Goal: Task Accomplishment & Management: Manage account settings

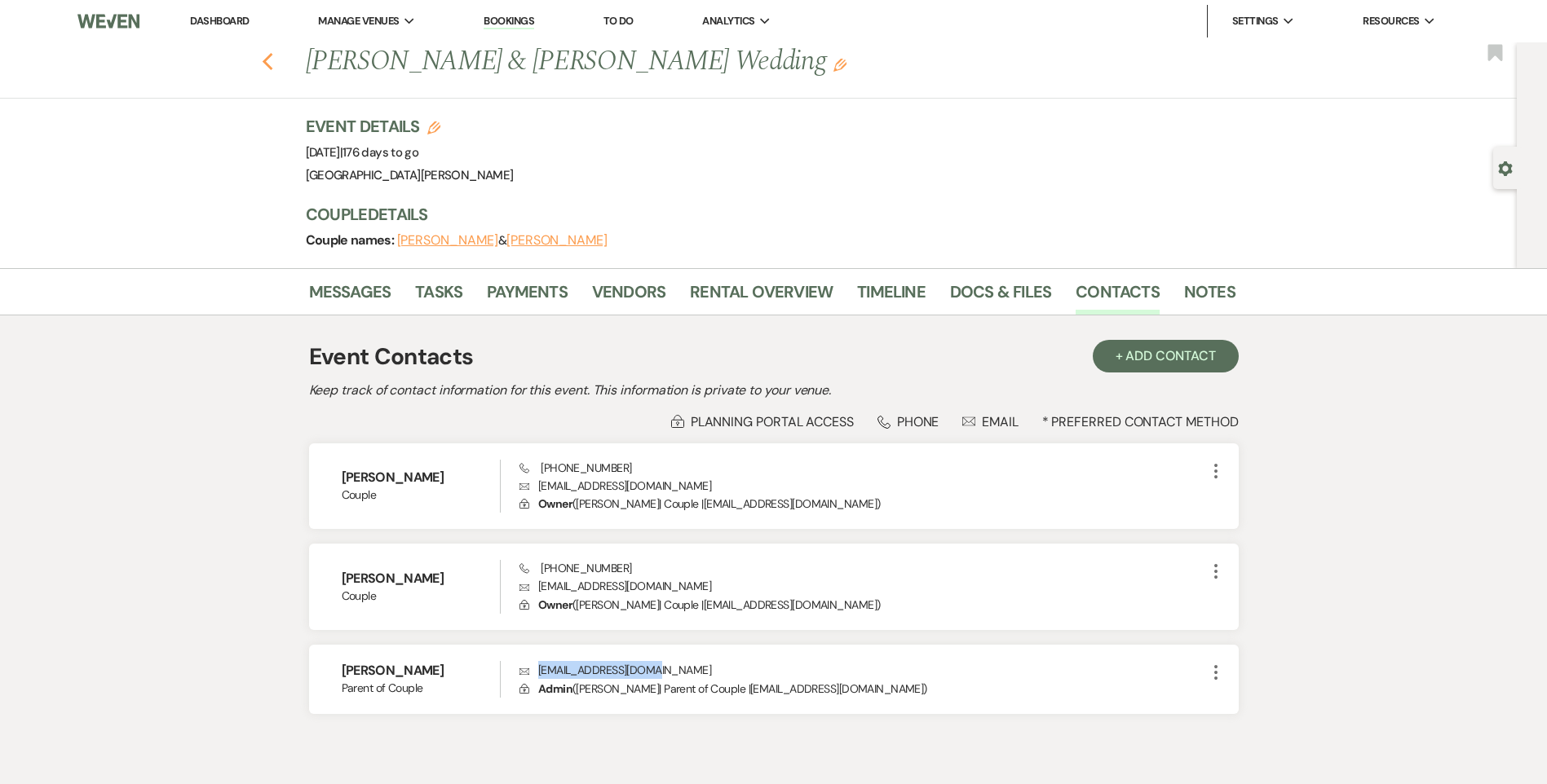
click at [274, 66] on icon "Previous" at bounding box center [268, 61] width 13 height 19
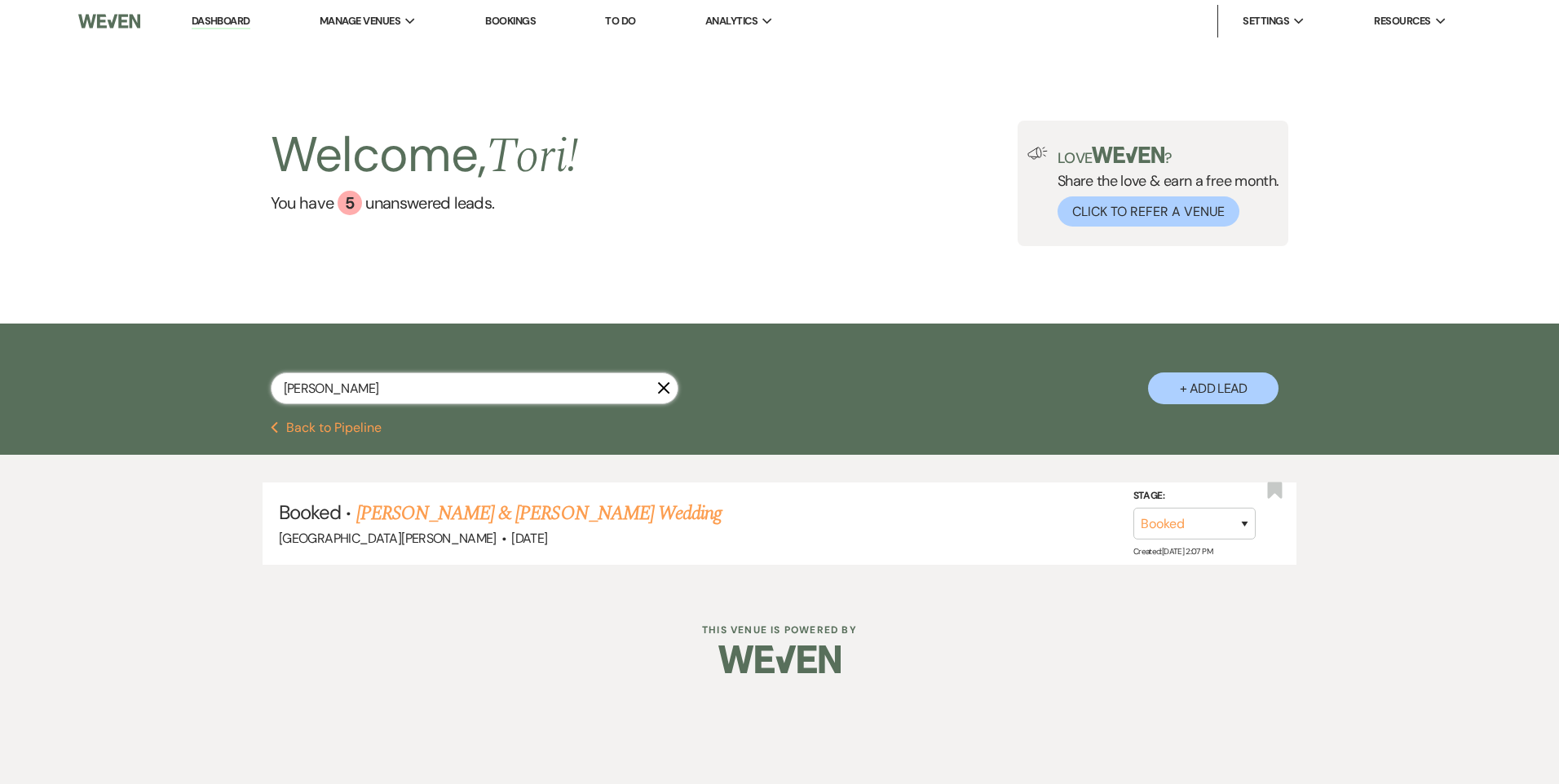
drag, startPoint x: 378, startPoint y: 381, endPoint x: 146, endPoint y: 375, distance: 232.1
click at [159, 378] on div "[PERSON_NAME] X + Add Lead" at bounding box center [779, 373] width 1559 height 98
type input "gates"
click at [225, 21] on link "Dashboard" at bounding box center [221, 21] width 59 height 15
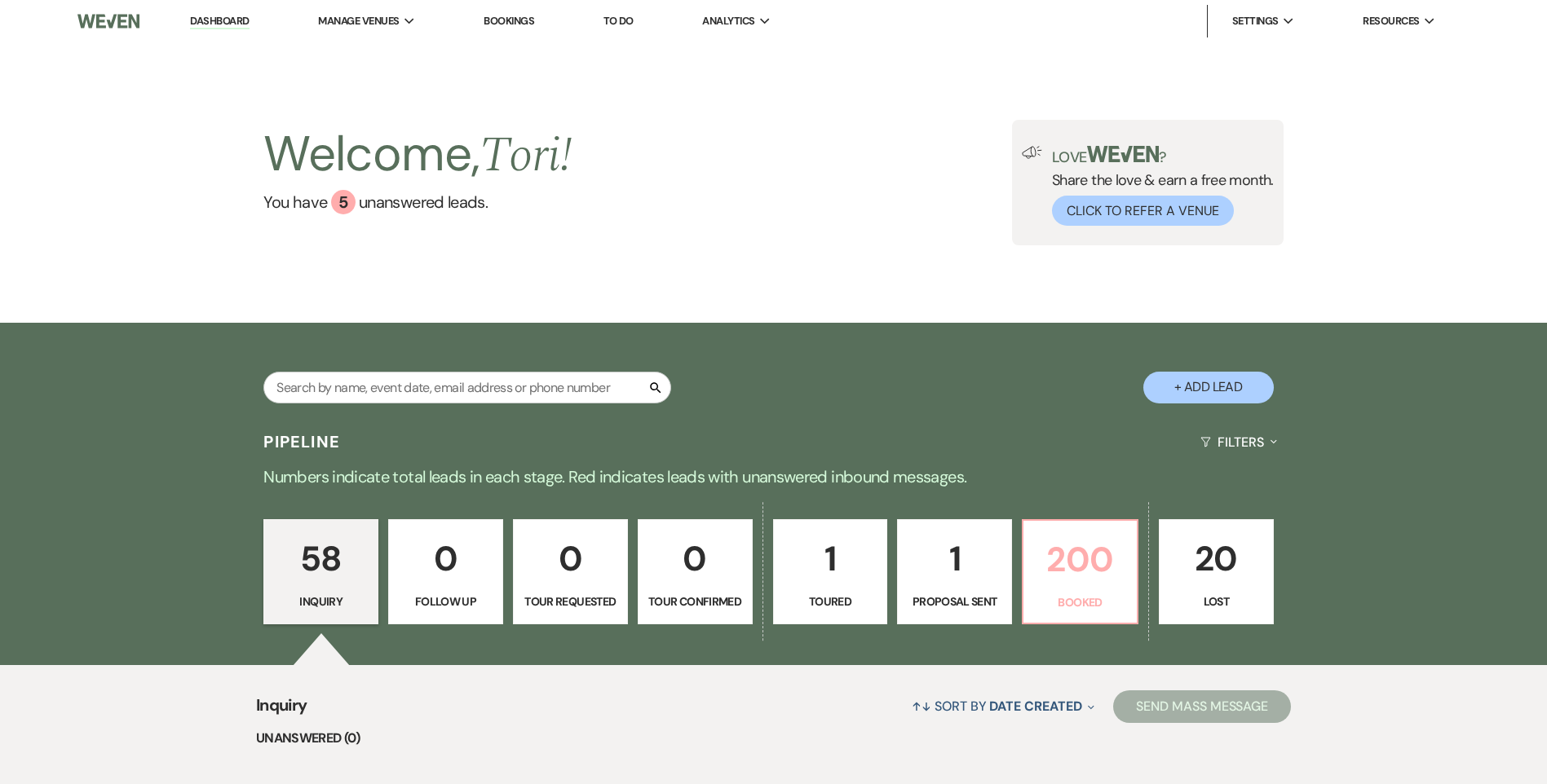
click at [1098, 580] on p "200" at bounding box center [1079, 559] width 93 height 55
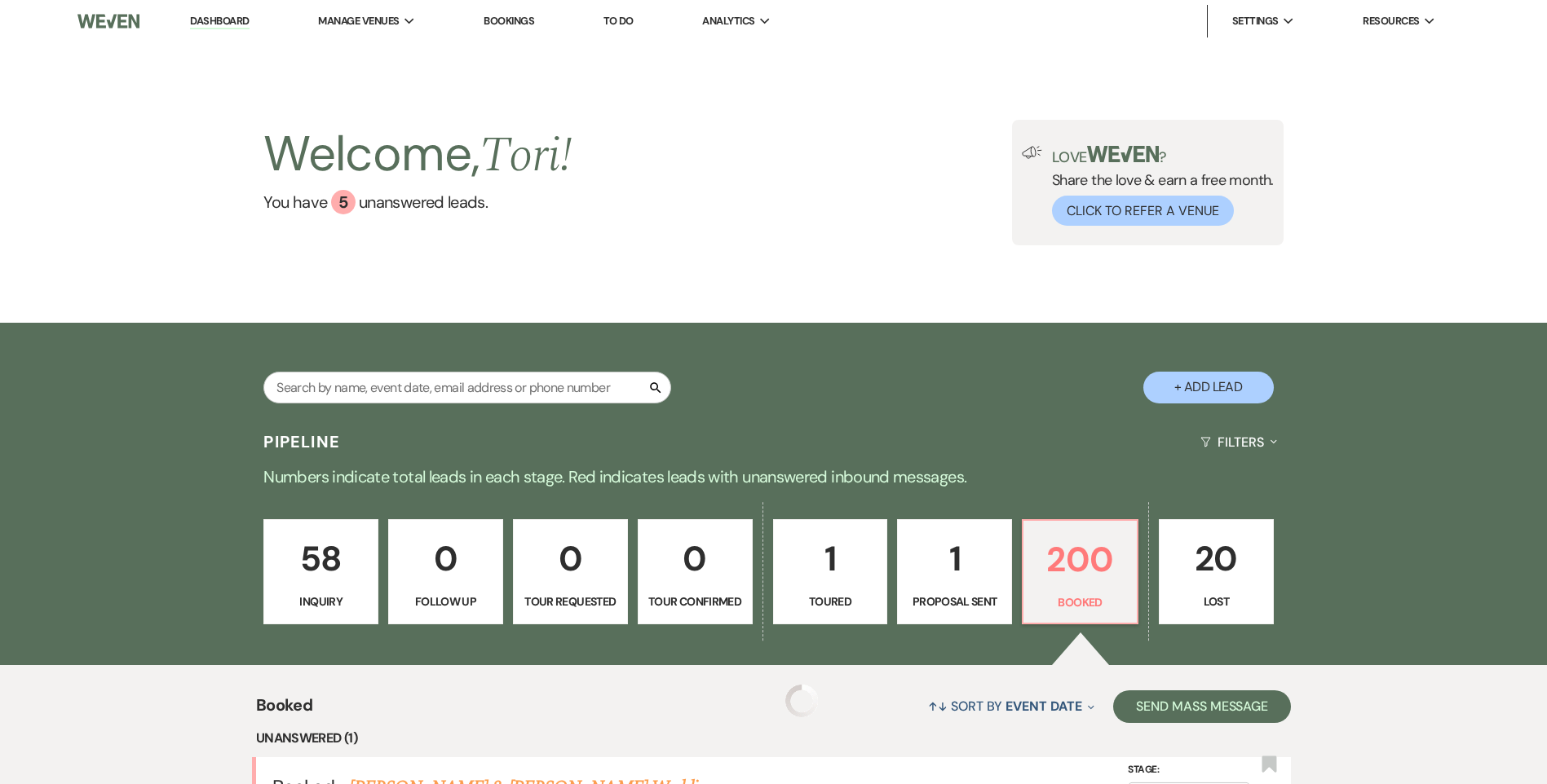
scroll to position [490, 0]
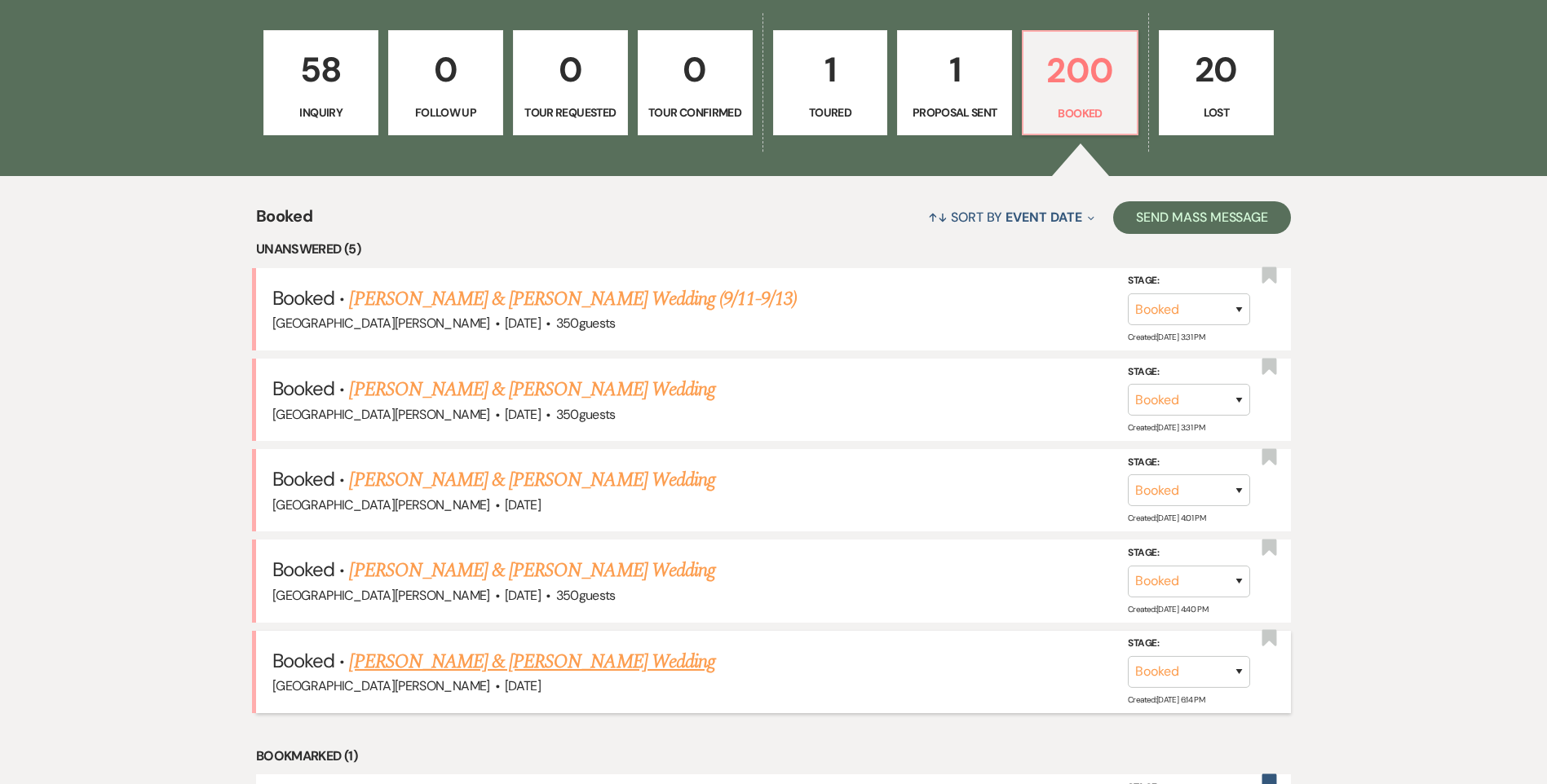
click at [629, 653] on link "[PERSON_NAME] & [PERSON_NAME] Wedding" at bounding box center [532, 662] width 365 height 29
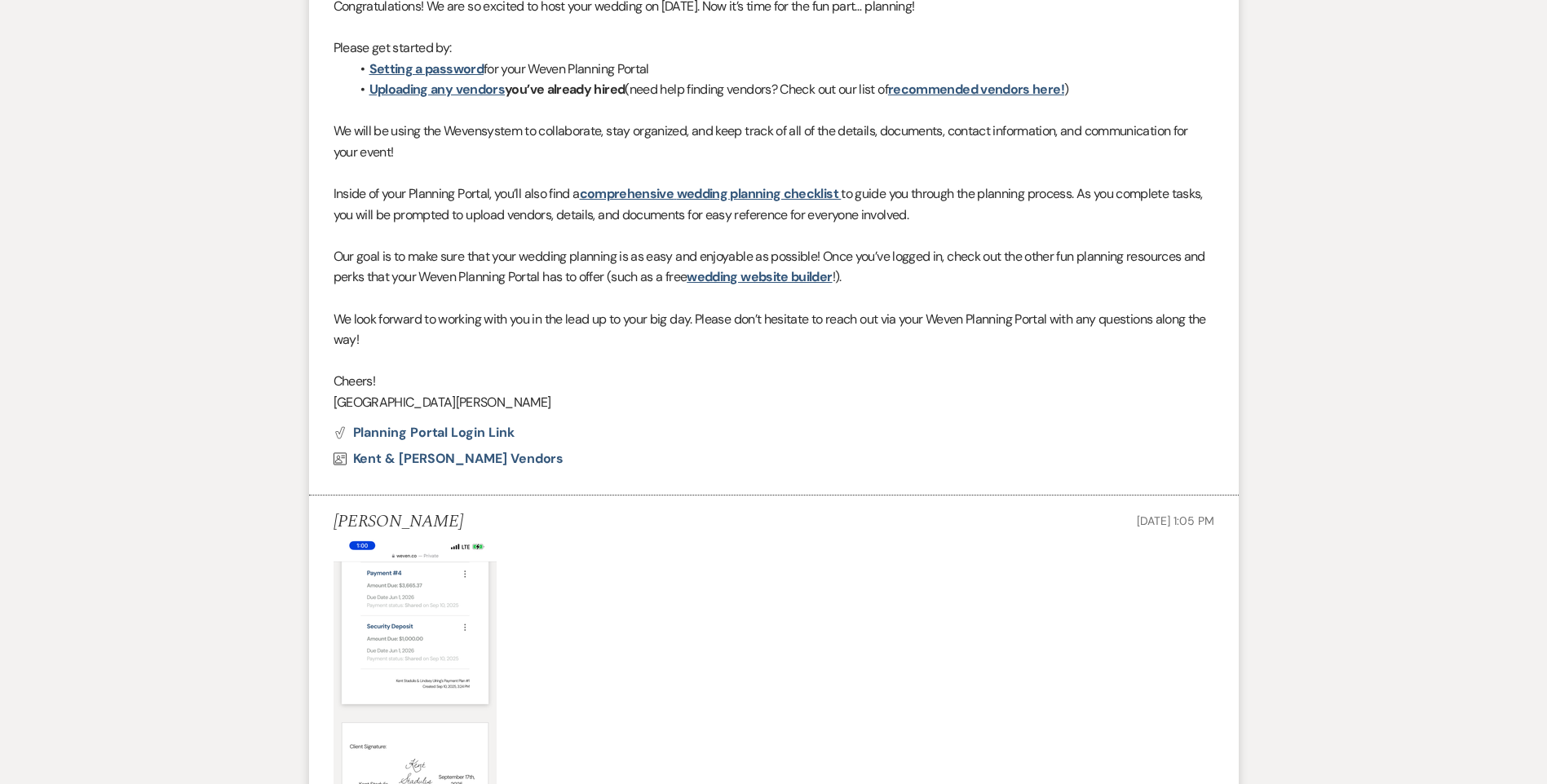
scroll to position [408, 0]
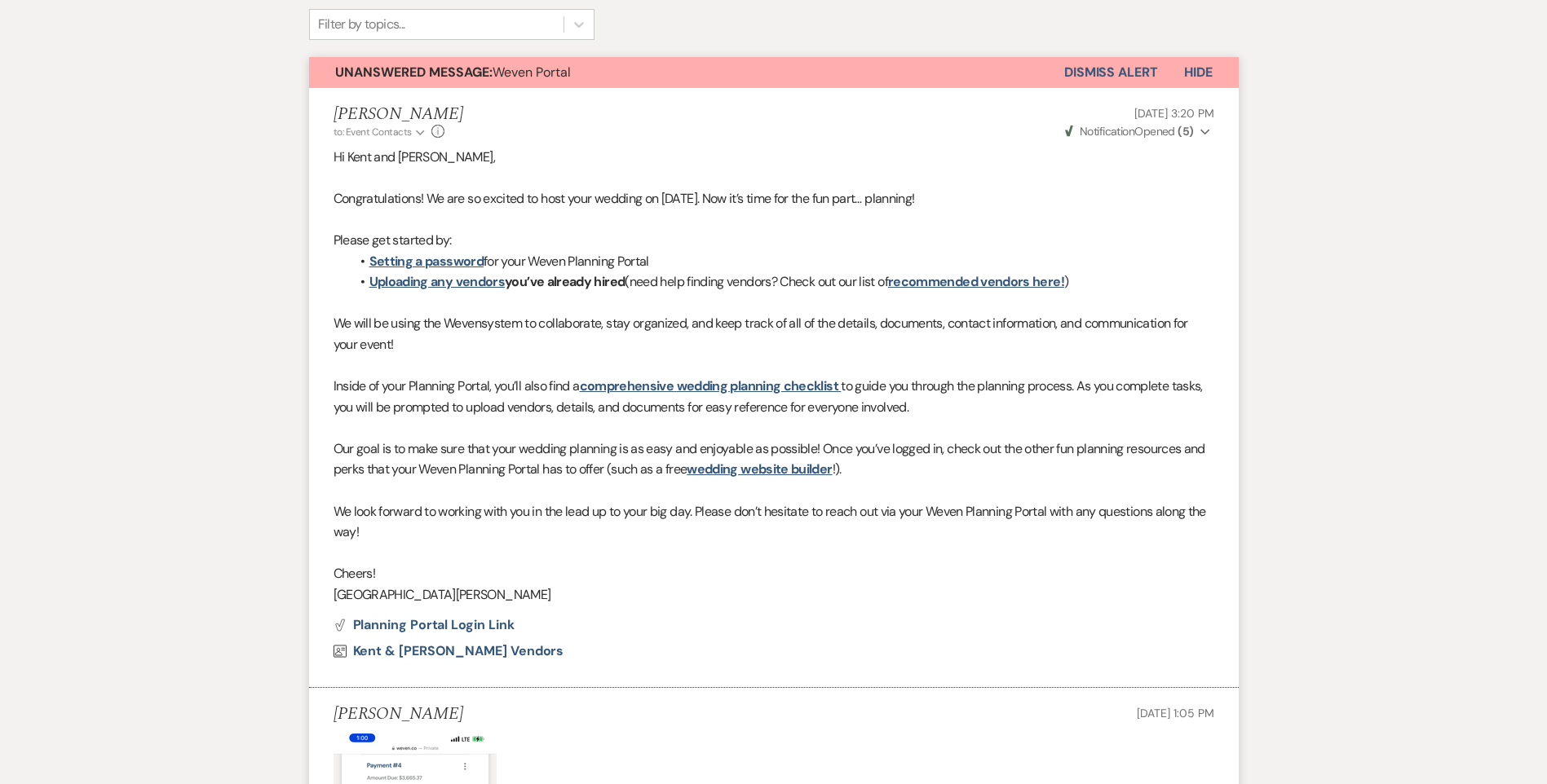
click at [1094, 76] on button "Dismiss Alert" at bounding box center [1110, 72] width 93 height 31
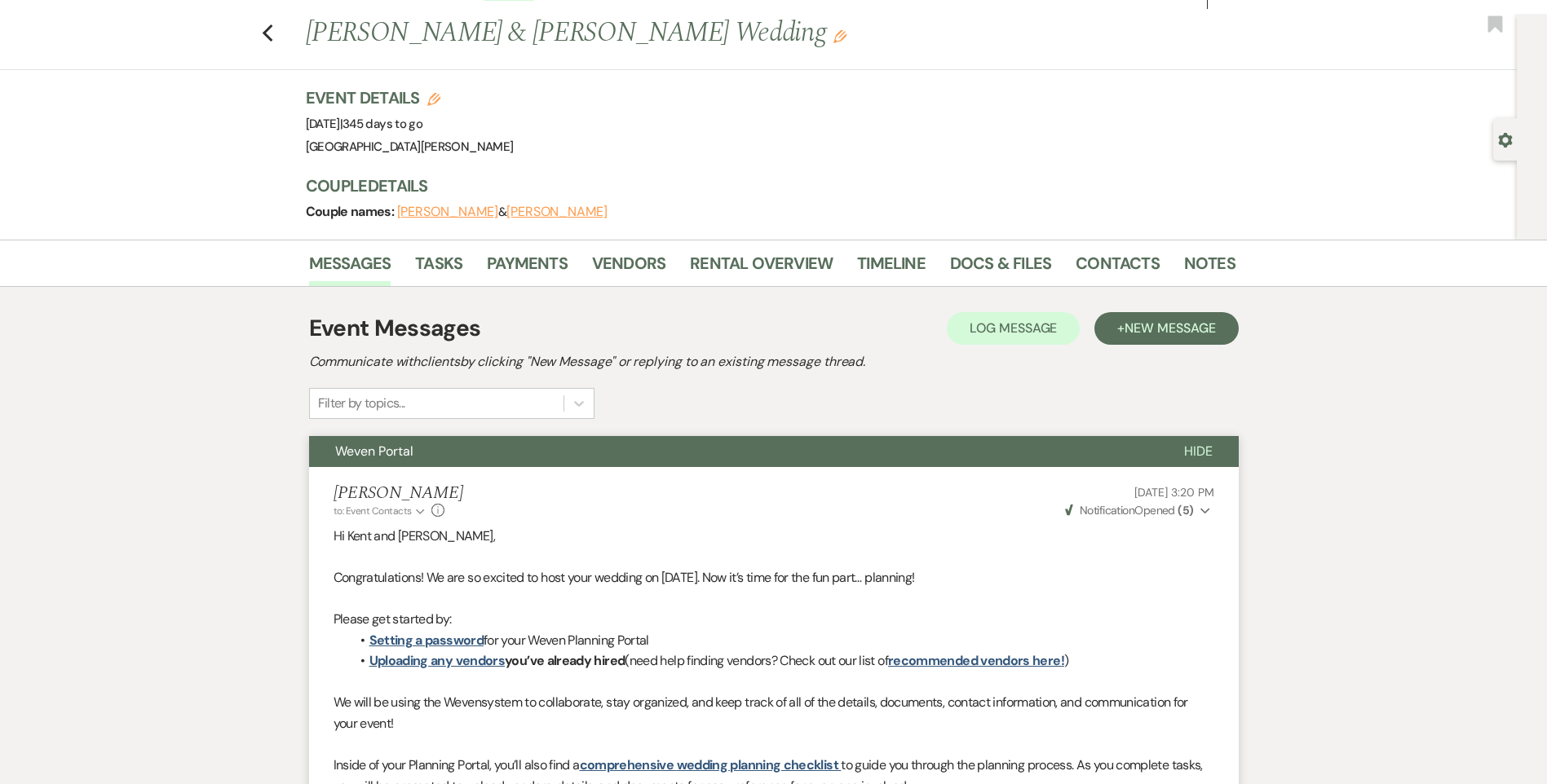
scroll to position [0, 0]
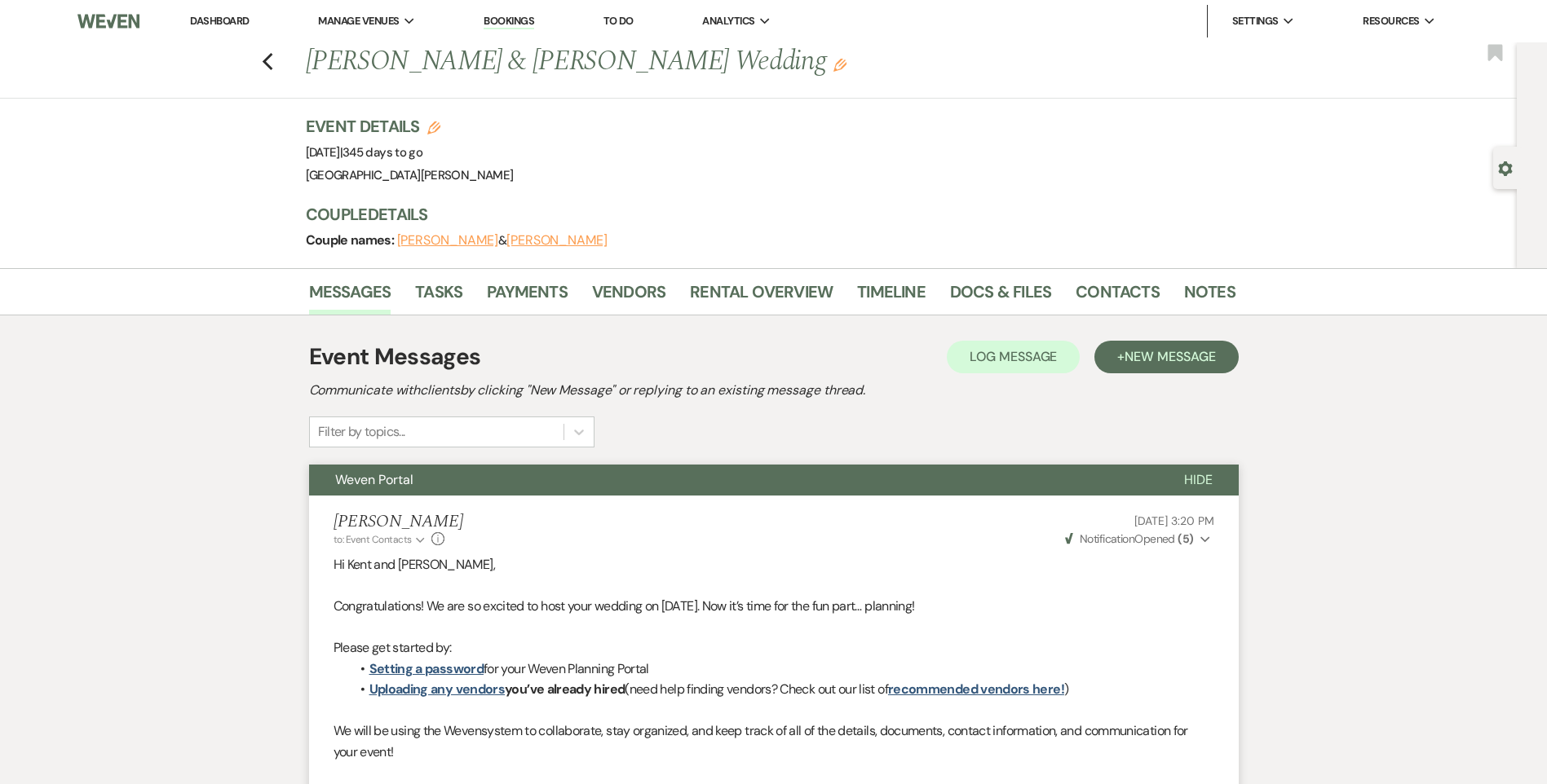
click at [279, 62] on div "Previous [PERSON_NAME] & [PERSON_NAME] Wedding Edit Bookmark" at bounding box center [754, 70] width 1524 height 56
click at [274, 64] on icon "Previous" at bounding box center [268, 61] width 13 height 19
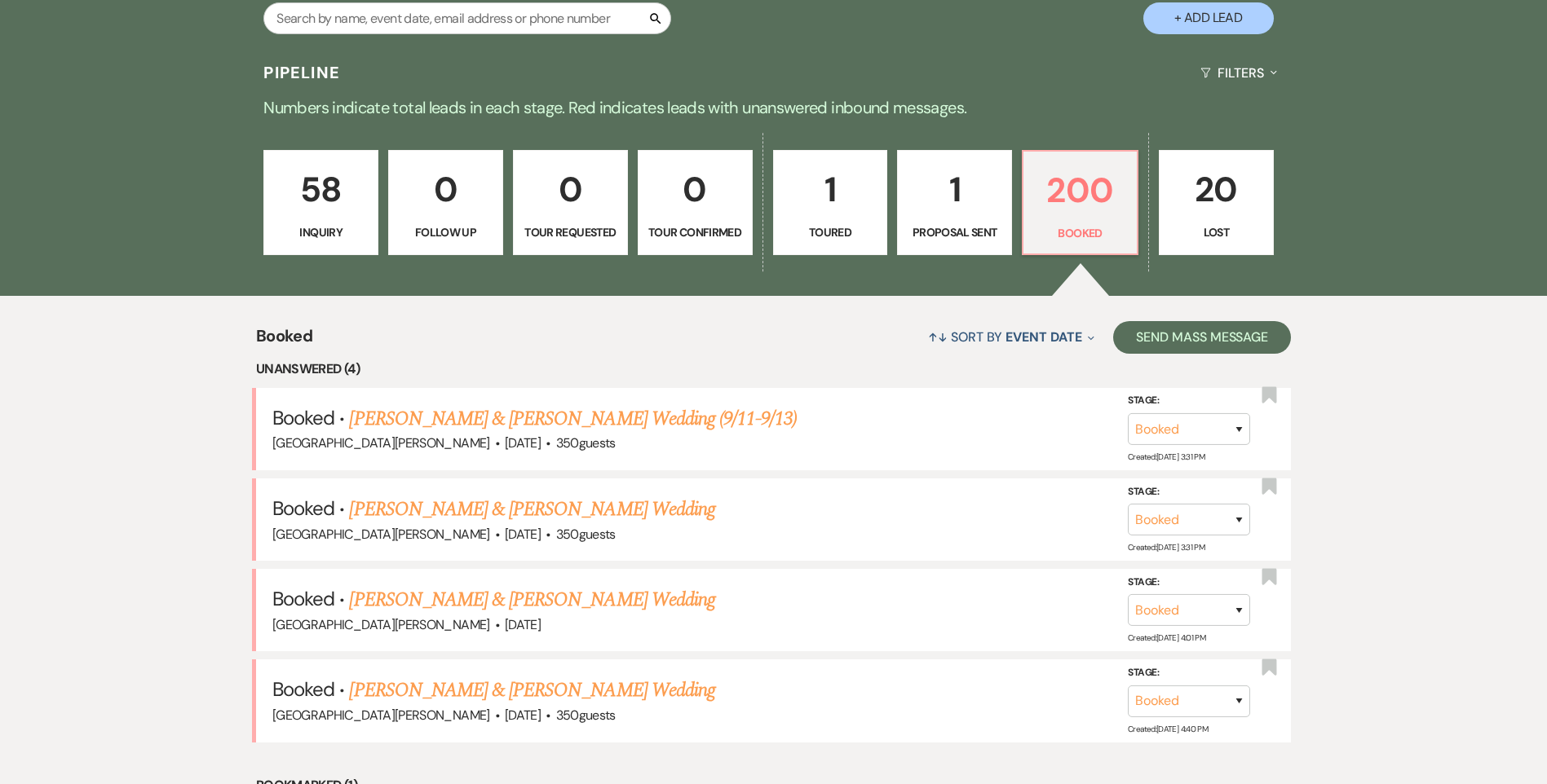
scroll to position [163, 0]
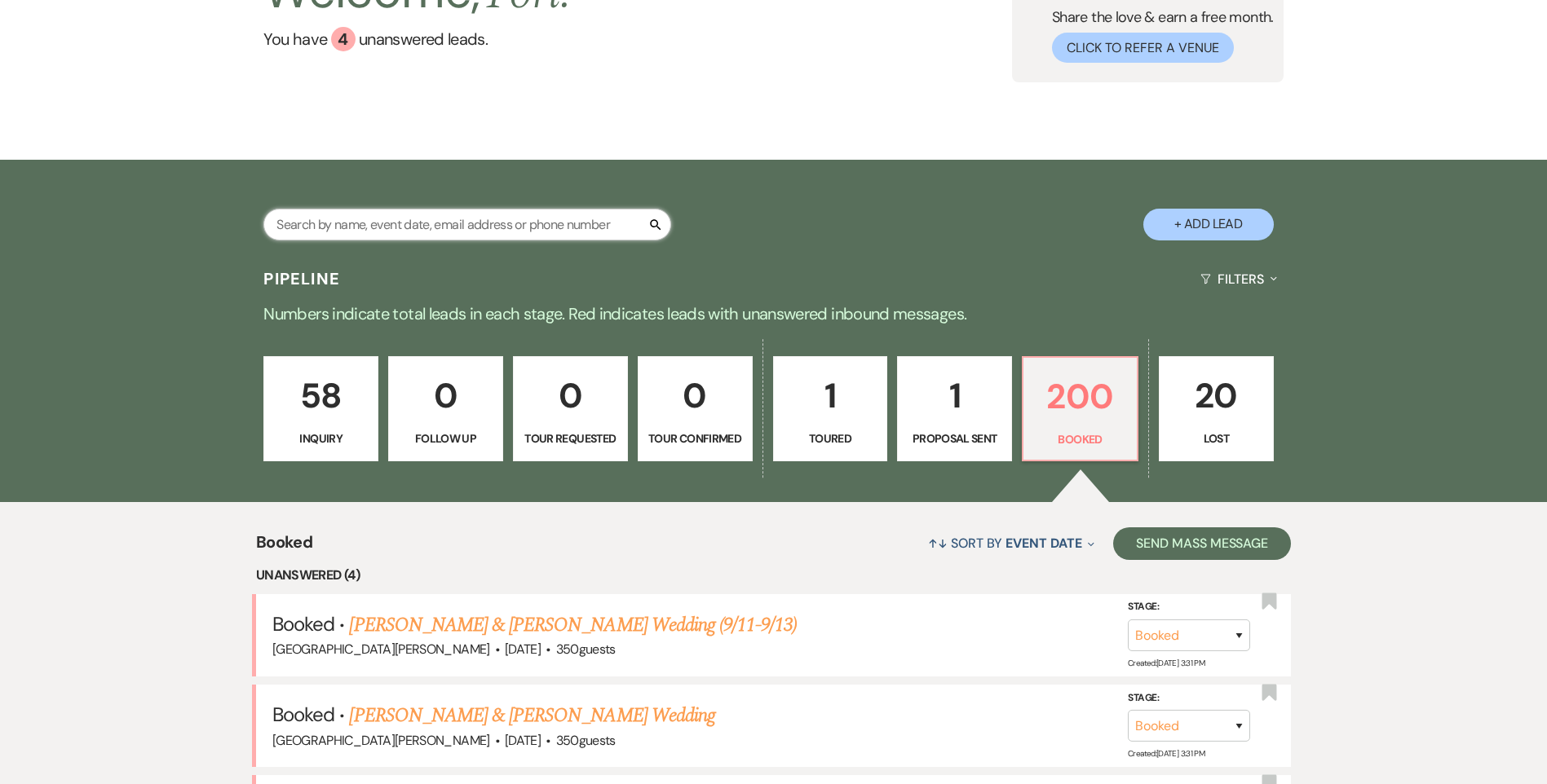
click at [368, 221] on input "text" at bounding box center [467, 225] width 408 height 32
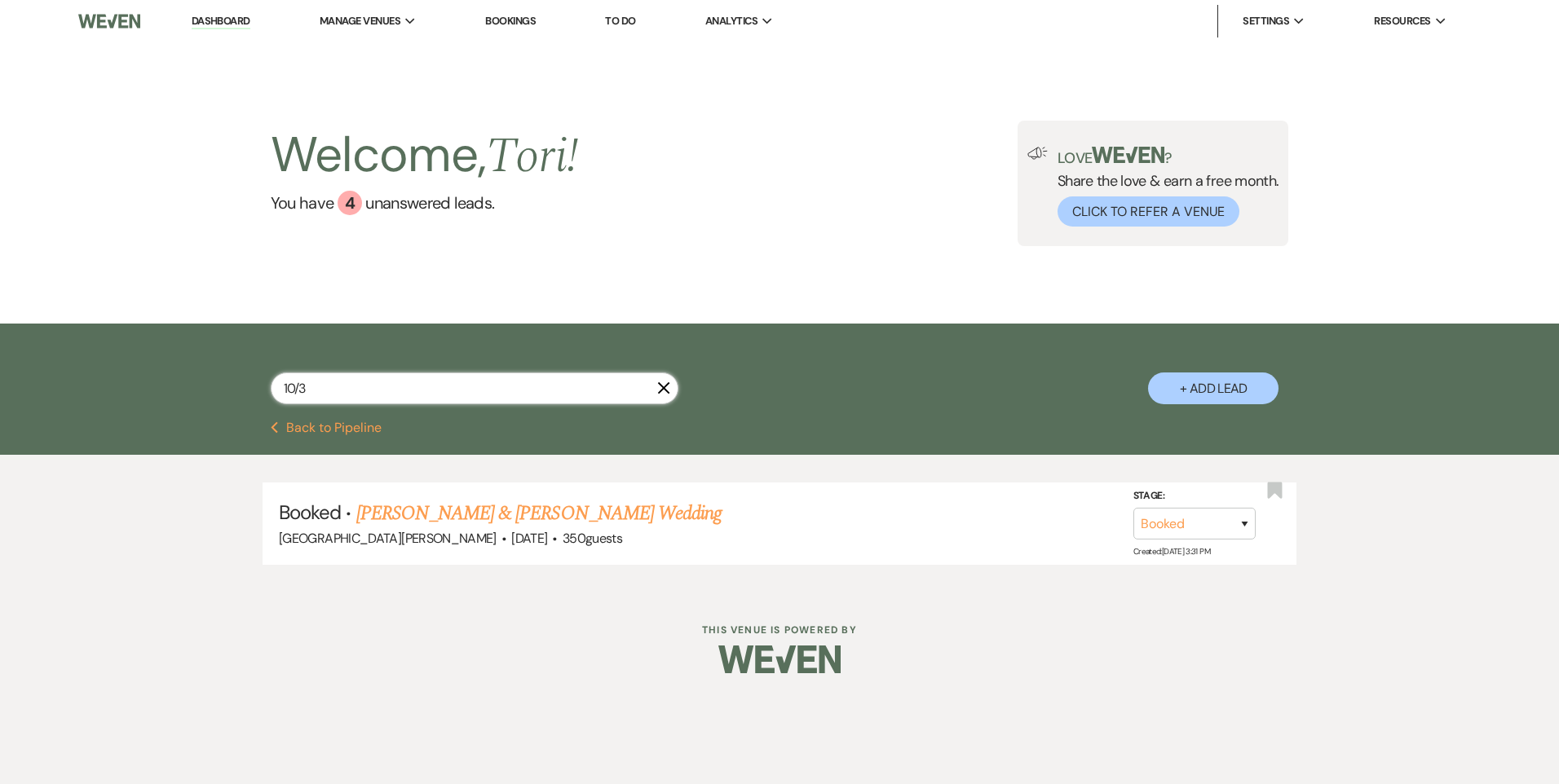
click at [439, 379] on input "10/3" at bounding box center [475, 389] width 408 height 32
type input "10/25"
click at [670, 385] on icon "X" at bounding box center [664, 389] width 13 height 13
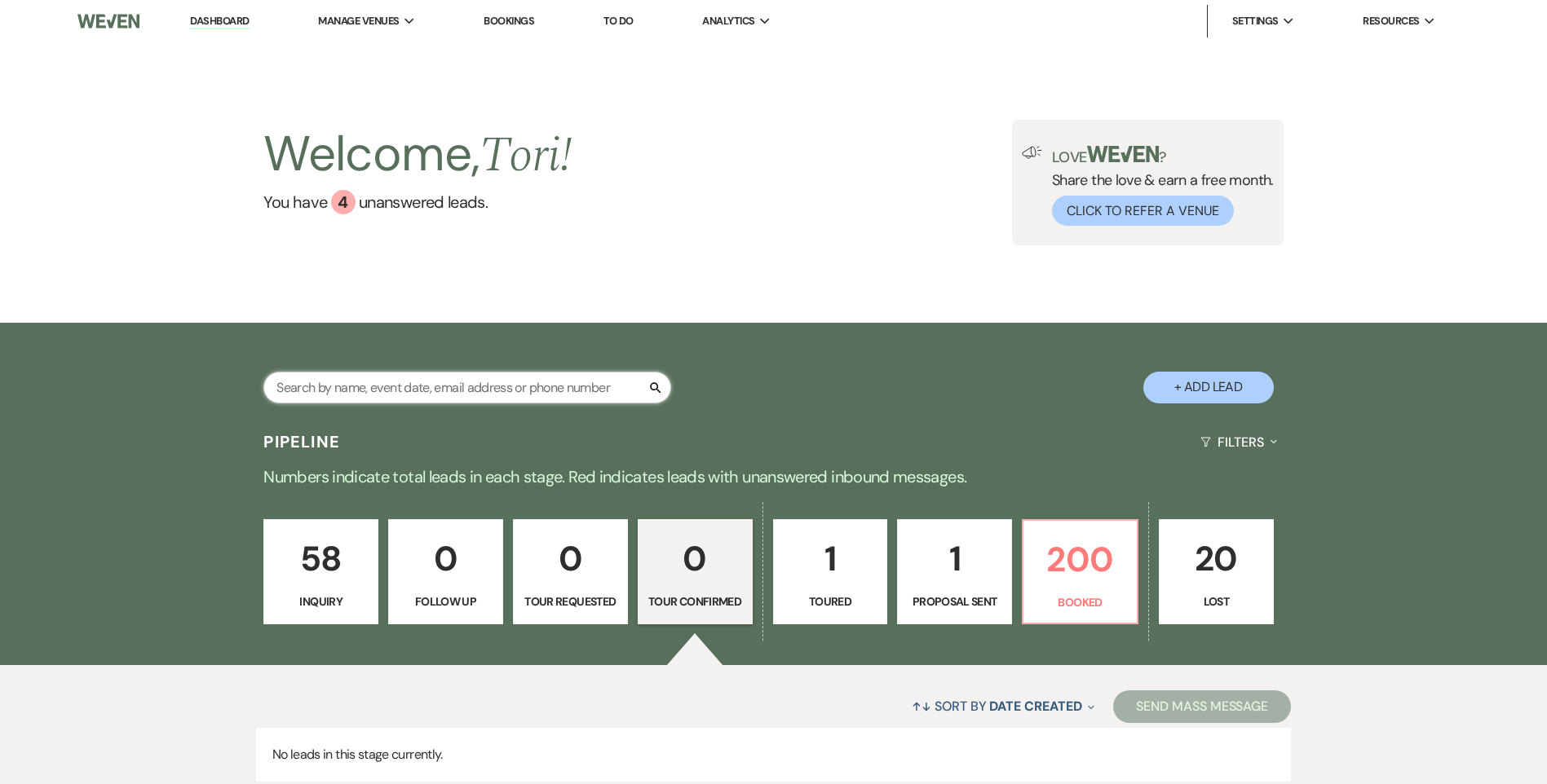
drag, startPoint x: 395, startPoint y: 384, endPoint x: 389, endPoint y: 395, distance: 12.5
click at [395, 384] on input "text" at bounding box center [467, 388] width 408 height 32
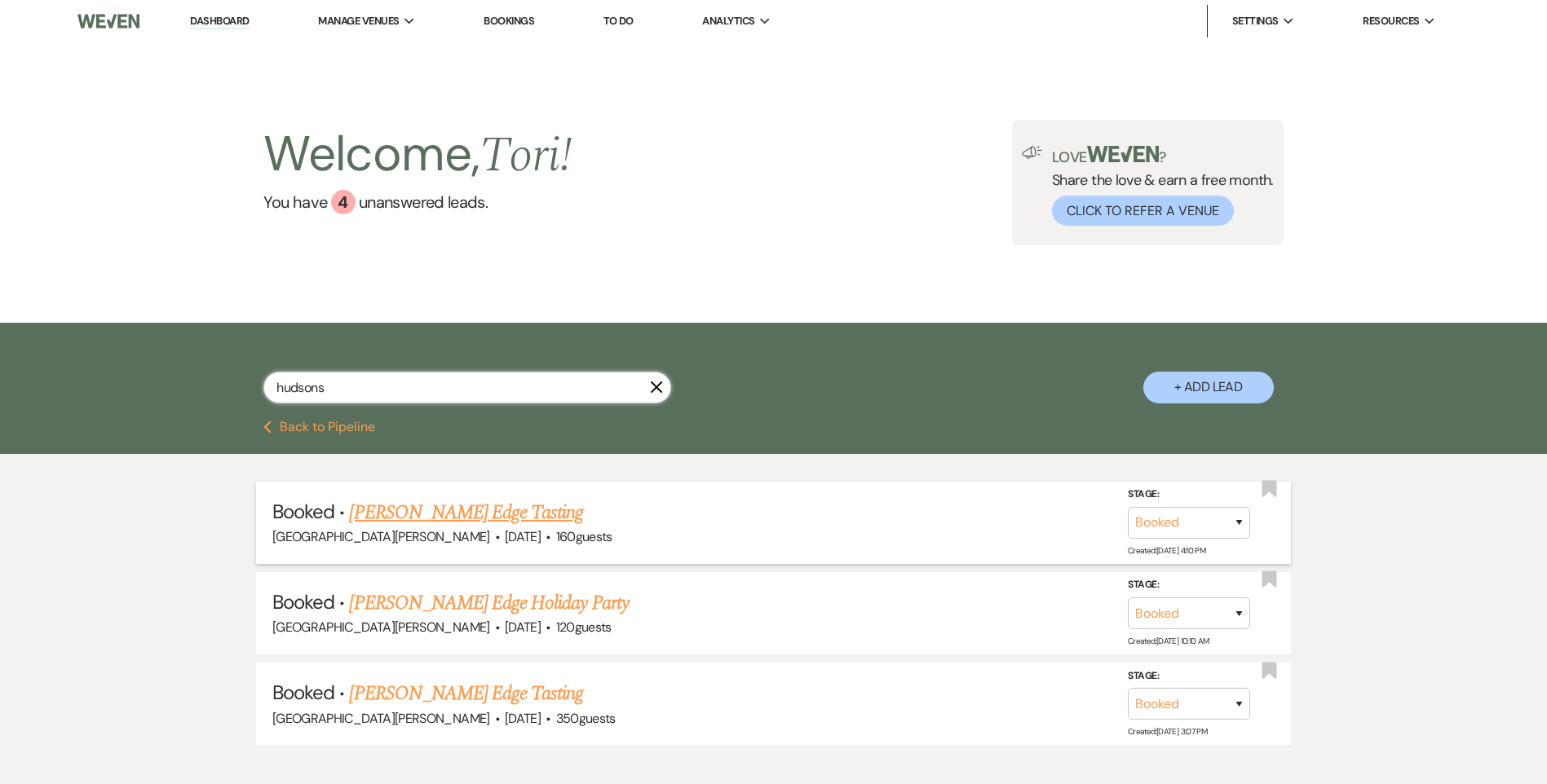
type input "hudsons"
click at [416, 525] on link "[PERSON_NAME] Edge Tasting" at bounding box center [466, 512] width 234 height 29
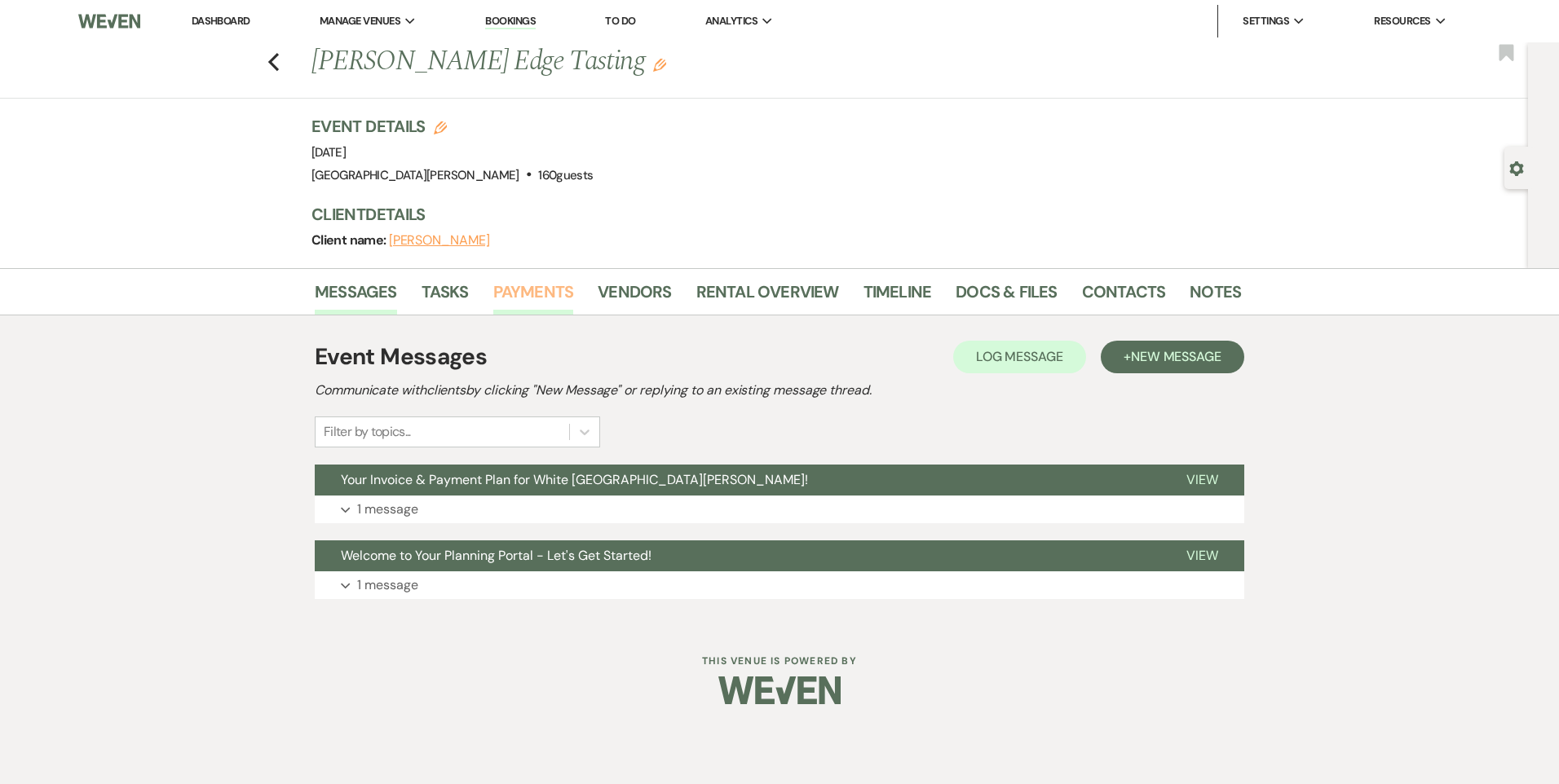
click at [529, 290] on link "Payments" at bounding box center [533, 296] width 81 height 36
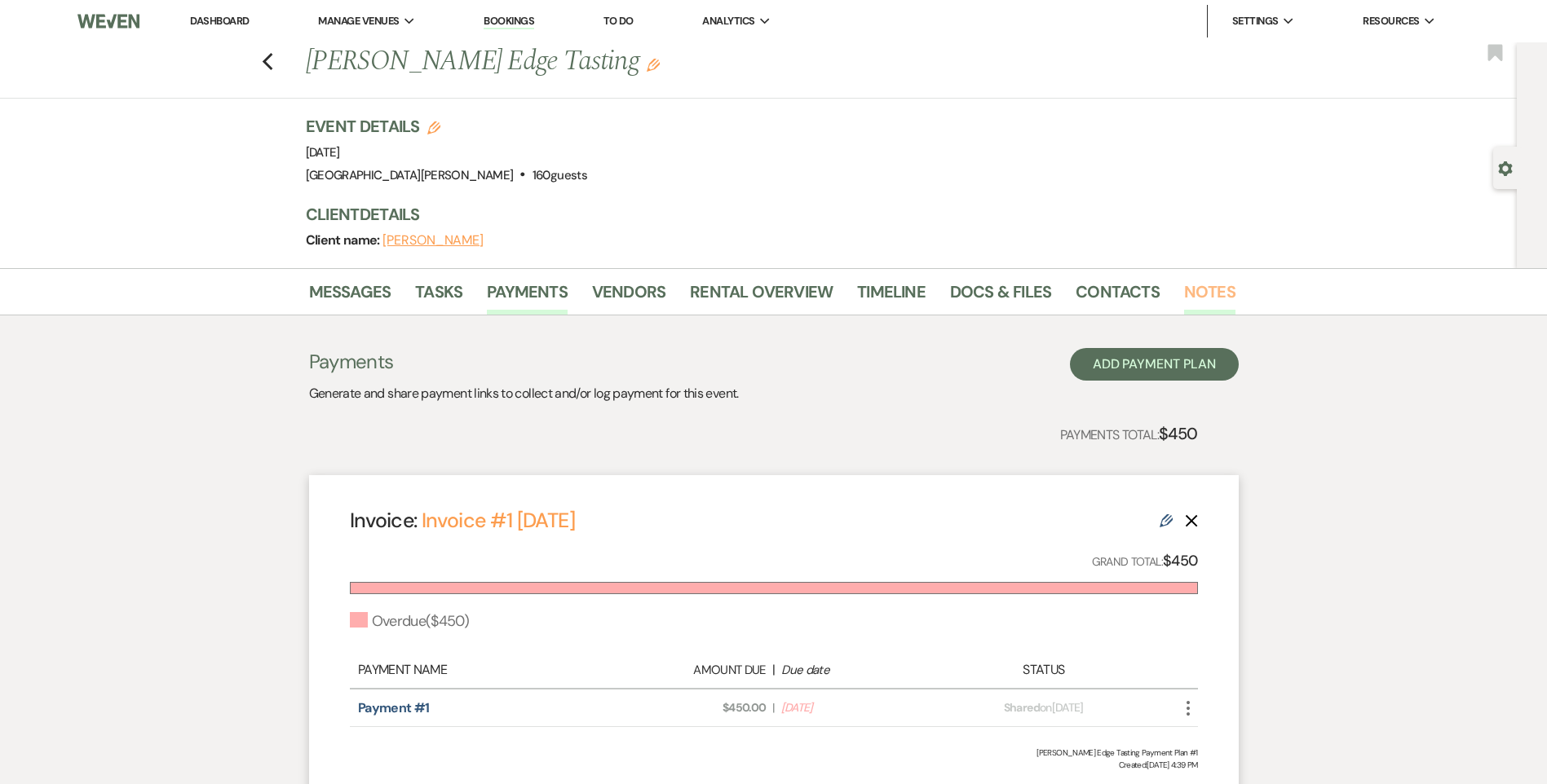
click at [1206, 295] on link "Notes" at bounding box center [1209, 296] width 51 height 36
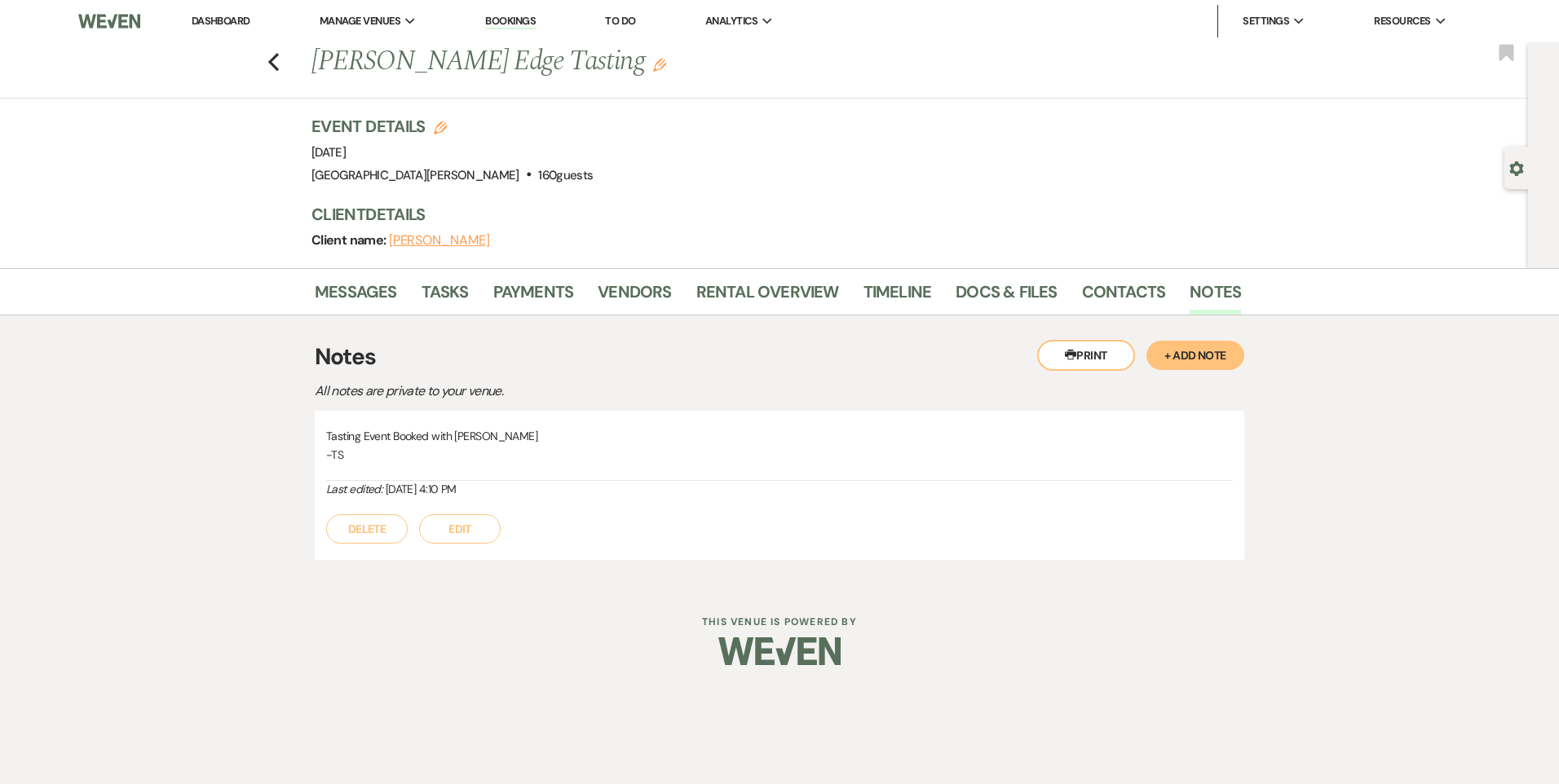
click at [1215, 357] on button "+ Add Note" at bounding box center [1196, 355] width 98 height 29
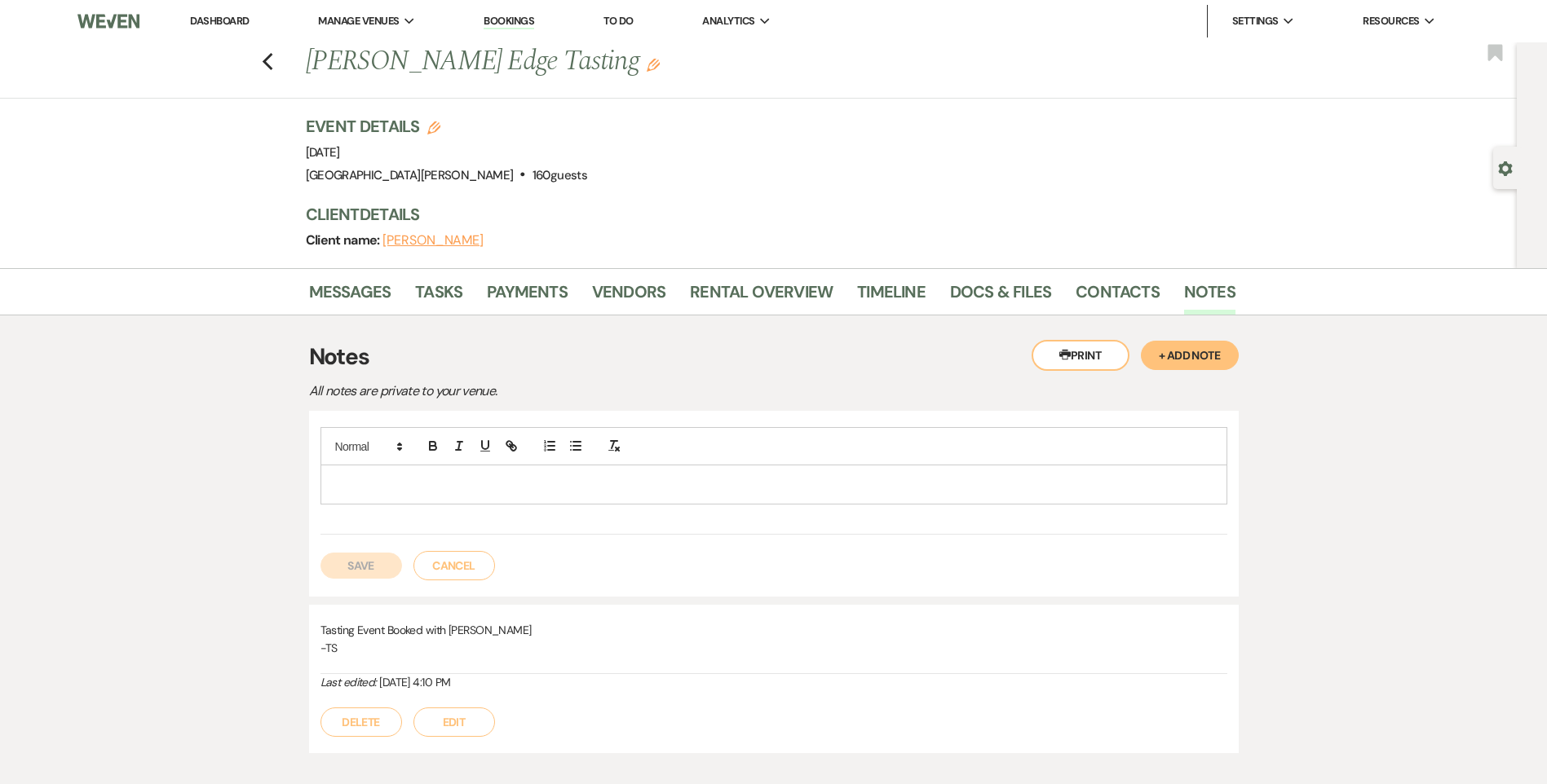
click at [930, 495] on div at bounding box center [774, 484] width 905 height 38
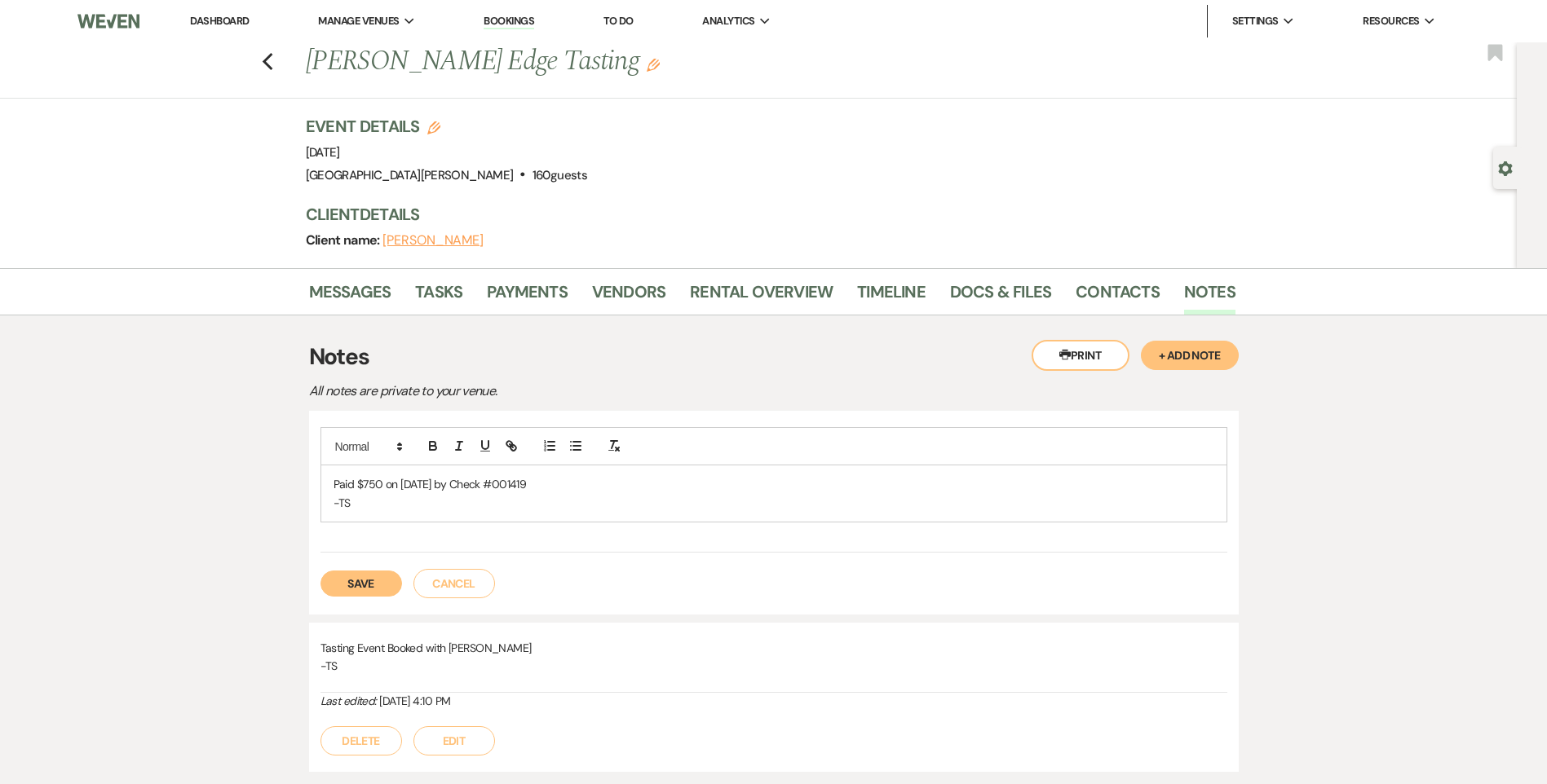
click at [344, 588] on button "Save" at bounding box center [361, 583] width 82 height 26
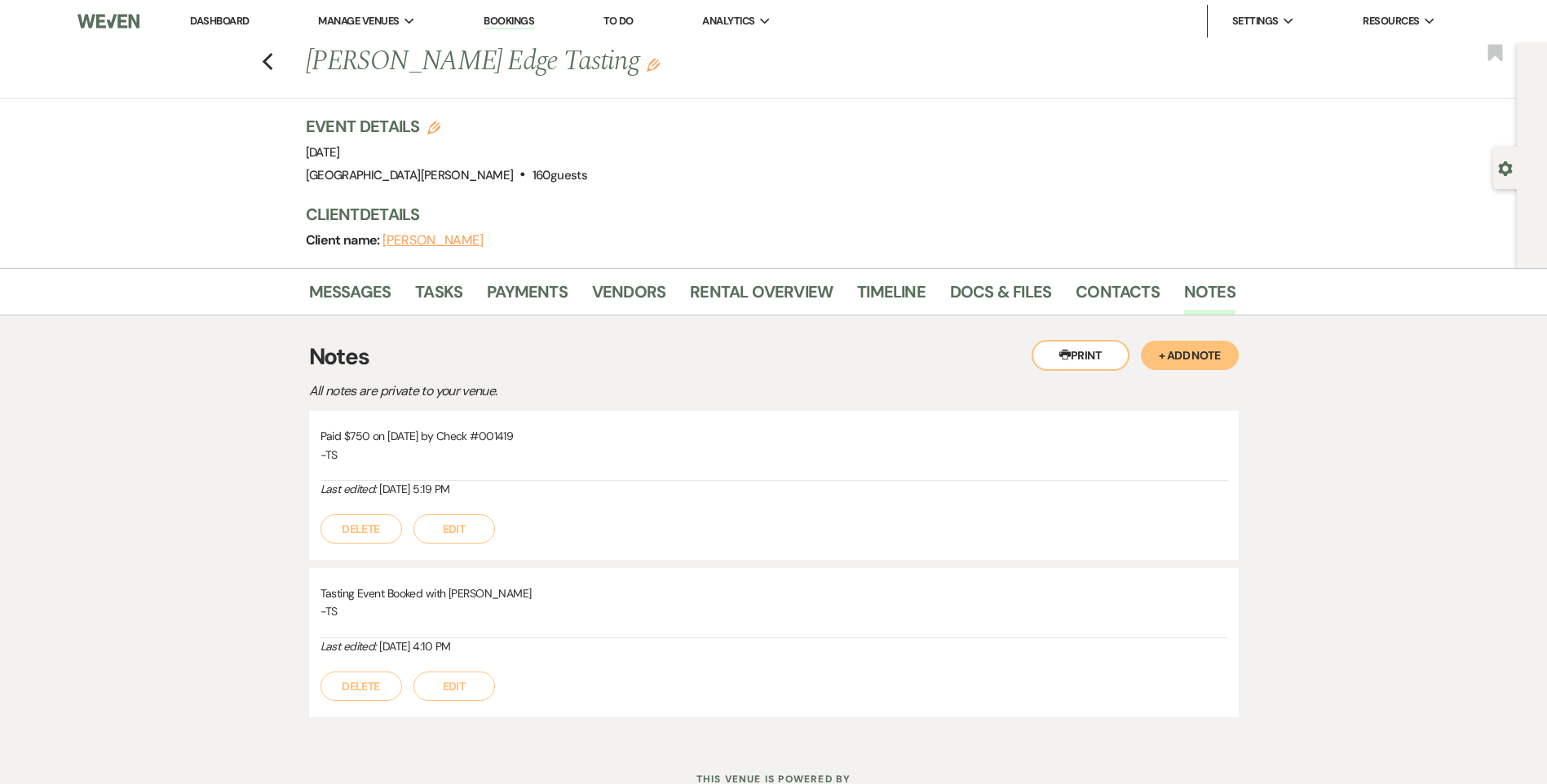
click at [437, 531] on button "Edit" at bounding box center [453, 529] width 82 height 29
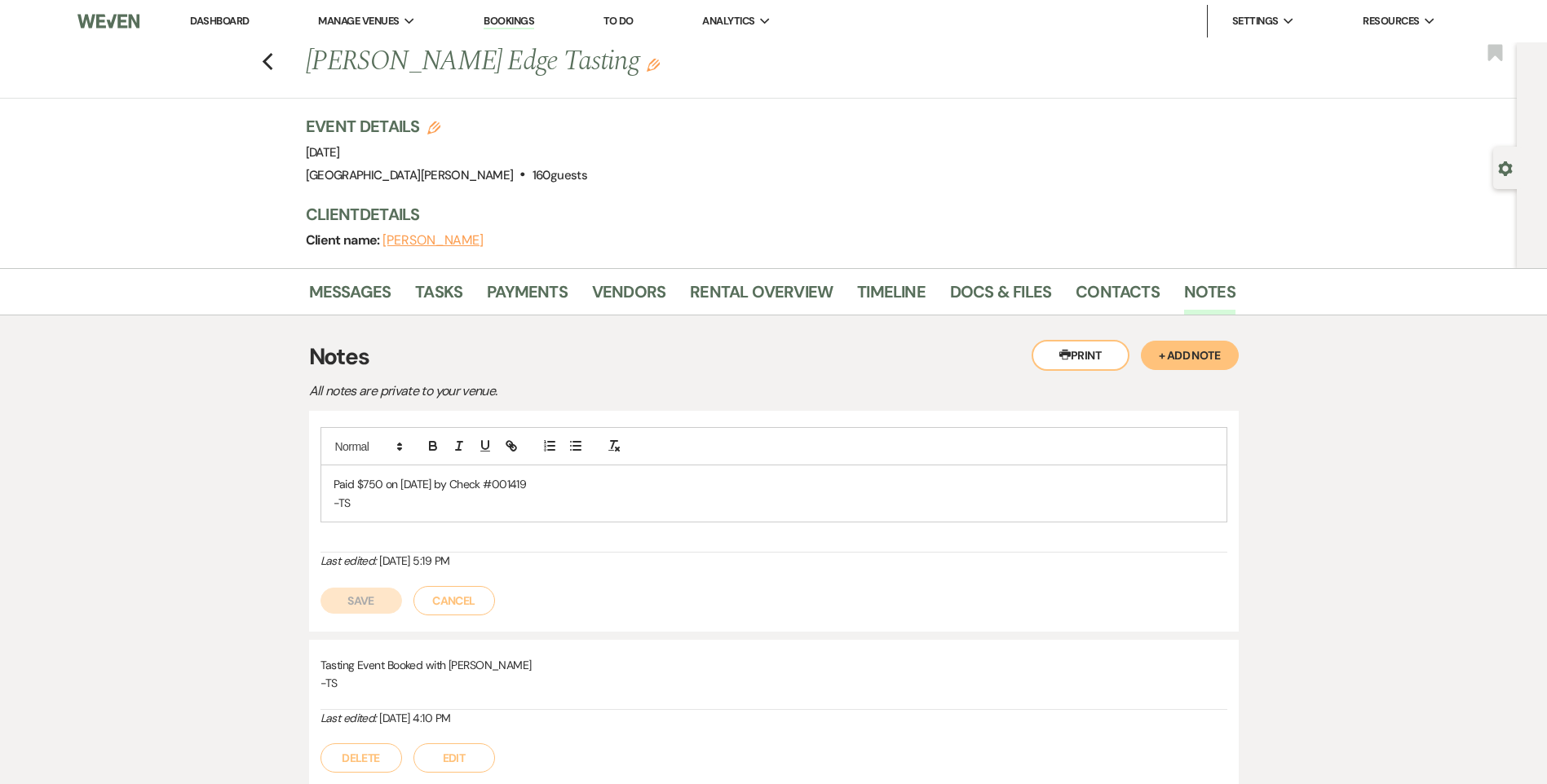
click at [546, 483] on p "Paid $750 on [DATE] by Check #001419" at bounding box center [773, 484] width 881 height 18
click at [347, 612] on button "Save" at bounding box center [361, 601] width 82 height 26
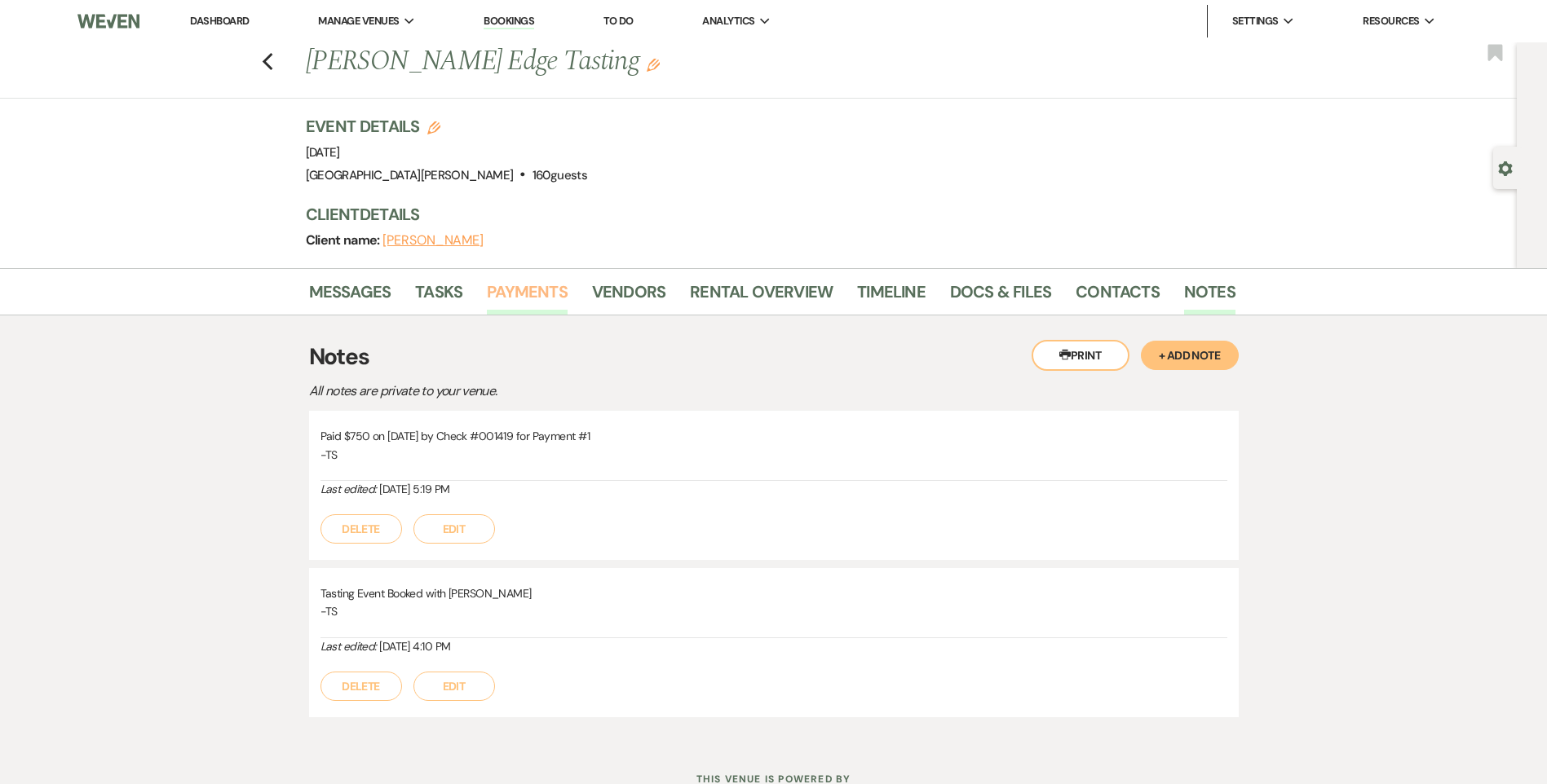
click at [534, 292] on link "Payments" at bounding box center [527, 296] width 81 height 36
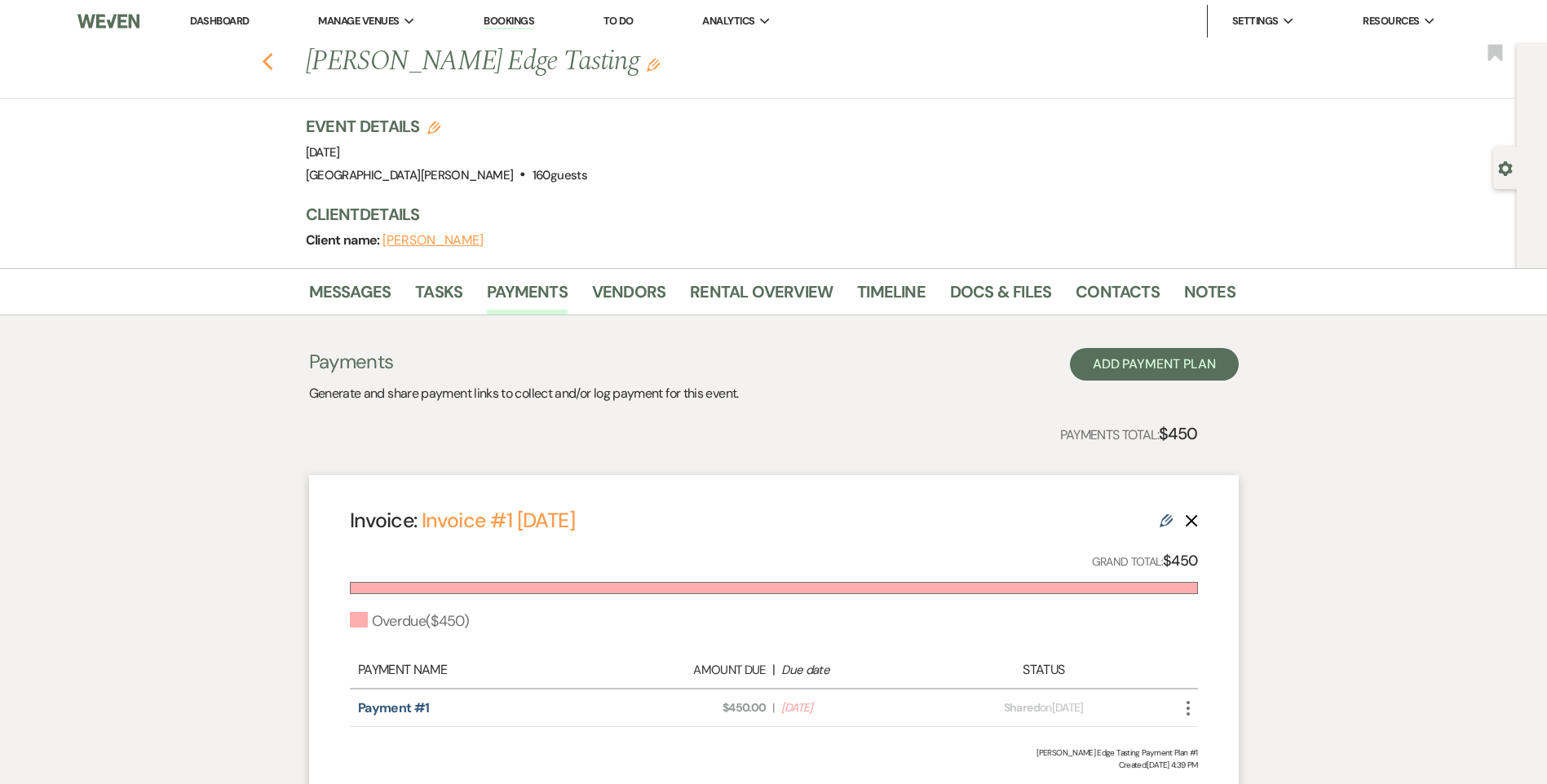
click at [273, 66] on use "button" at bounding box center [267, 61] width 11 height 18
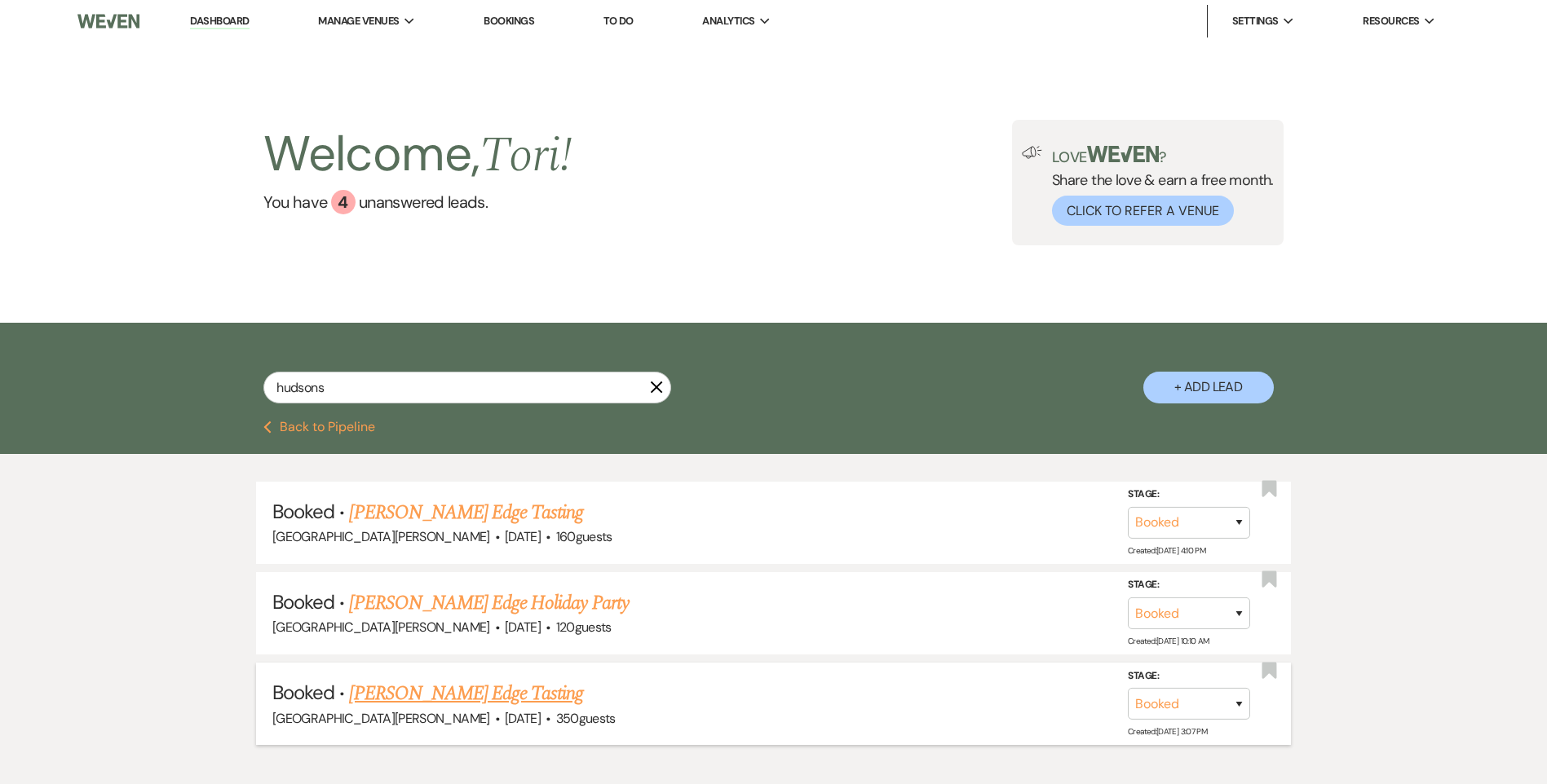
click at [453, 699] on link "[PERSON_NAME] Edge Tasting" at bounding box center [466, 693] width 234 height 29
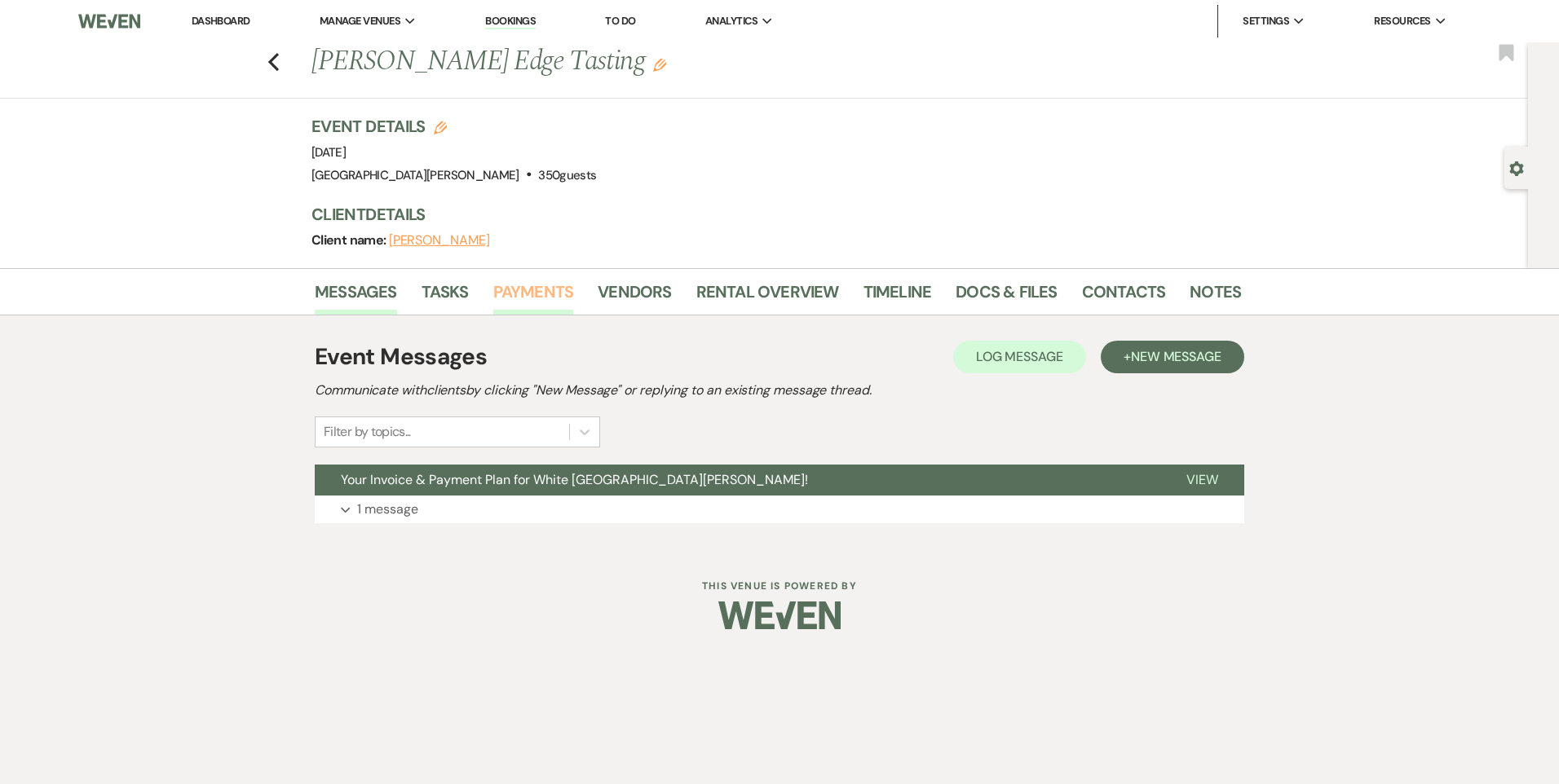
click at [501, 288] on link "Payments" at bounding box center [533, 296] width 81 height 36
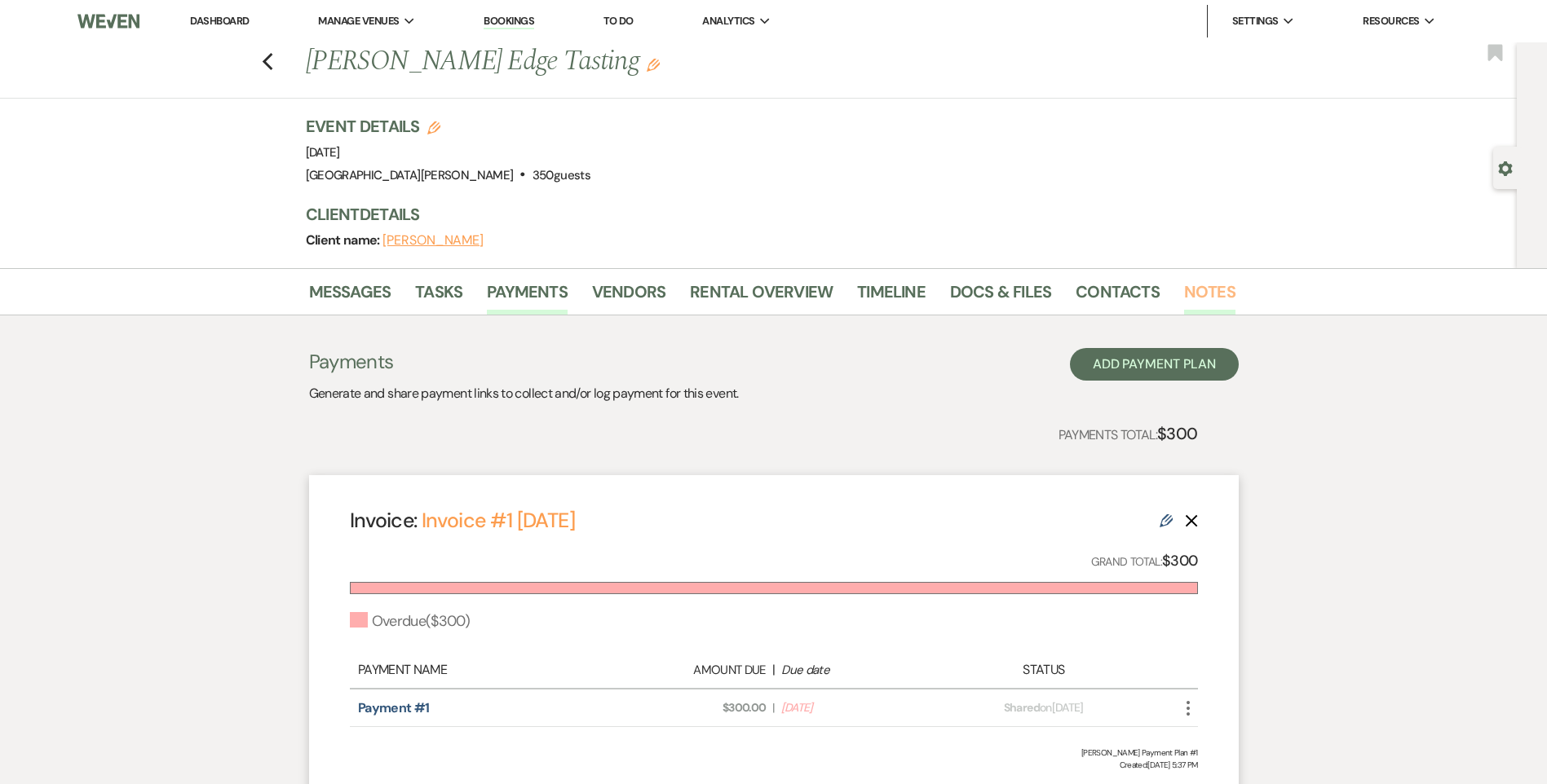
click at [1194, 286] on link "Notes" at bounding box center [1209, 296] width 51 height 36
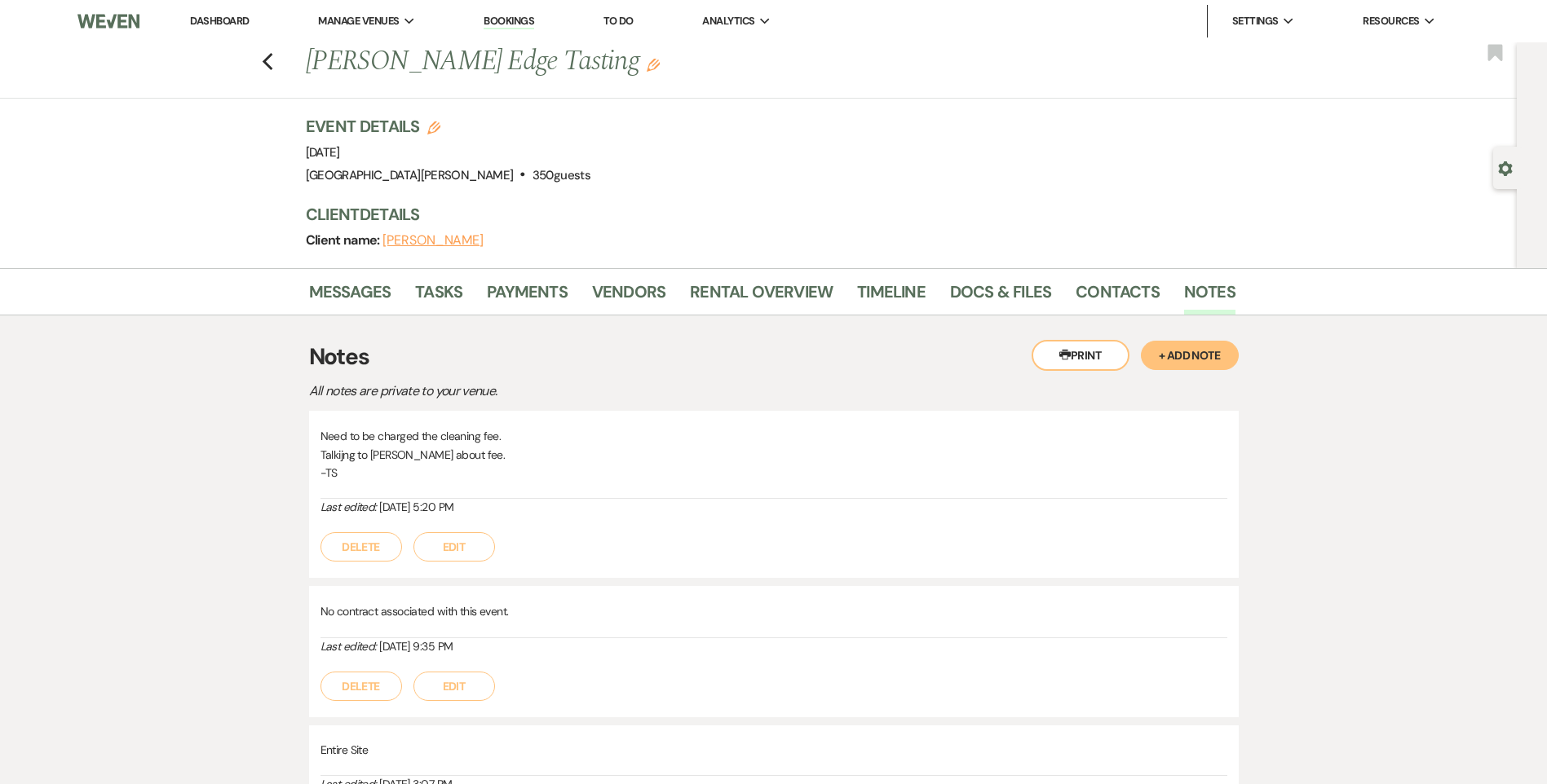
click at [1180, 354] on button "+ Add Note" at bounding box center [1189, 355] width 98 height 29
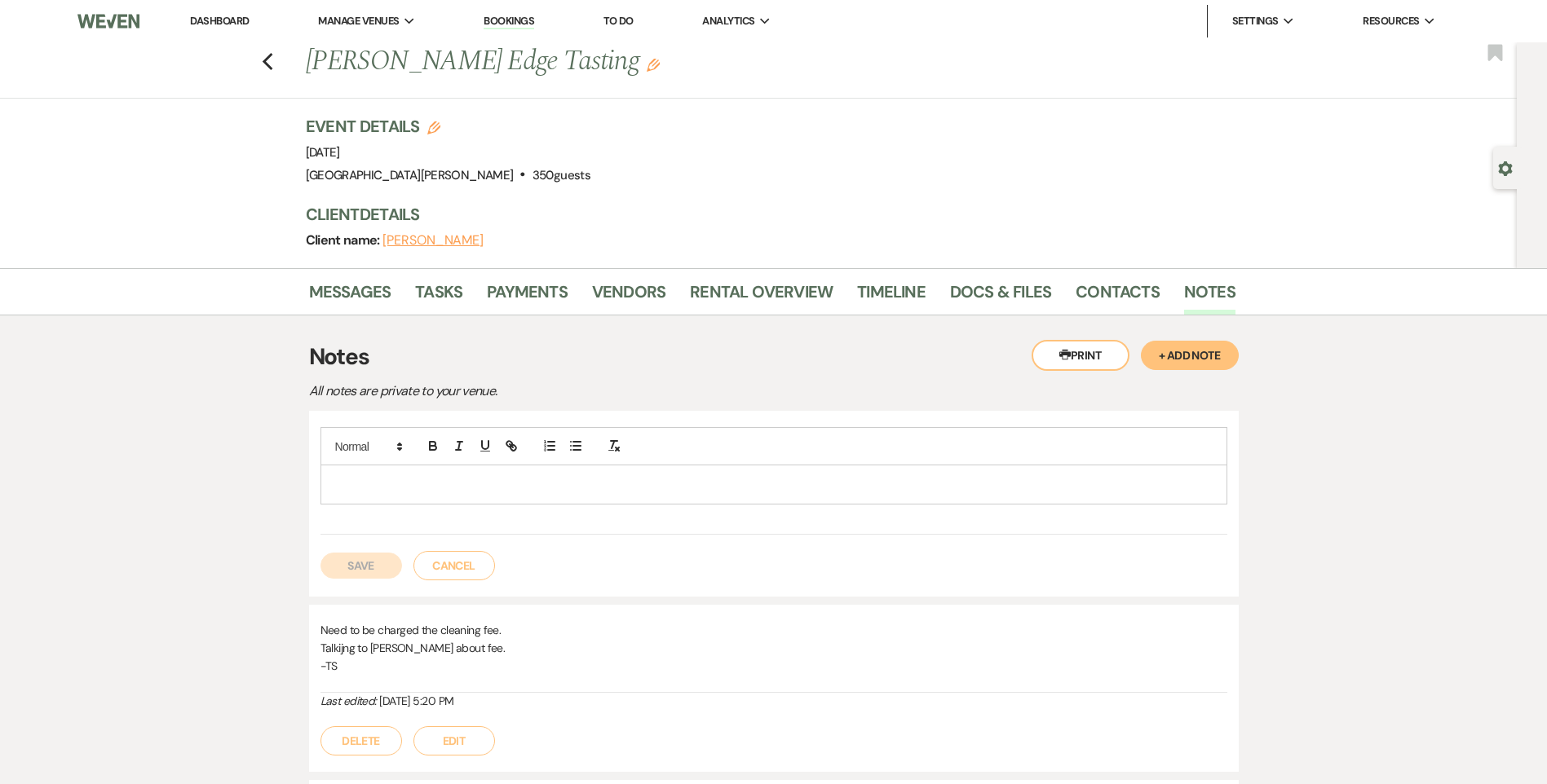
click at [551, 485] on p at bounding box center [773, 484] width 881 height 18
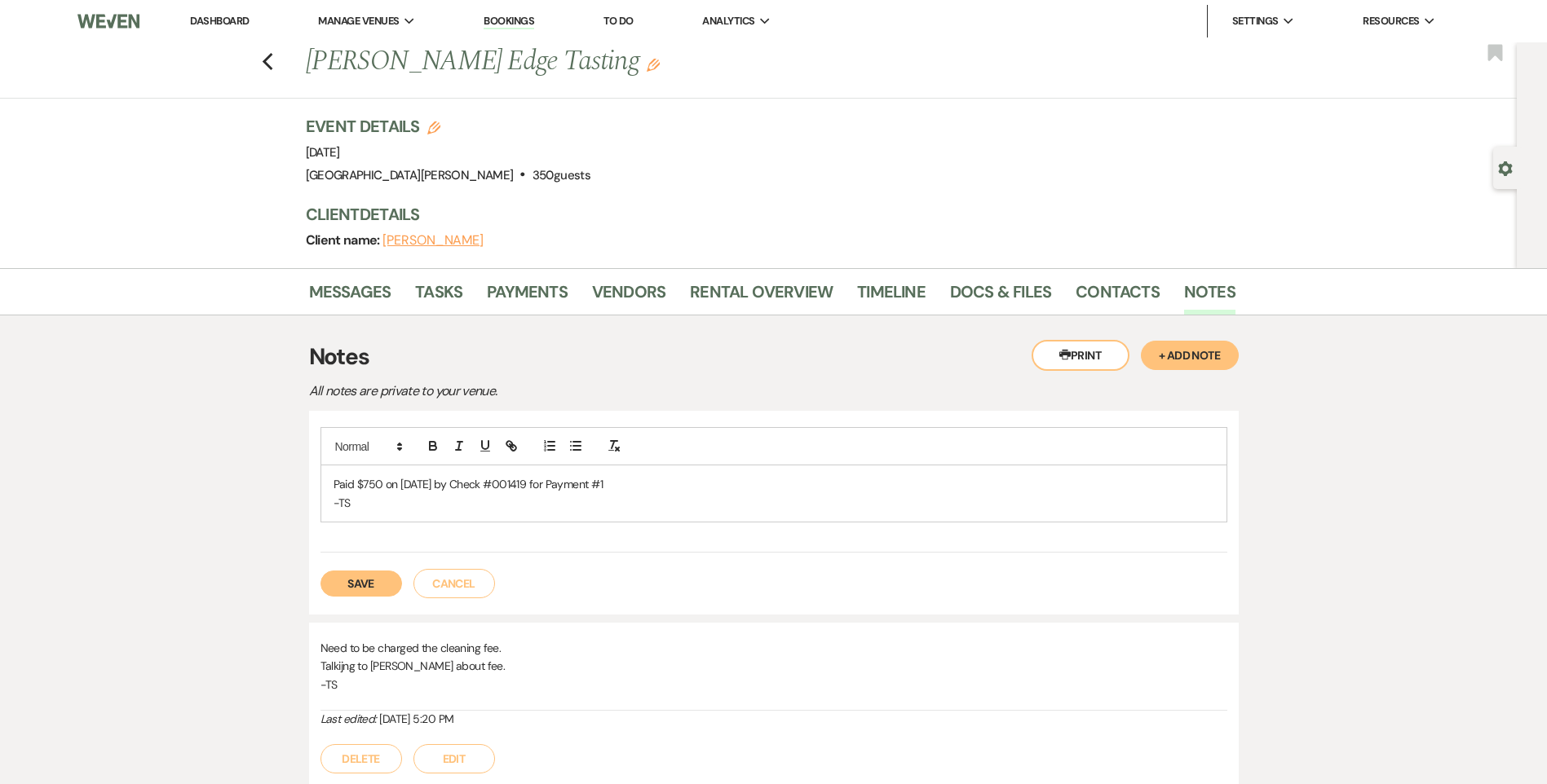
click at [352, 591] on button "Save" at bounding box center [361, 583] width 82 height 26
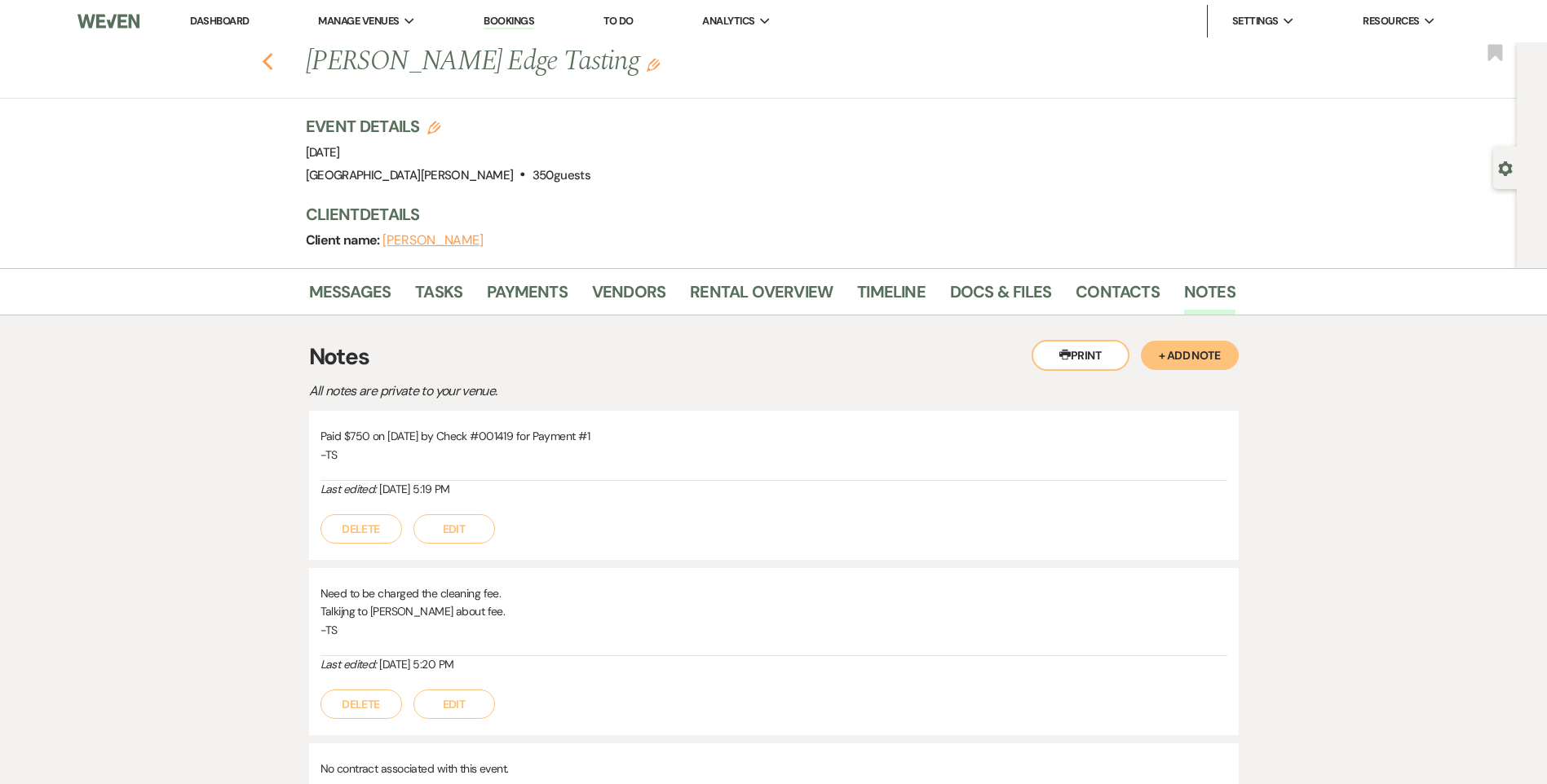
click at [269, 52] on icon "Previous" at bounding box center [268, 61] width 13 height 19
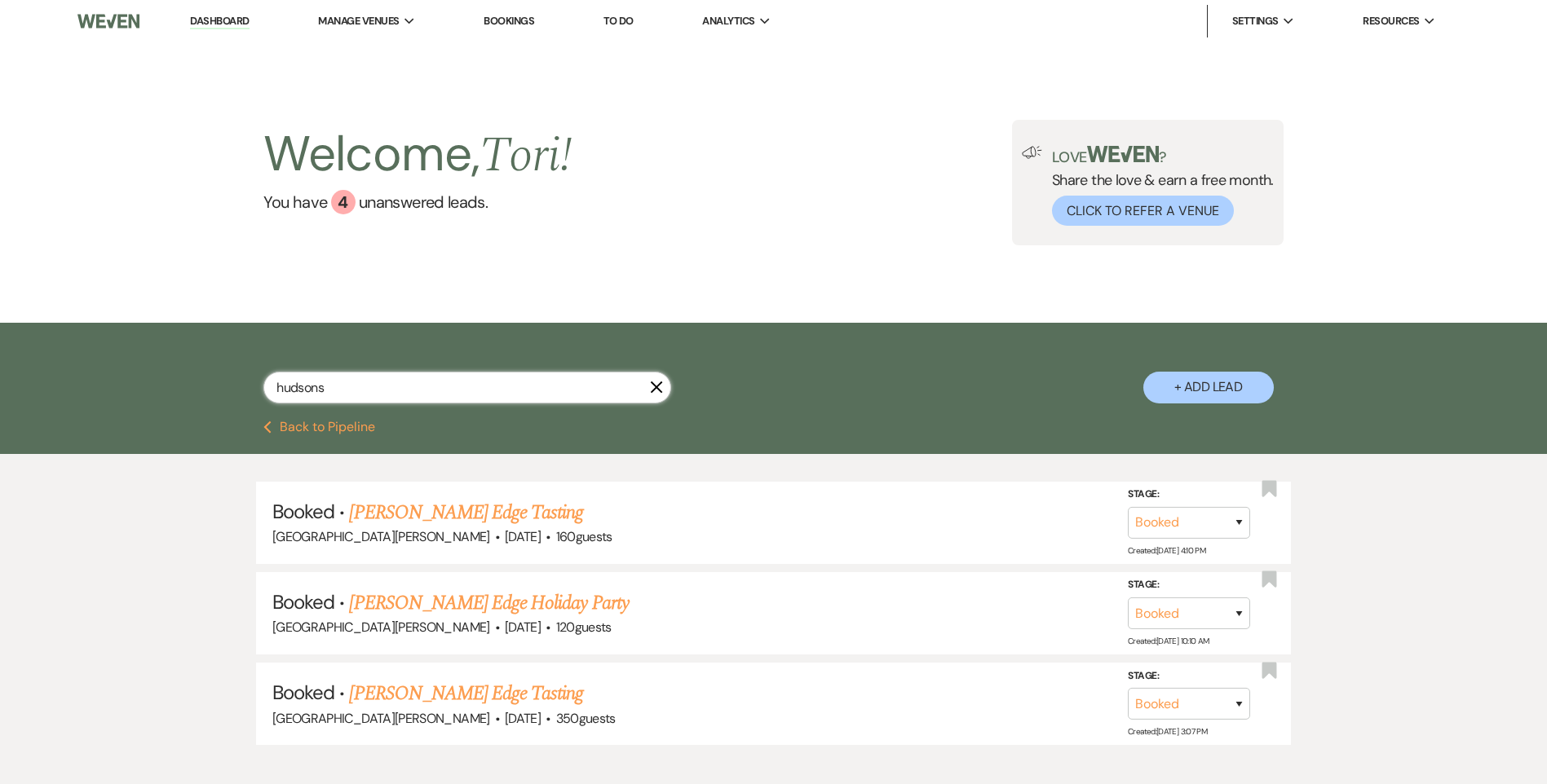
drag, startPoint x: 364, startPoint y: 385, endPoint x: 209, endPoint y: 362, distance: 156.7
click at [215, 364] on div "hudsons X + Add Lead" at bounding box center [774, 374] width 1174 height 86
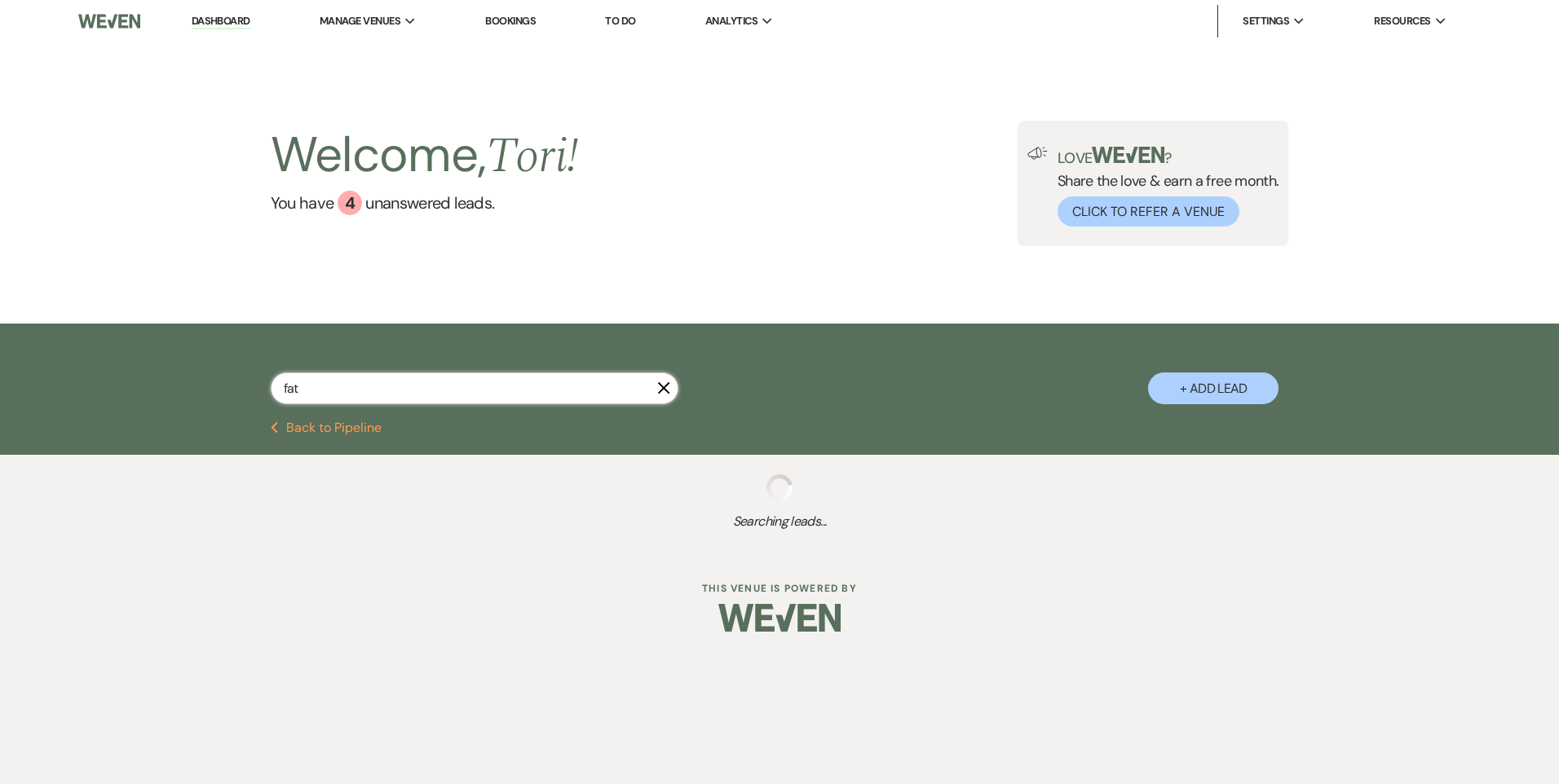
type input "fate"
select select "8"
select select "4"
select select "8"
select select "5"
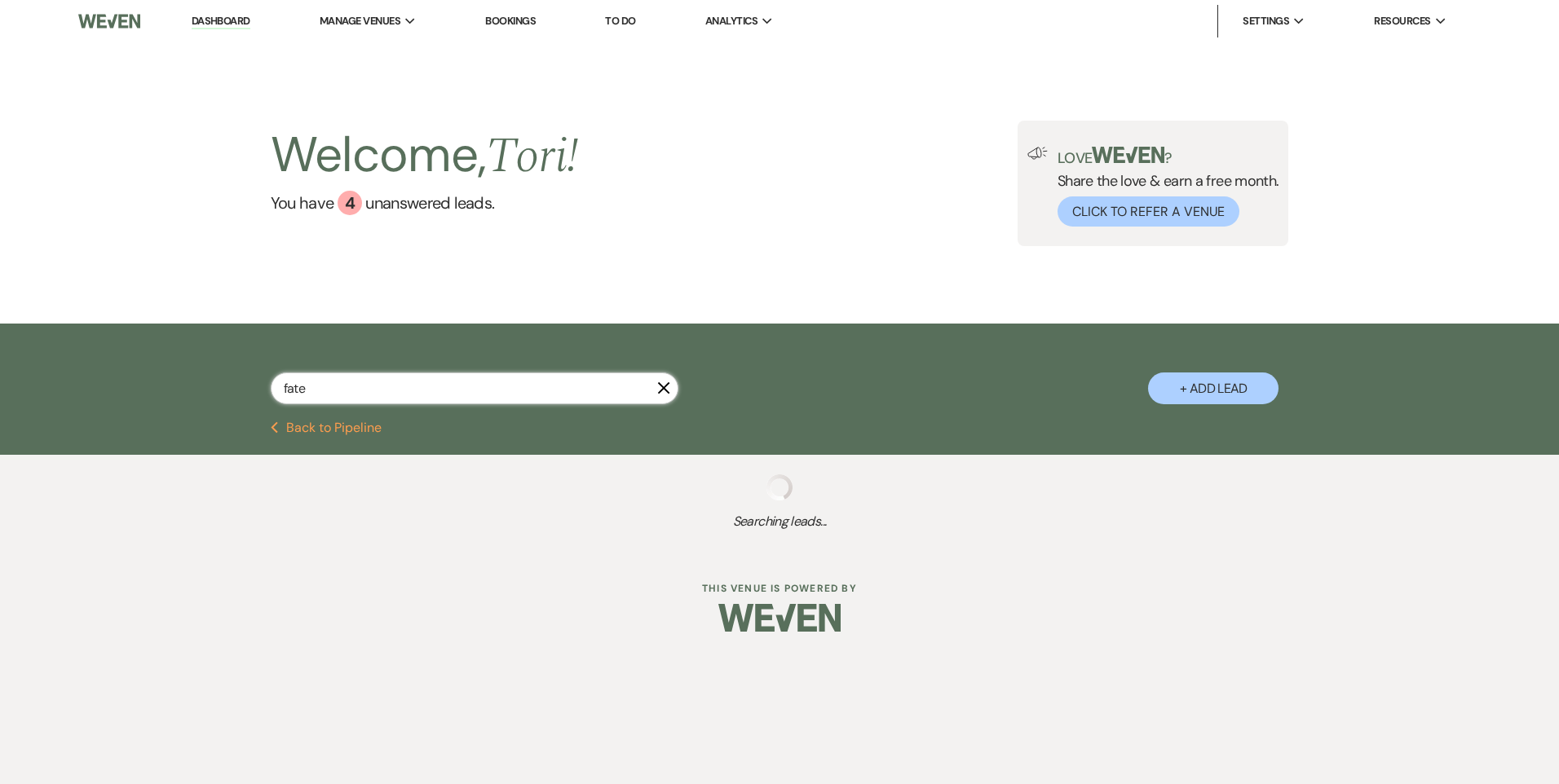
select select "8"
select select "5"
select select "8"
select select "1"
select select "8"
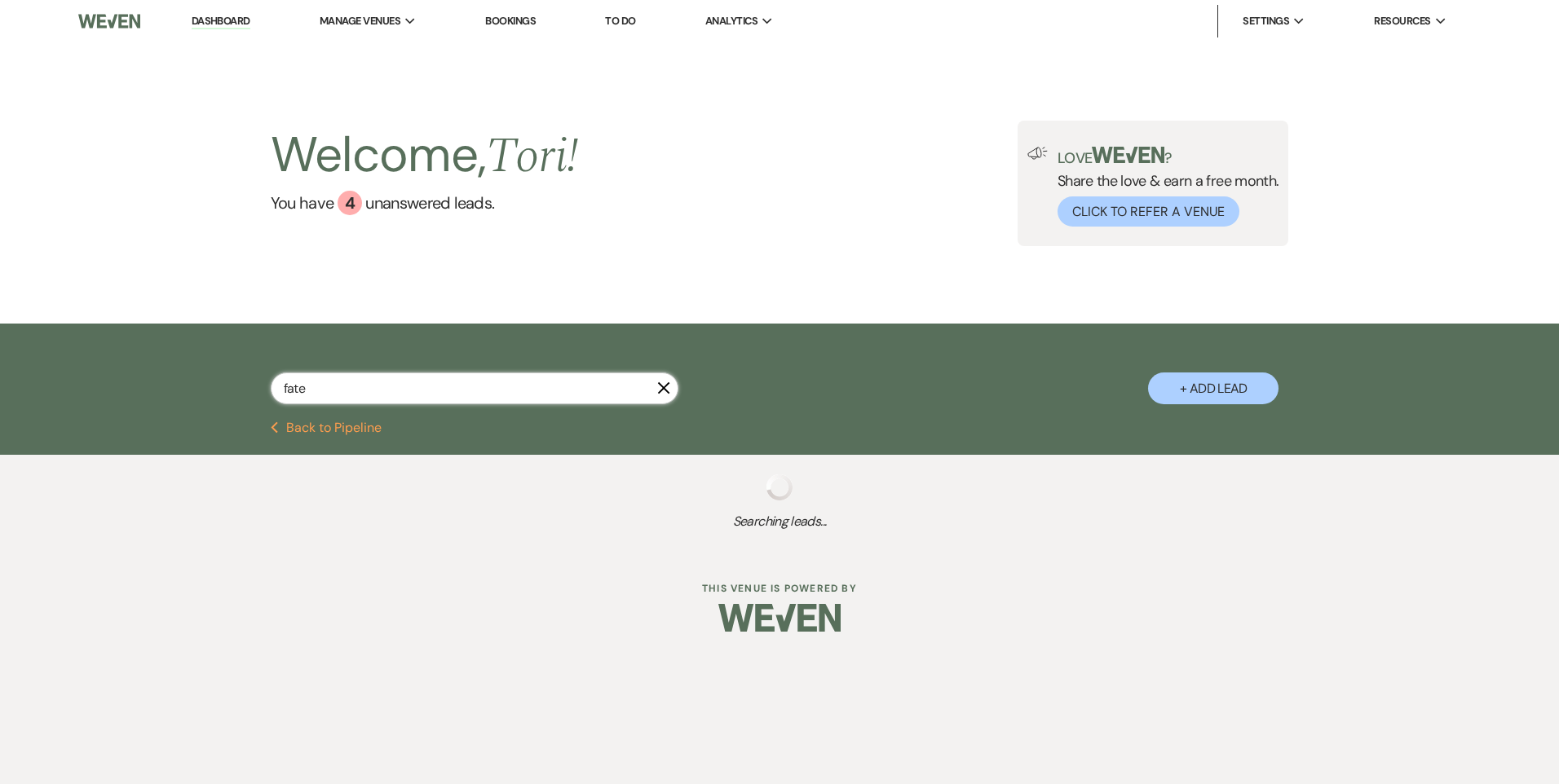
select select "6"
select select "8"
select select "6"
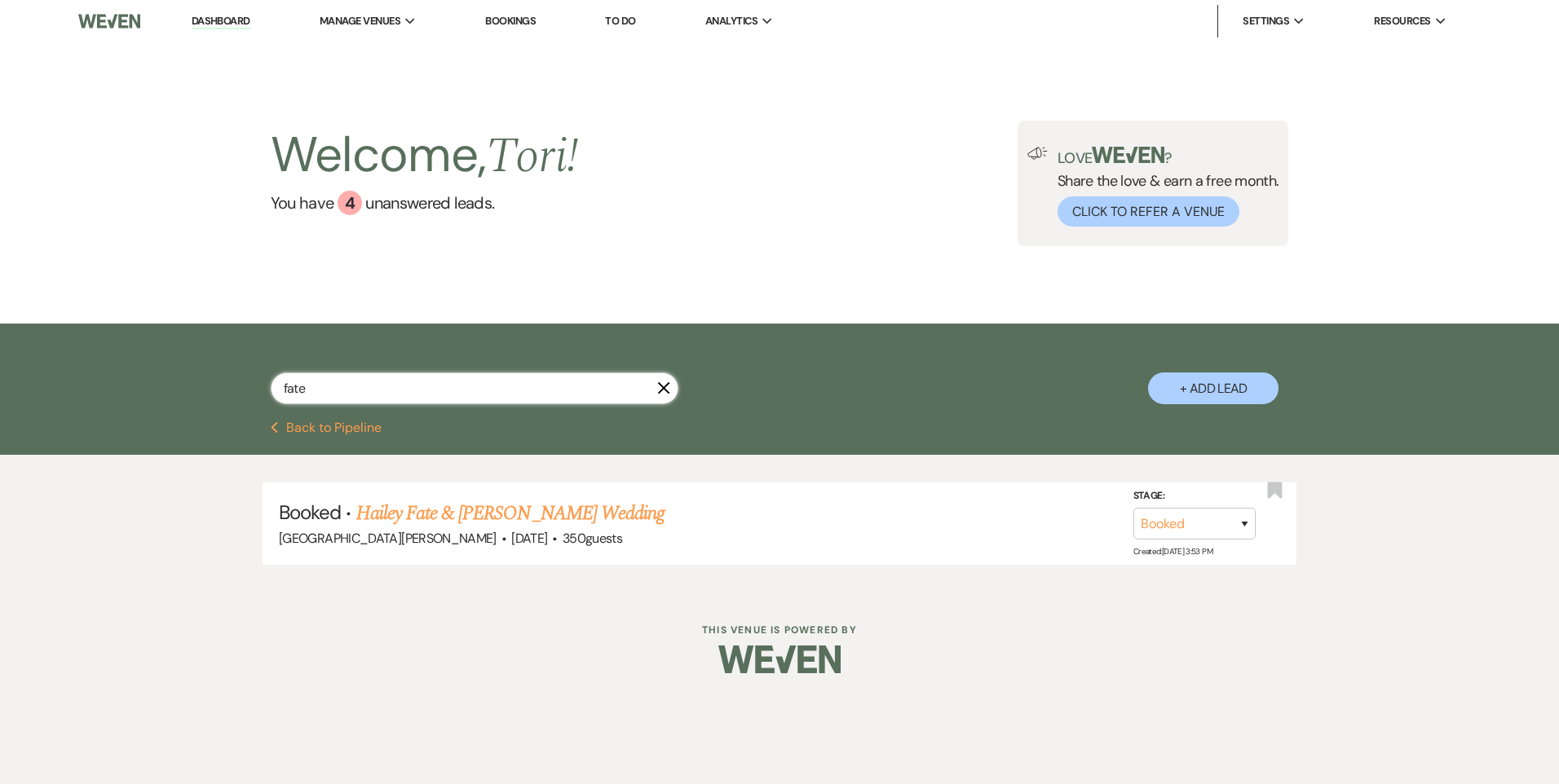
type input "fate"
click at [563, 532] on span "350 guests" at bounding box center [592, 538] width 60 height 17
click at [512, 527] on link "Hailey Fate & [PERSON_NAME] Wedding" at bounding box center [511, 513] width 308 height 29
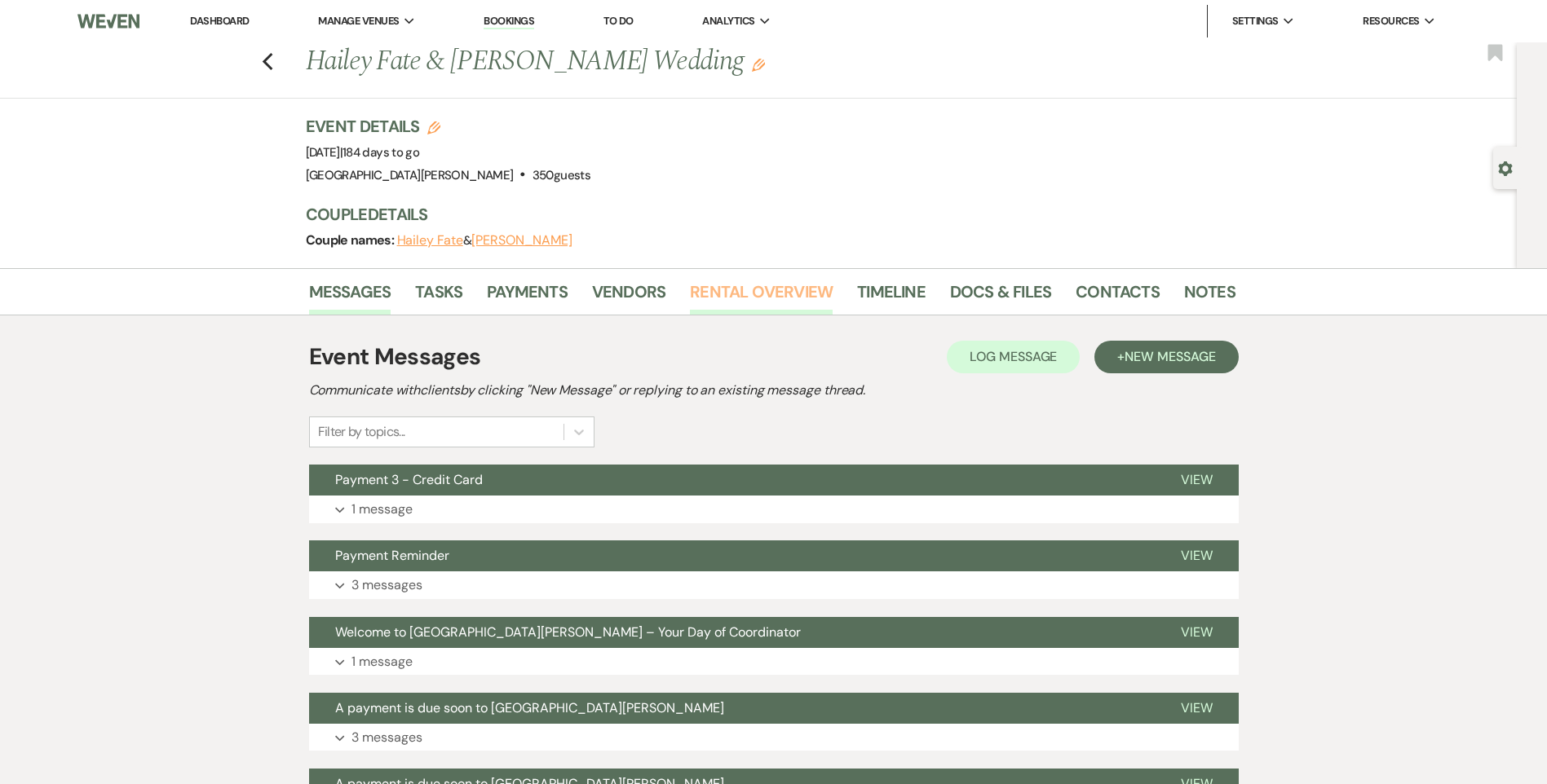
click at [751, 295] on link "Rental Overview" at bounding box center [761, 296] width 143 height 36
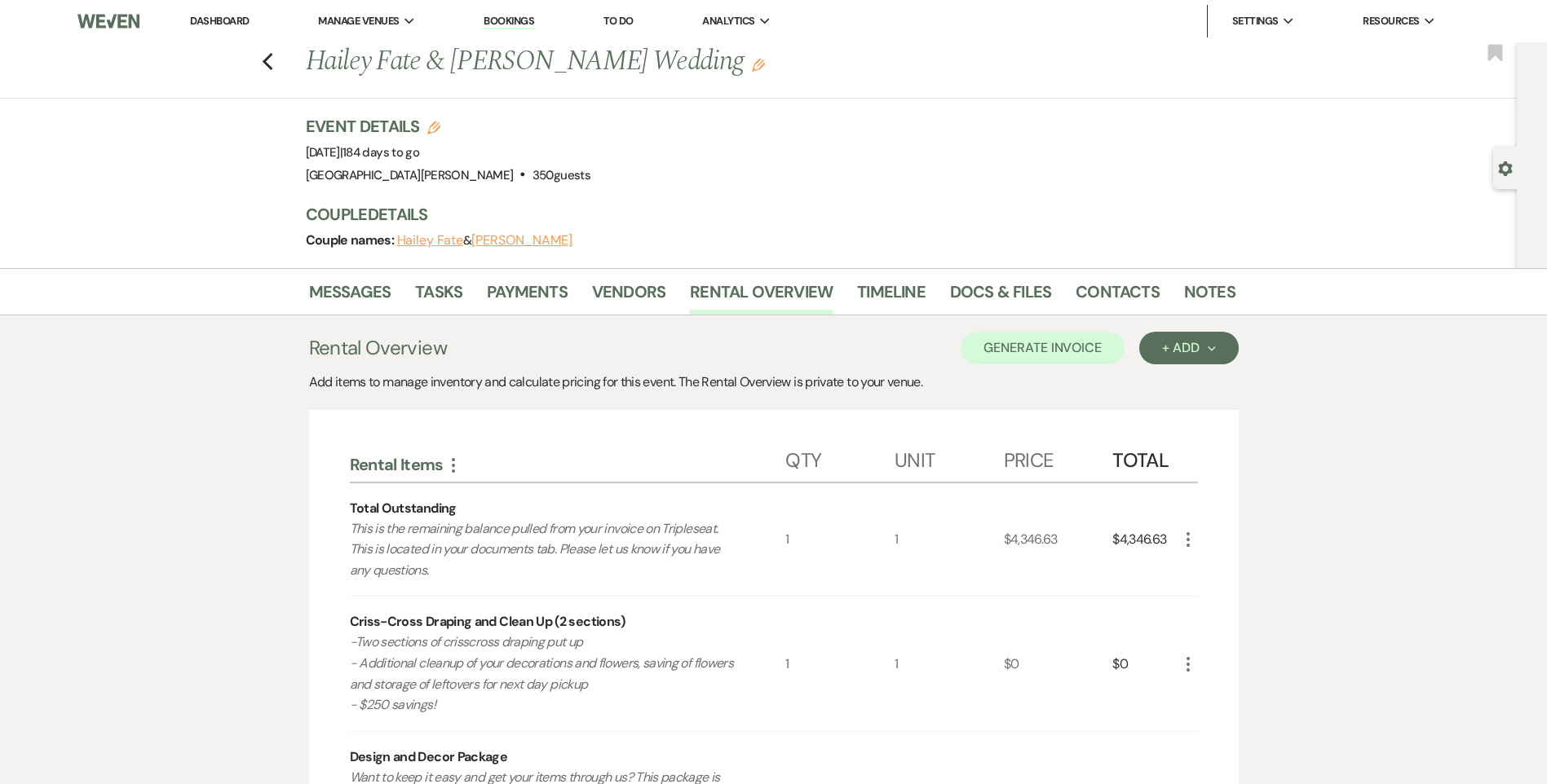
click at [215, 19] on link "Dashboard" at bounding box center [220, 20] width 59 height 13
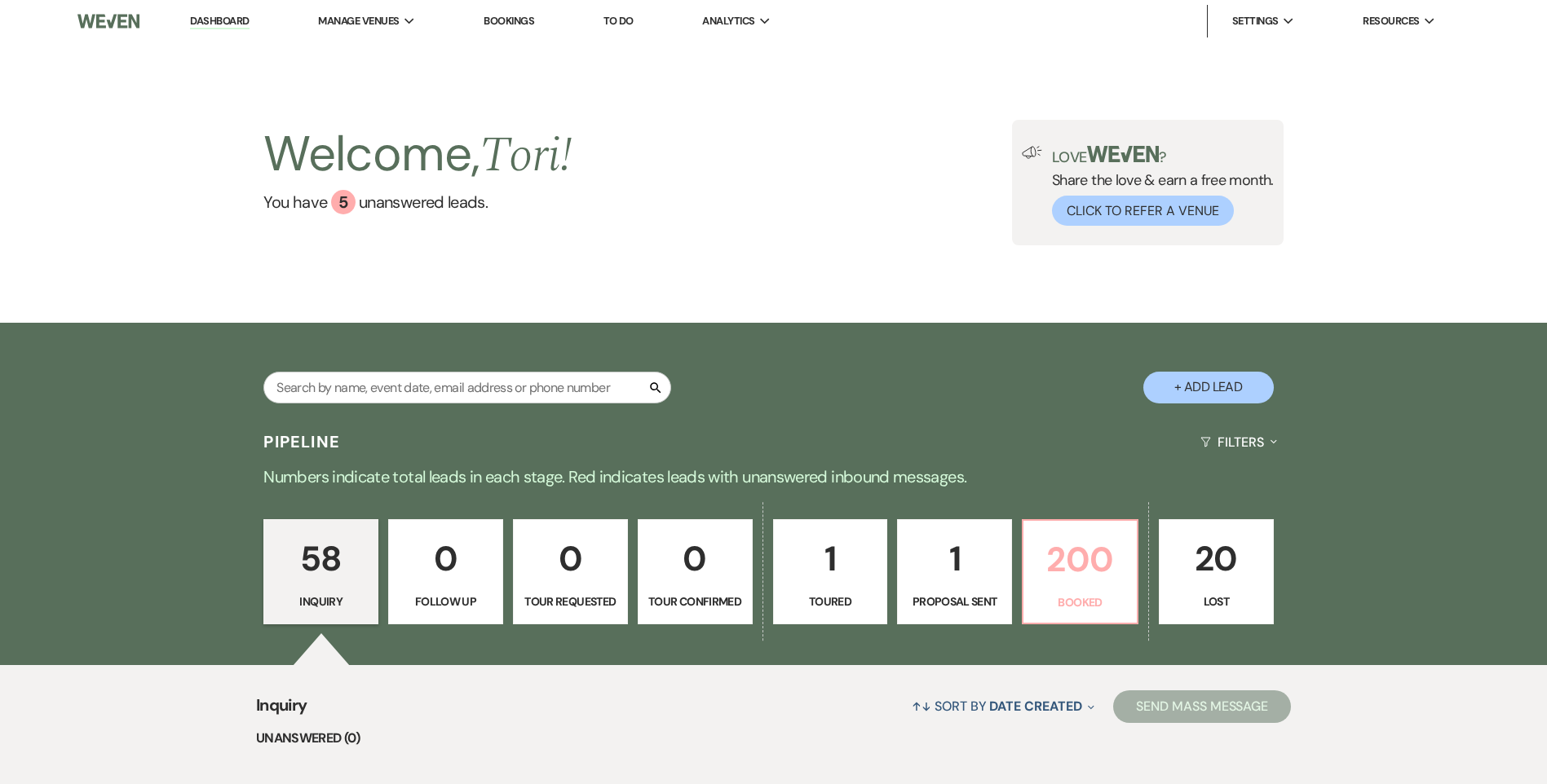
click at [1105, 591] on link "200 Booked" at bounding box center [1079, 572] width 117 height 106
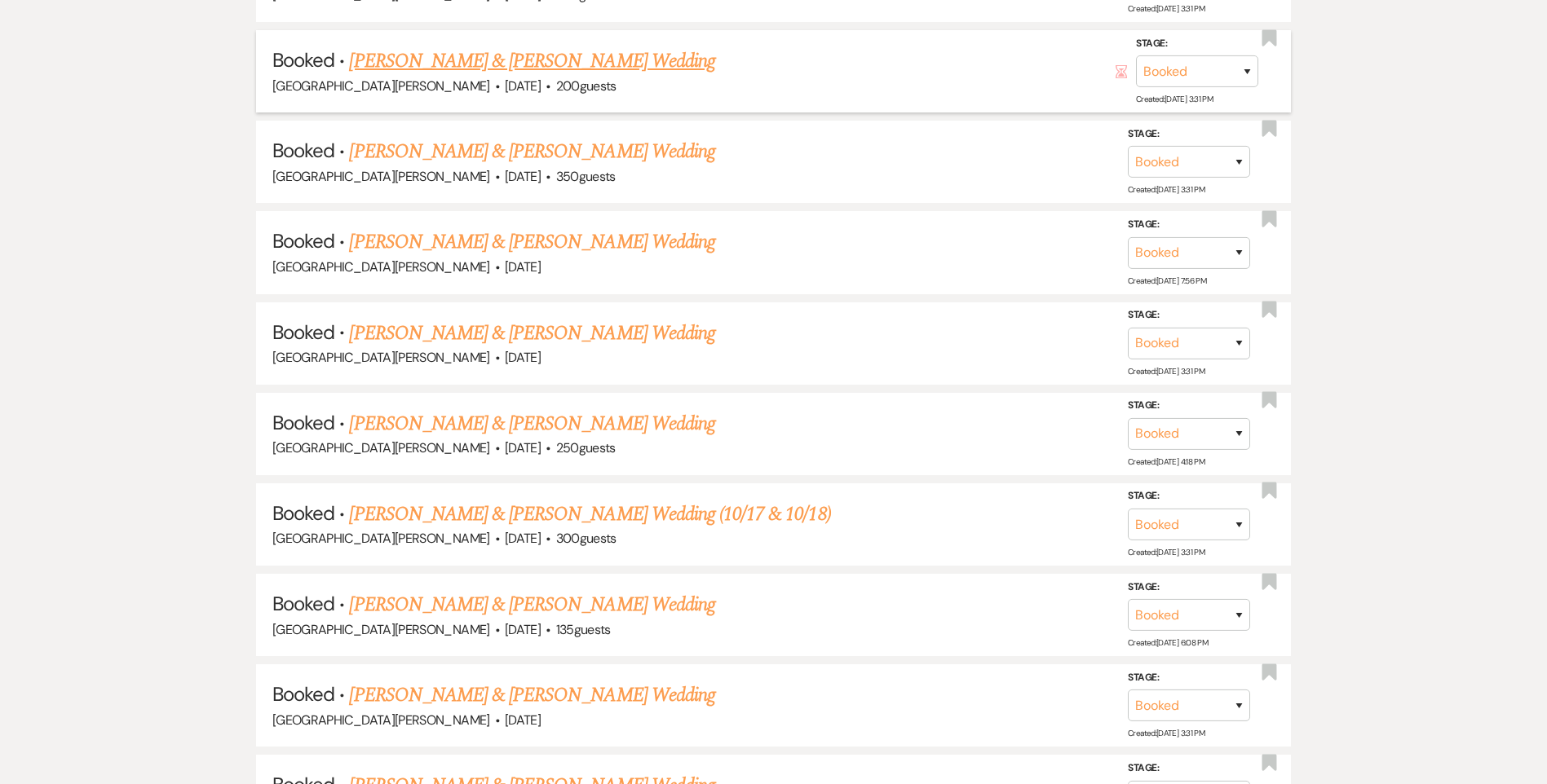
scroll to position [1712, 0]
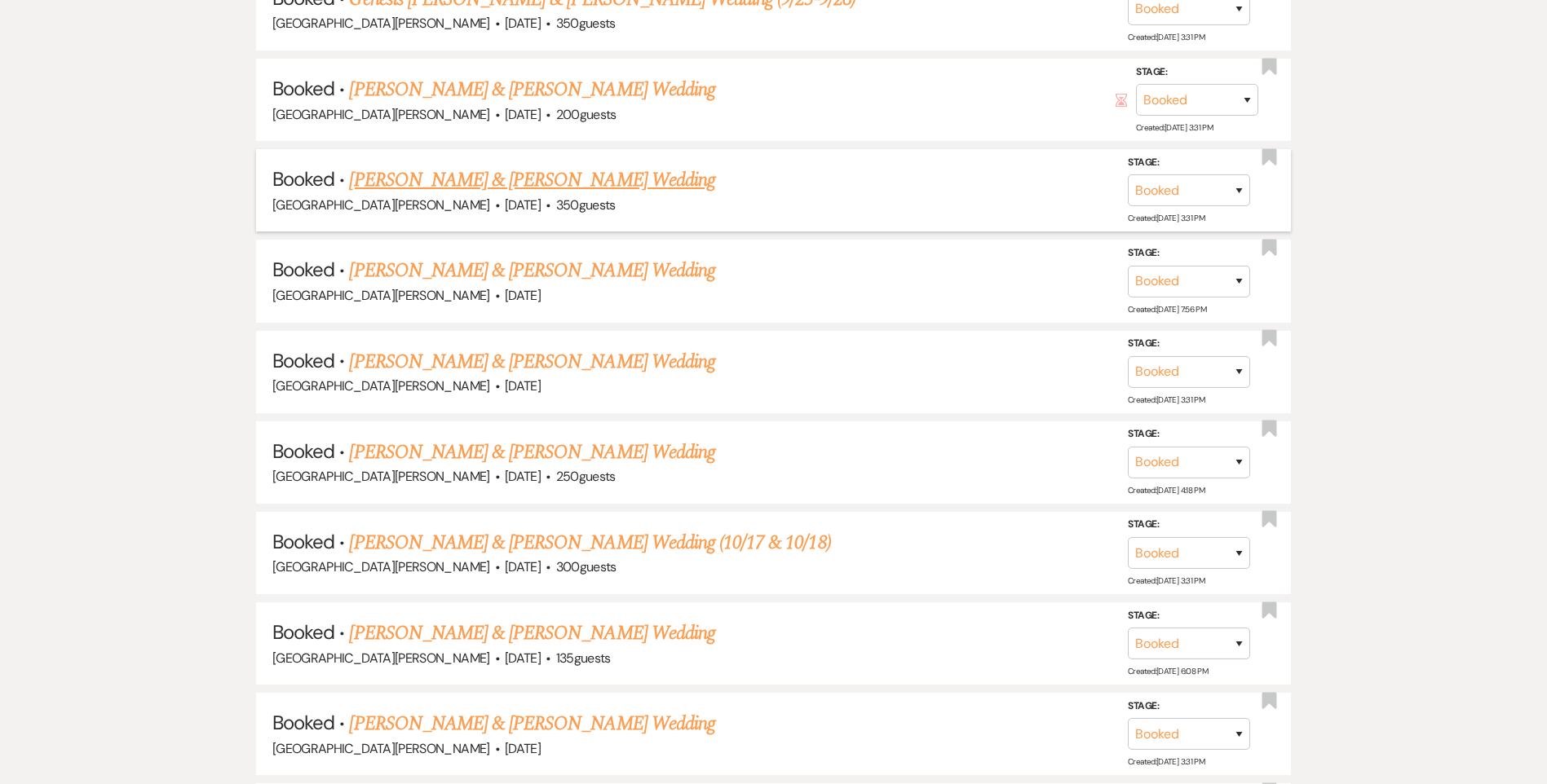
click at [446, 172] on link "[PERSON_NAME] & [PERSON_NAME] Wedding" at bounding box center [532, 180] width 365 height 29
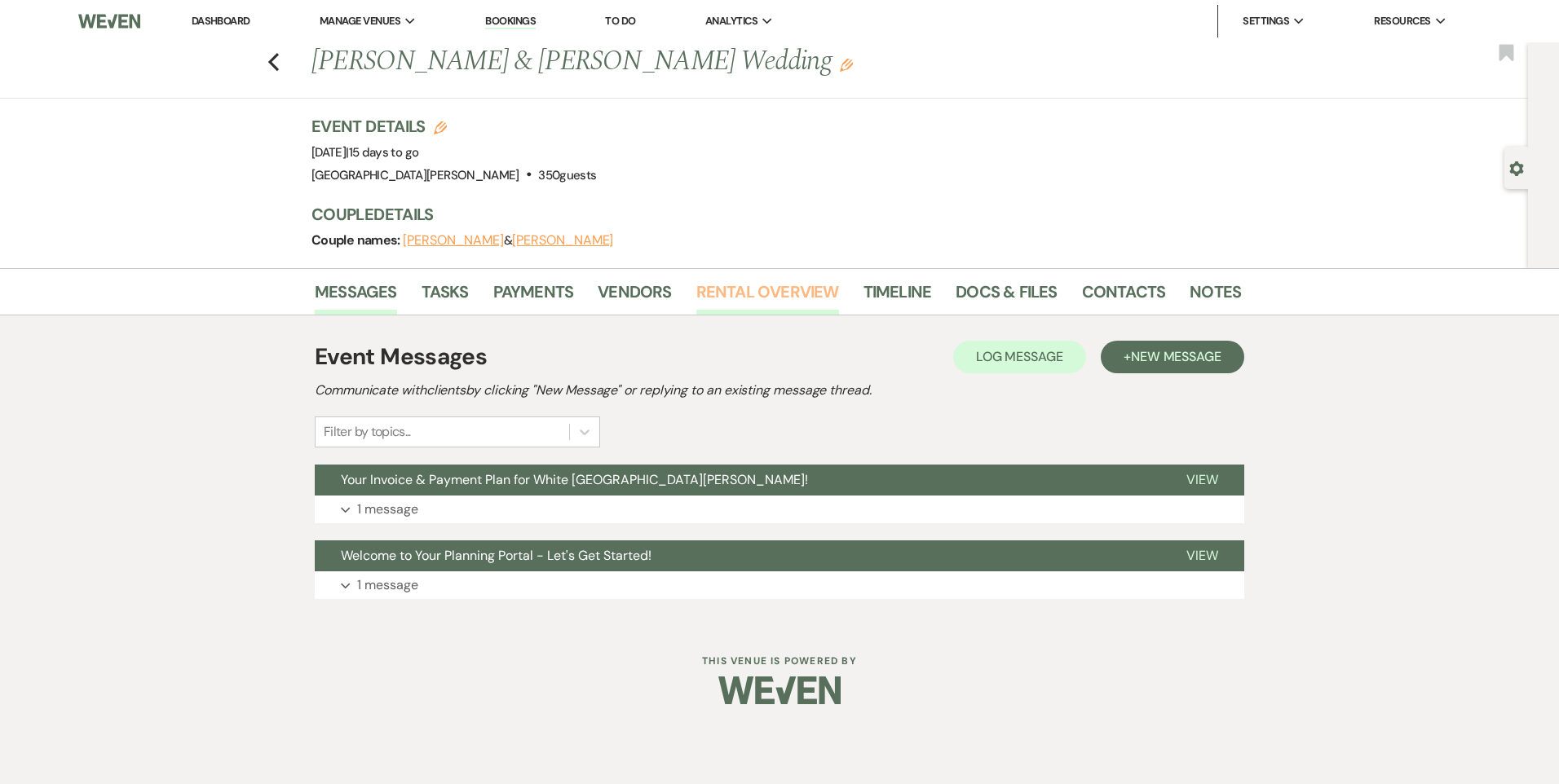
click at [713, 299] on link "Rental Overview" at bounding box center [768, 296] width 143 height 36
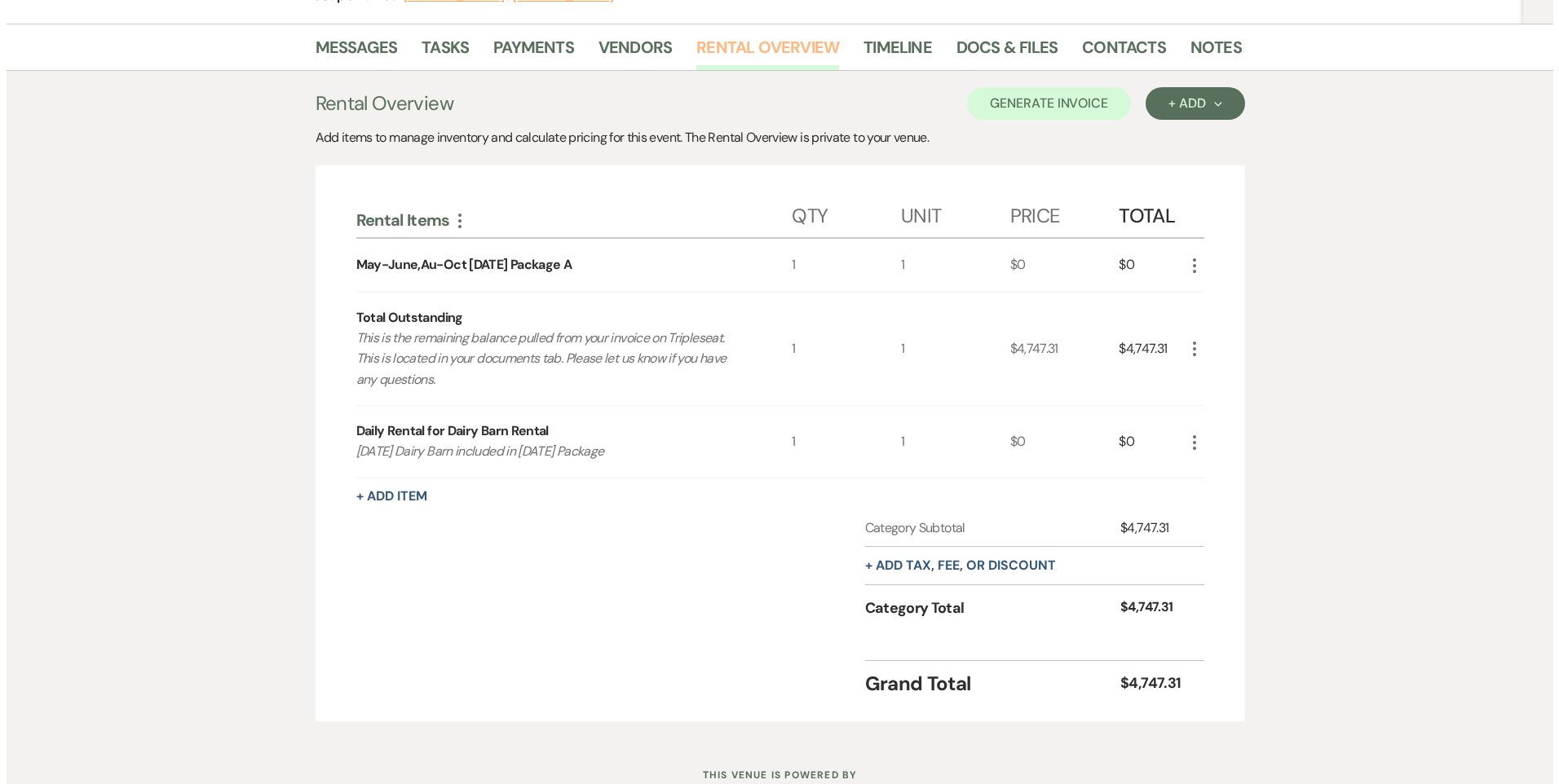
scroll to position [163, 0]
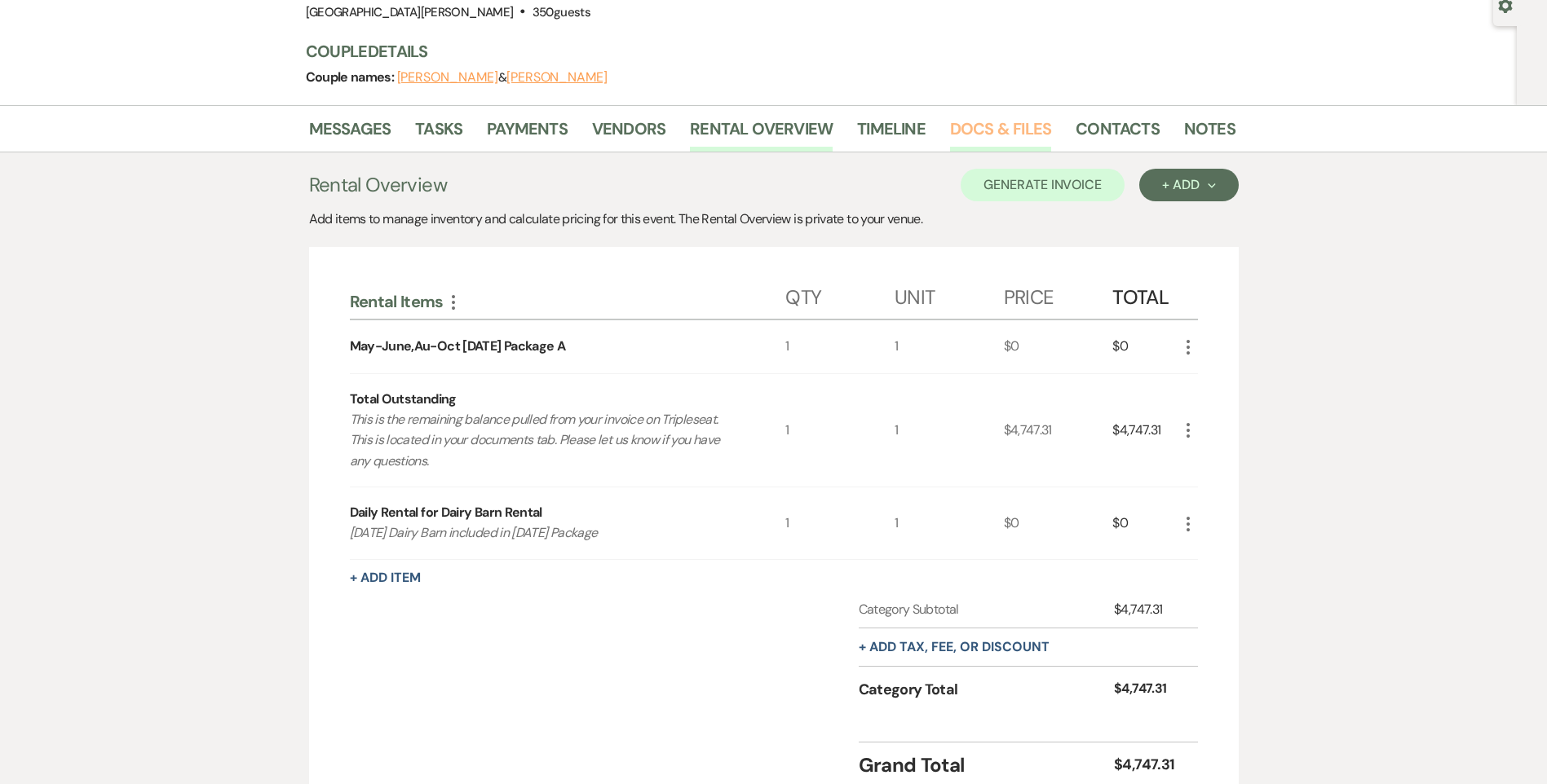
click at [977, 125] on link "Docs & Files" at bounding box center [1000, 134] width 101 height 36
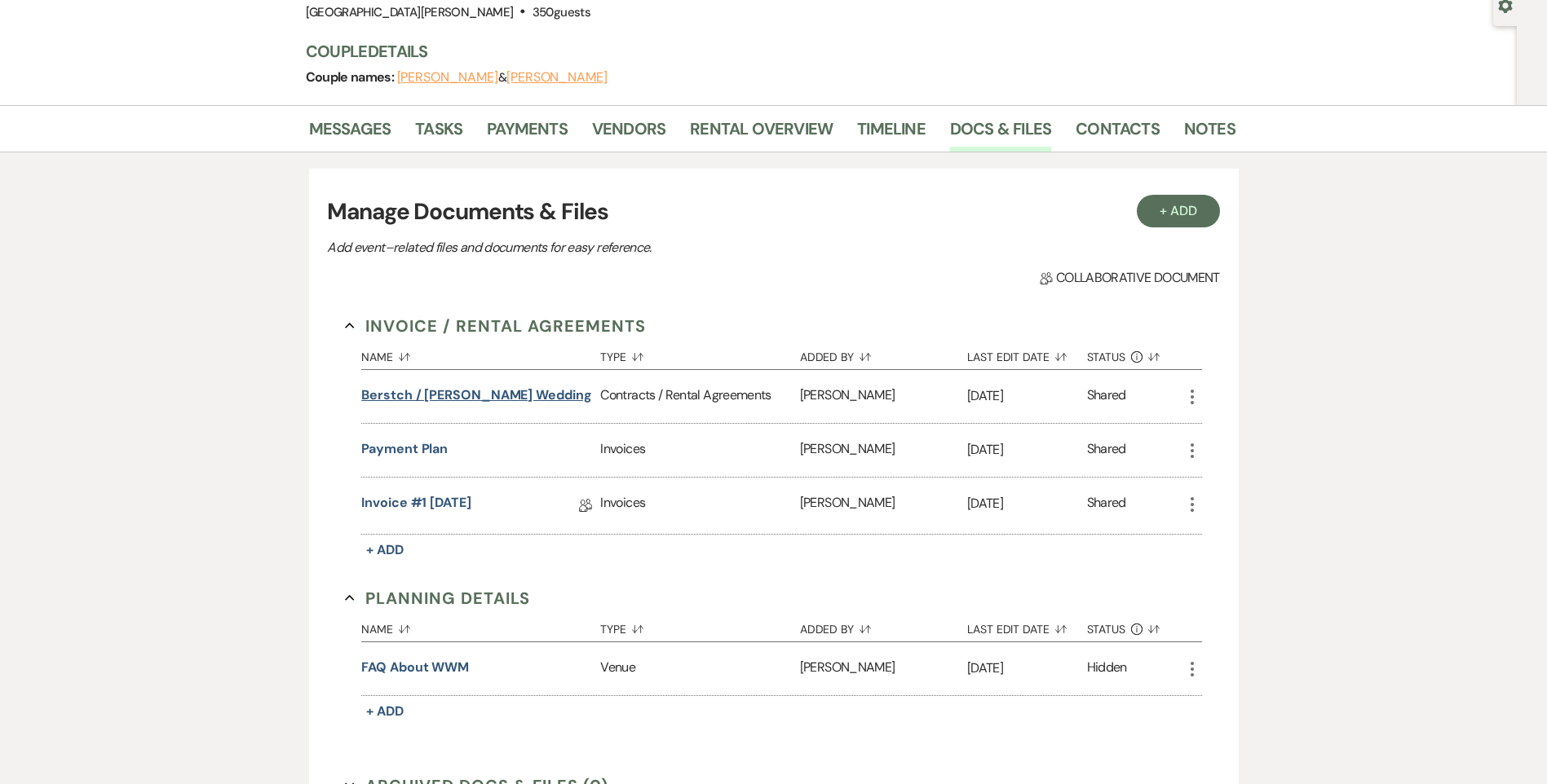
click at [484, 394] on button "Berstch / [PERSON_NAME] Wedding" at bounding box center [476, 395] width 230 height 19
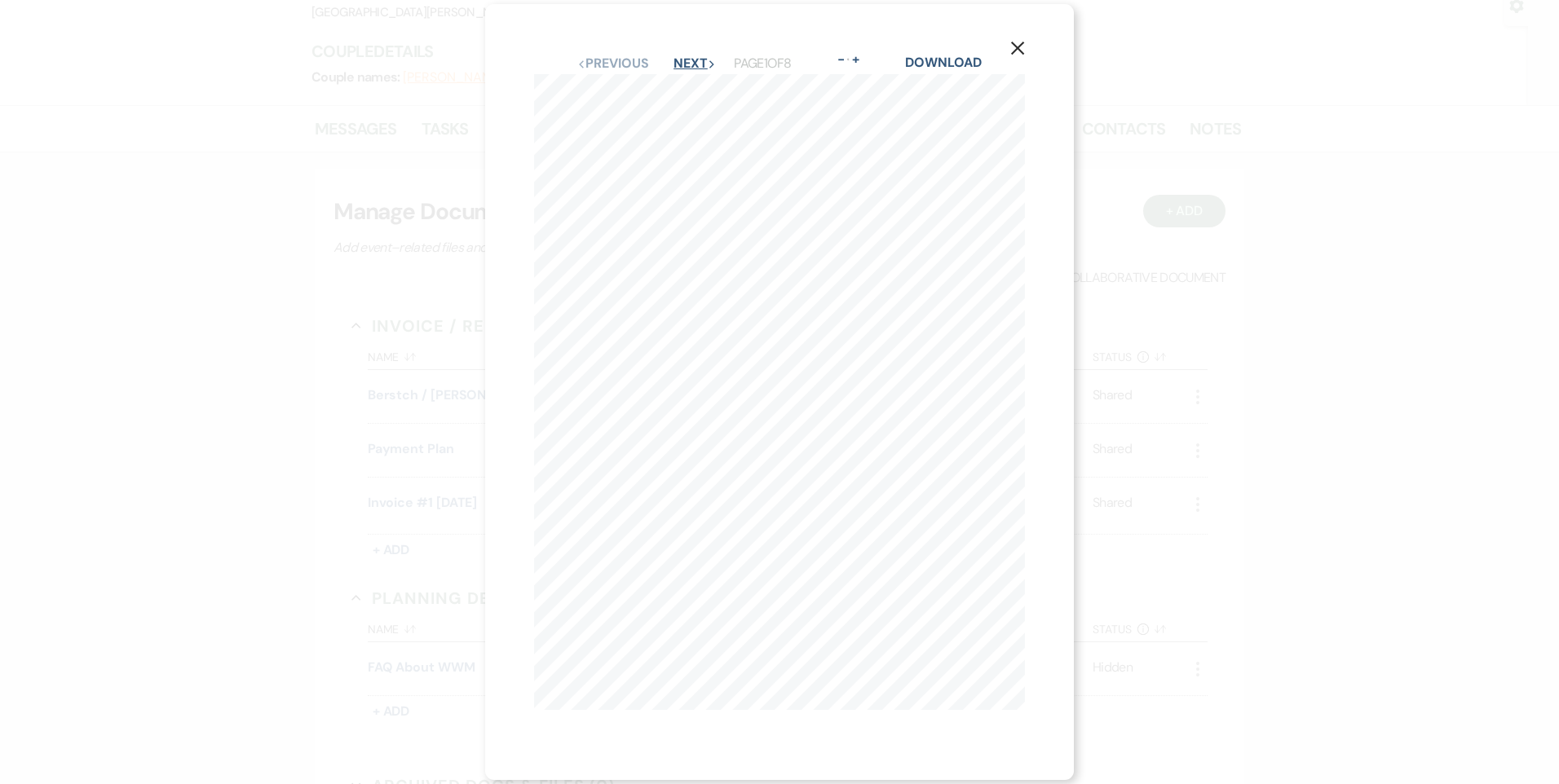
click at [685, 59] on button "Next Next" at bounding box center [695, 64] width 42 height 13
click at [1021, 52] on icon "X" at bounding box center [1017, 59] width 14 height 14
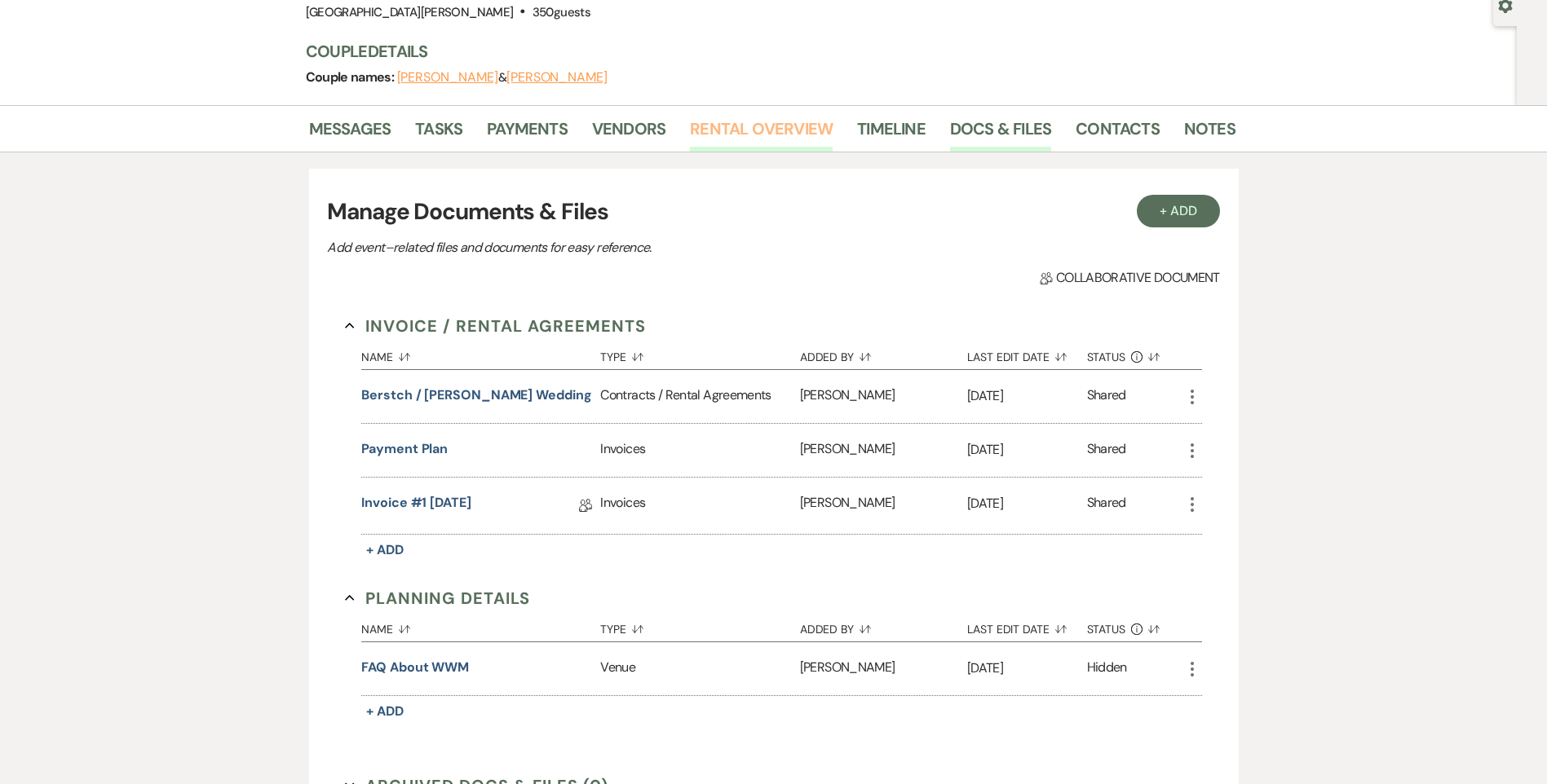
click at [691, 121] on link "Rental Overview" at bounding box center [761, 134] width 143 height 36
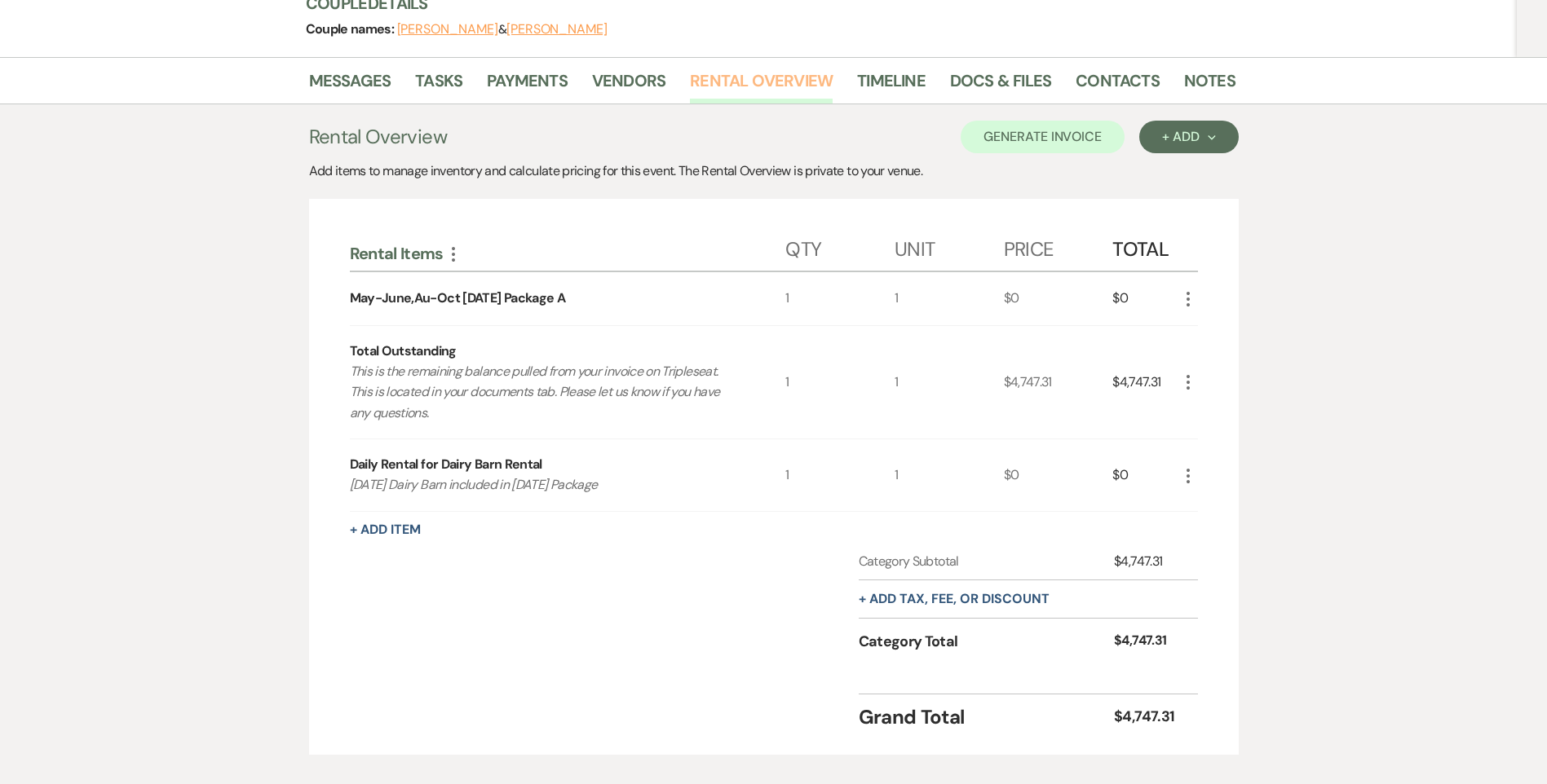
scroll to position [245, 0]
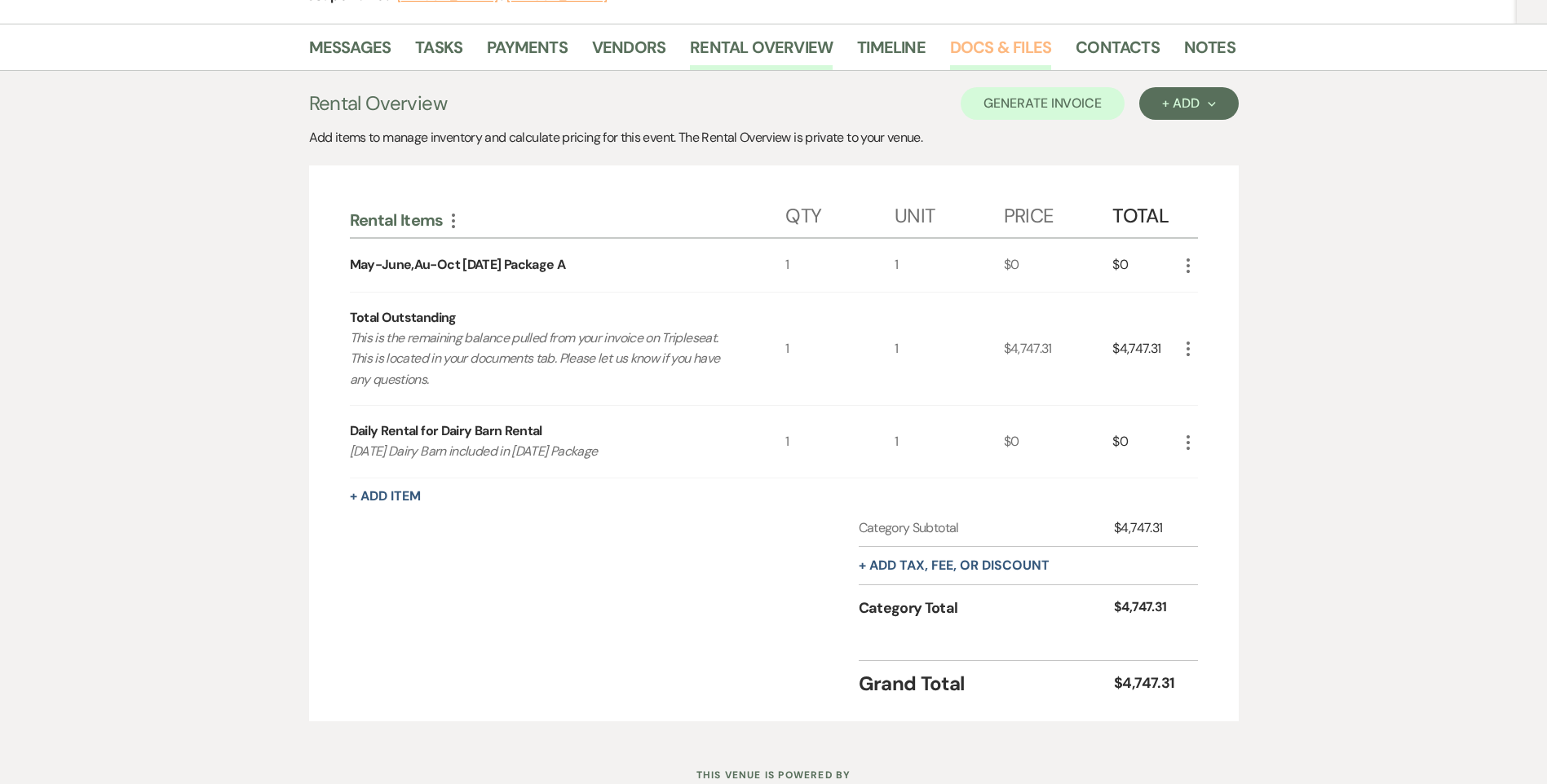
click at [993, 40] on link "Docs & Files" at bounding box center [1000, 52] width 101 height 36
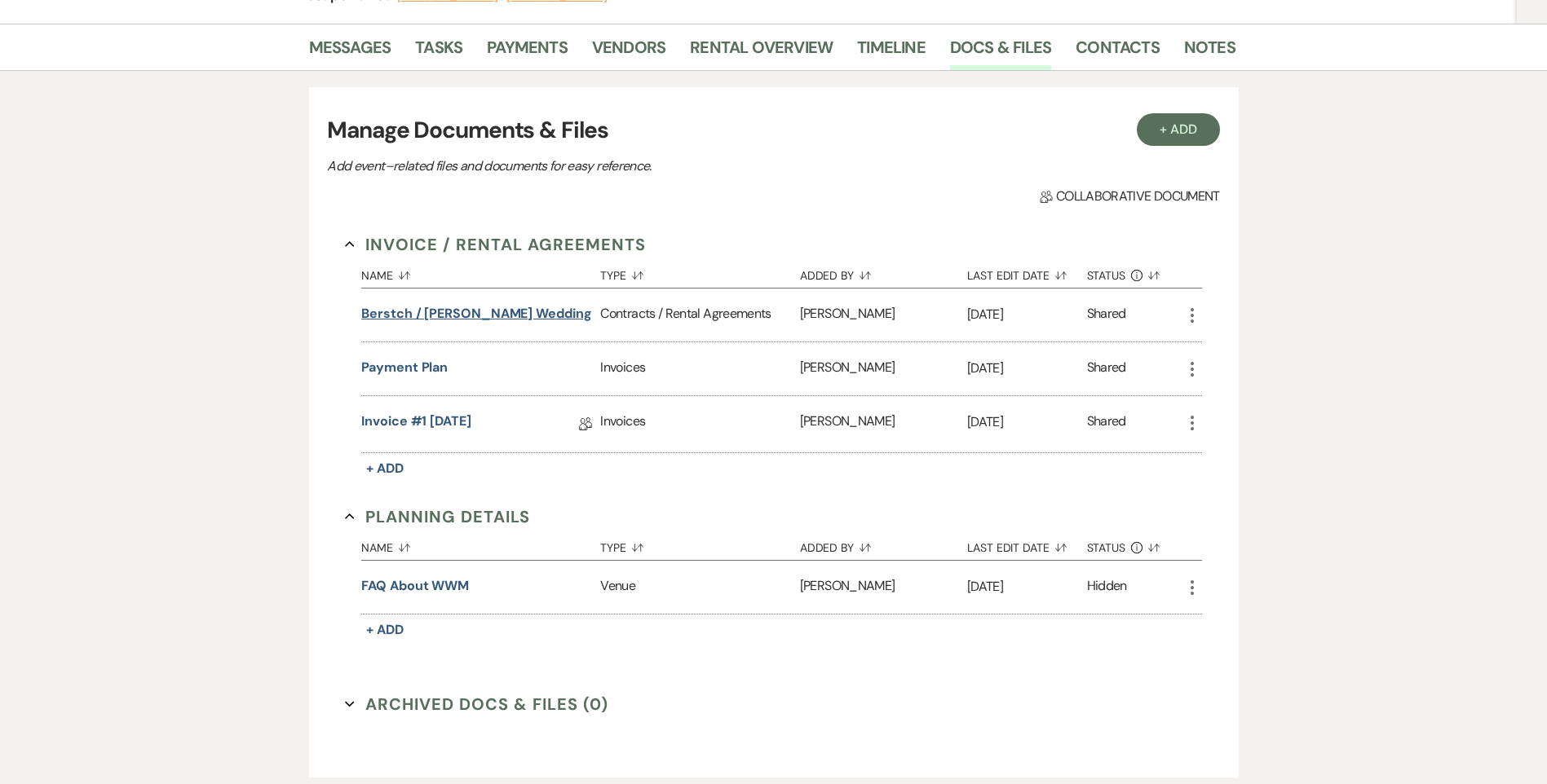
click at [450, 308] on button "Berstch / [PERSON_NAME] Wedding" at bounding box center [476, 314] width 230 height 19
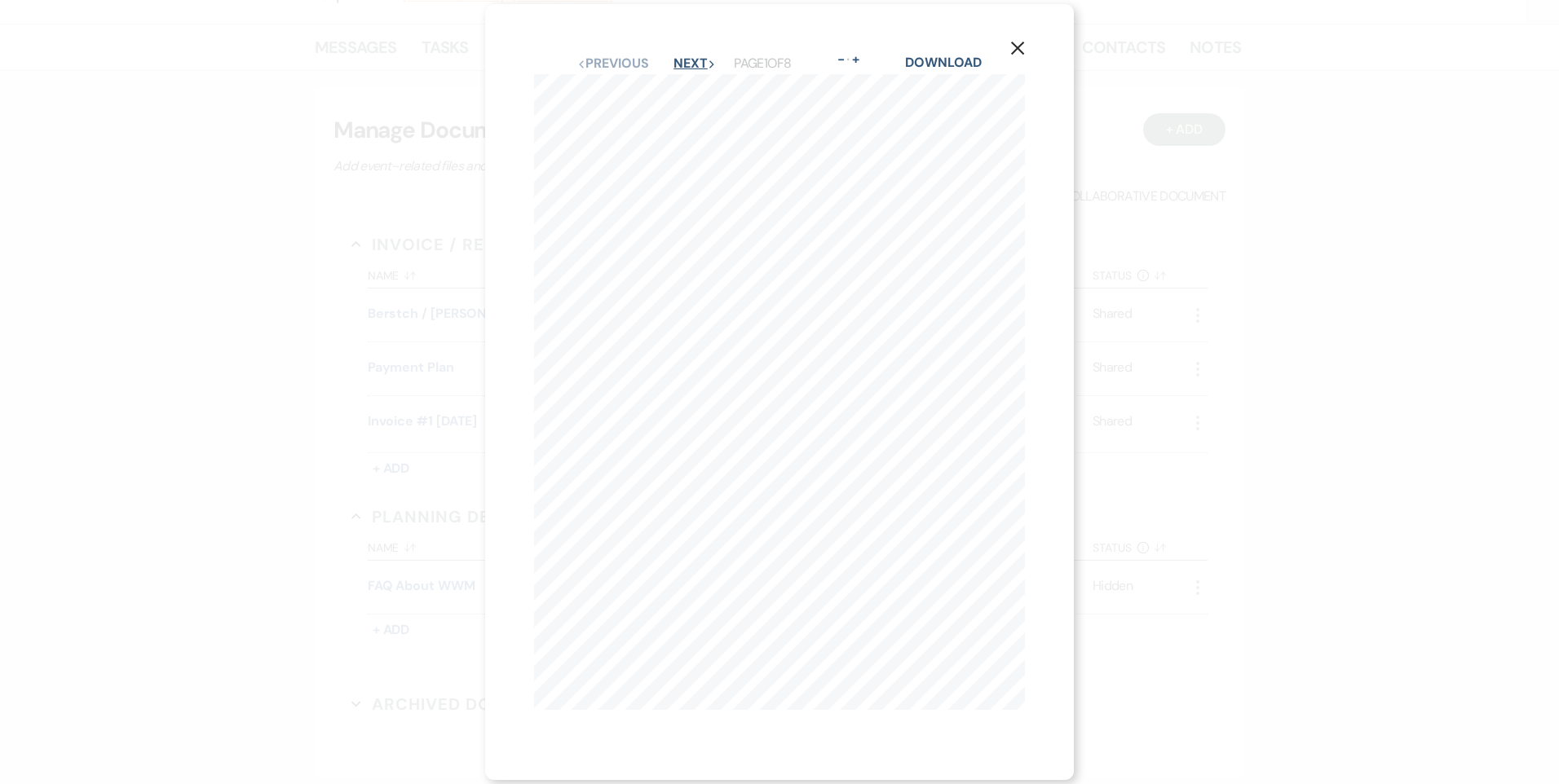
click at [696, 61] on button "Next Next" at bounding box center [695, 64] width 42 height 13
click at [1024, 53] on use "button" at bounding box center [1018, 60] width 13 height 13
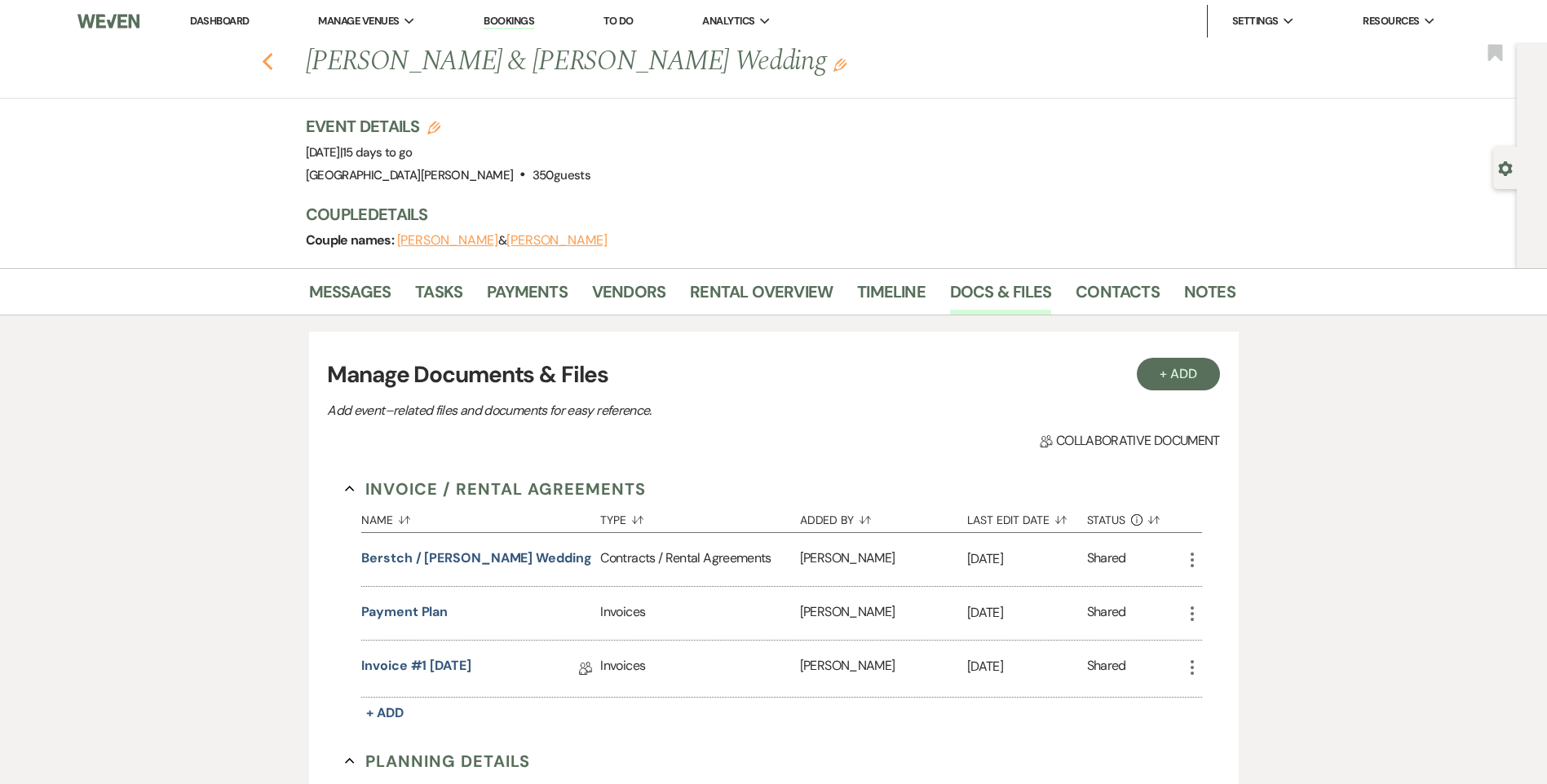
click at [274, 70] on icon "Previous" at bounding box center [268, 61] width 13 height 19
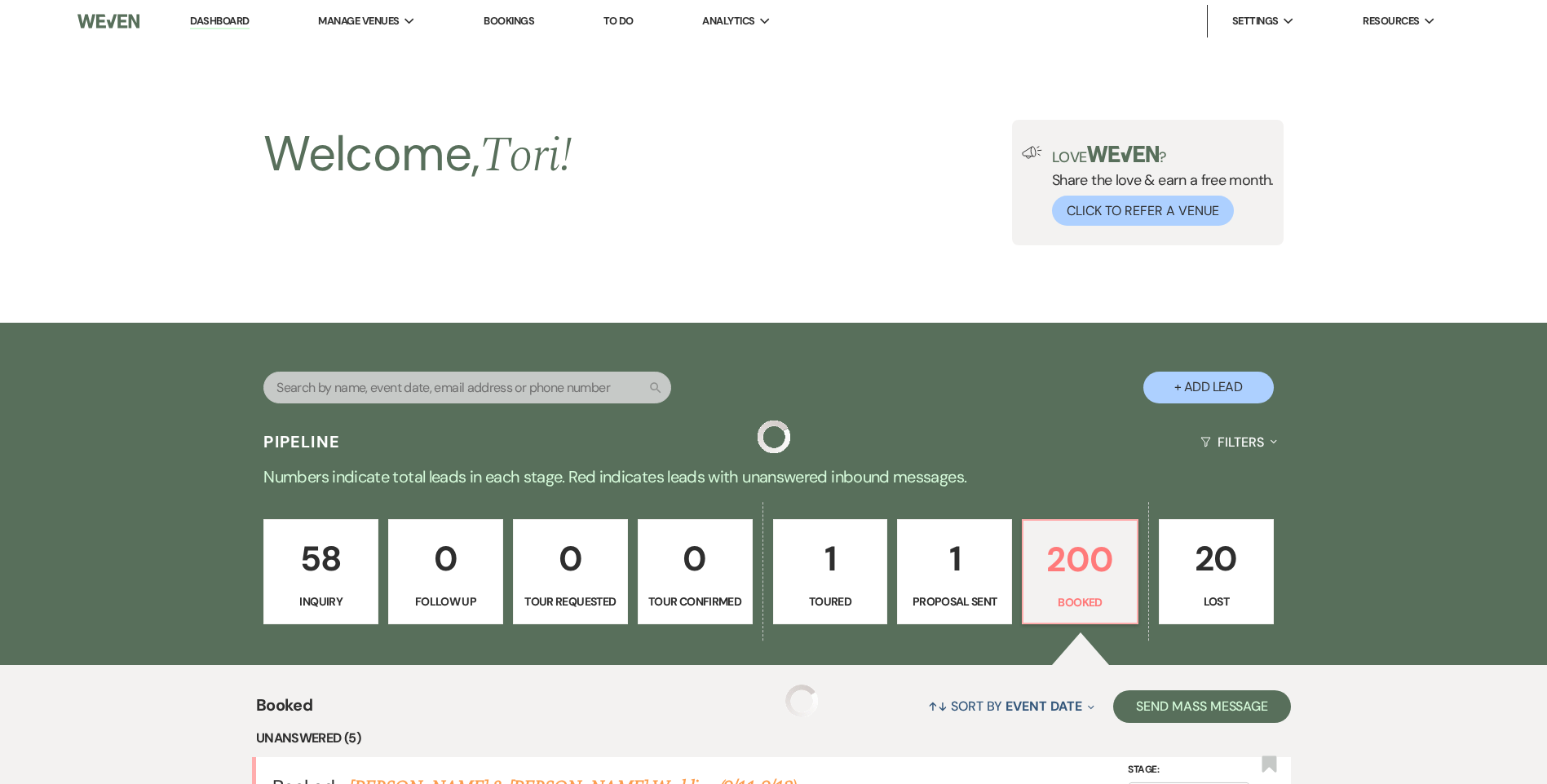
scroll to position [1712, 0]
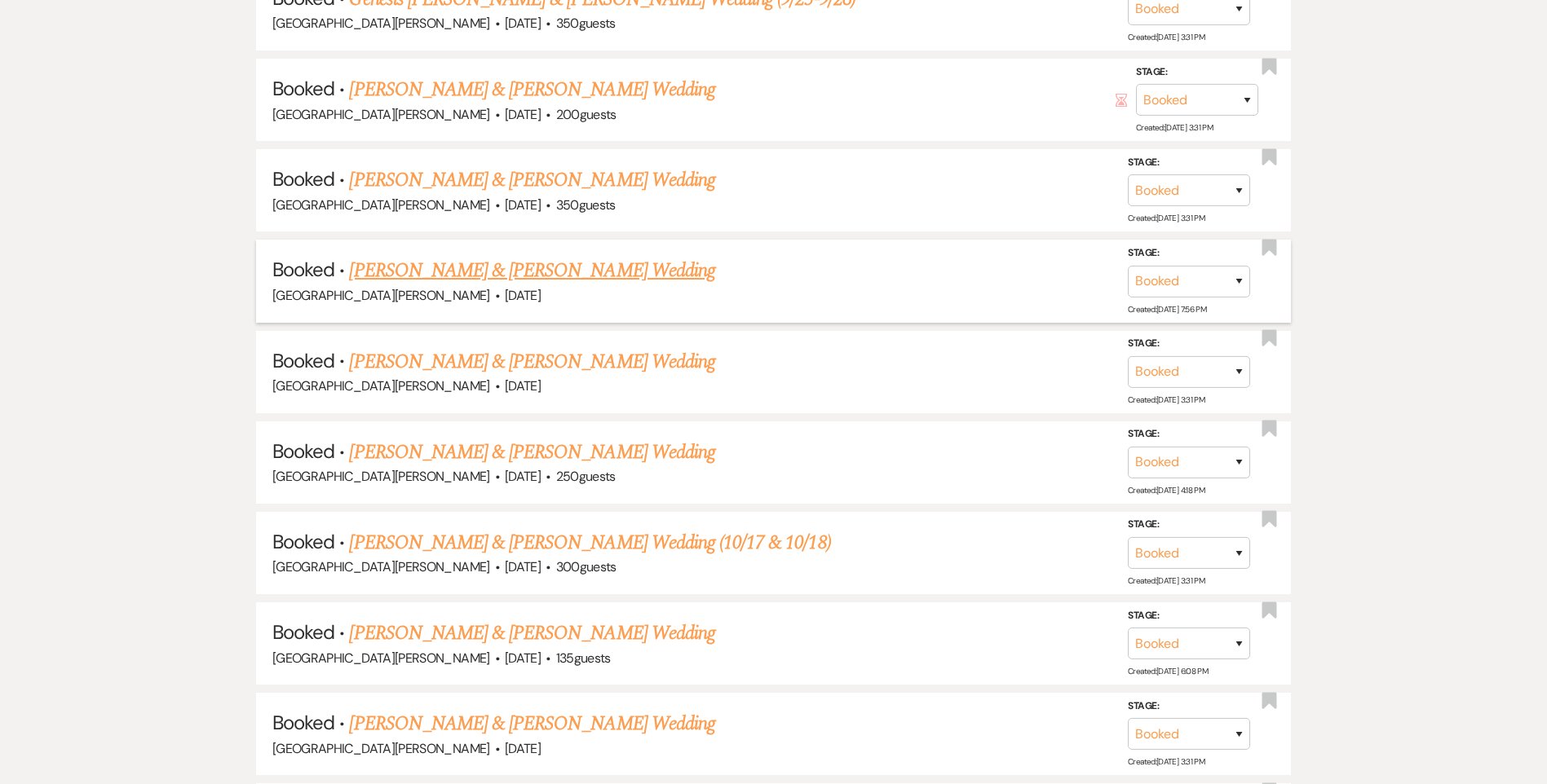
click at [454, 274] on link "[PERSON_NAME] & [PERSON_NAME] Wedding" at bounding box center [532, 270] width 365 height 29
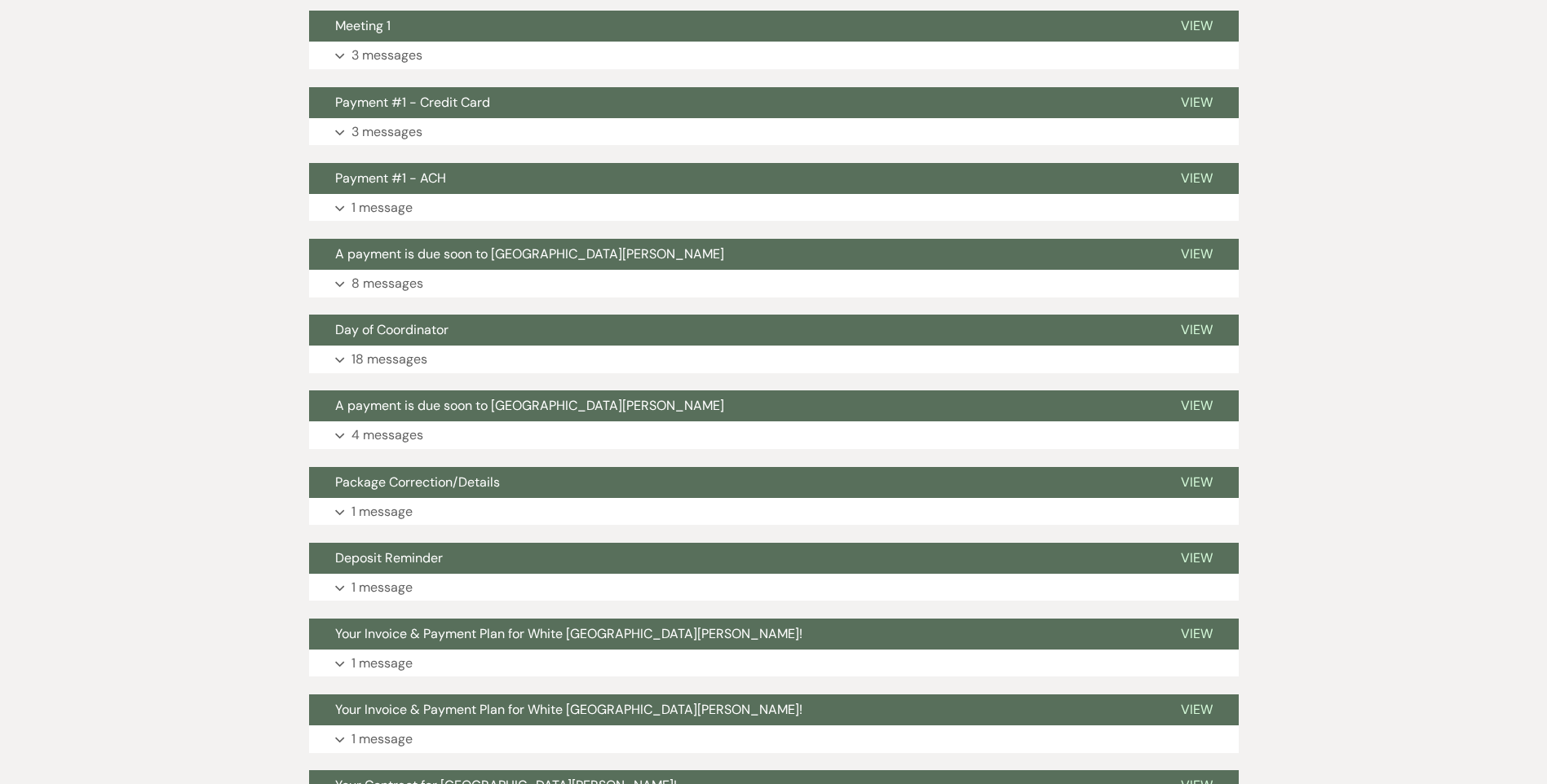
scroll to position [285, 0]
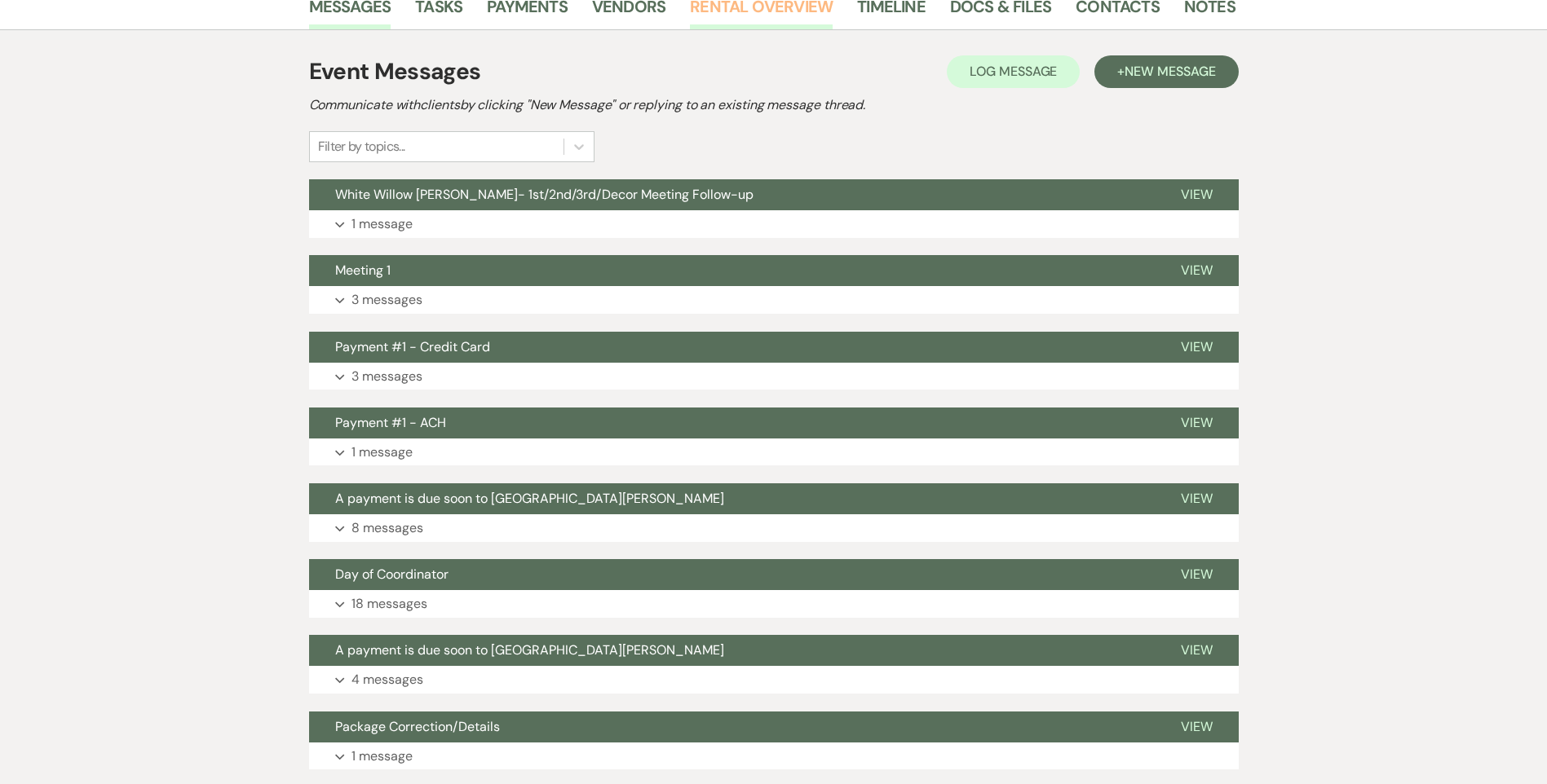
click at [720, 7] on link "Rental Overview" at bounding box center [761, 11] width 143 height 36
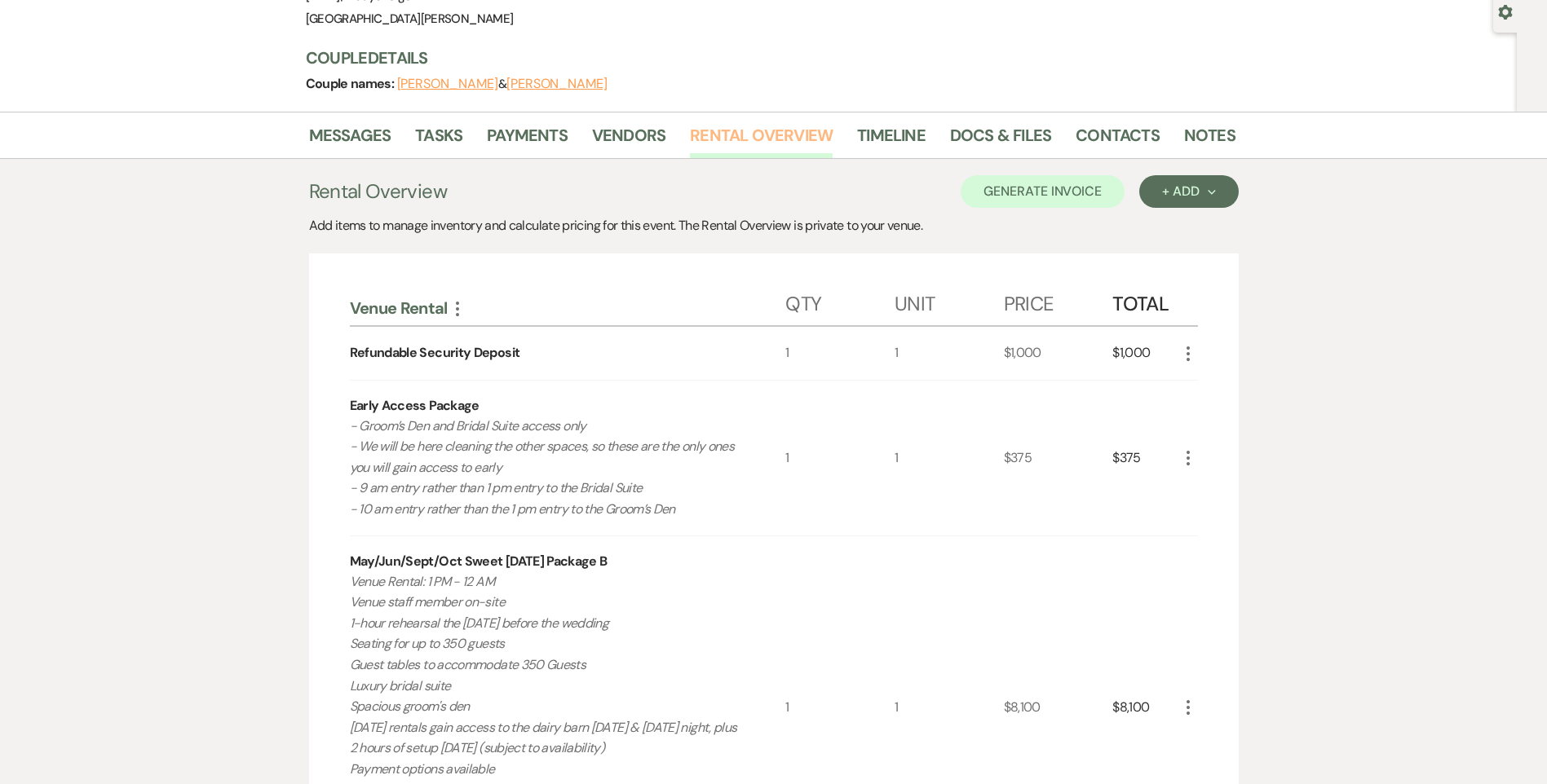
scroll to position [163, 0]
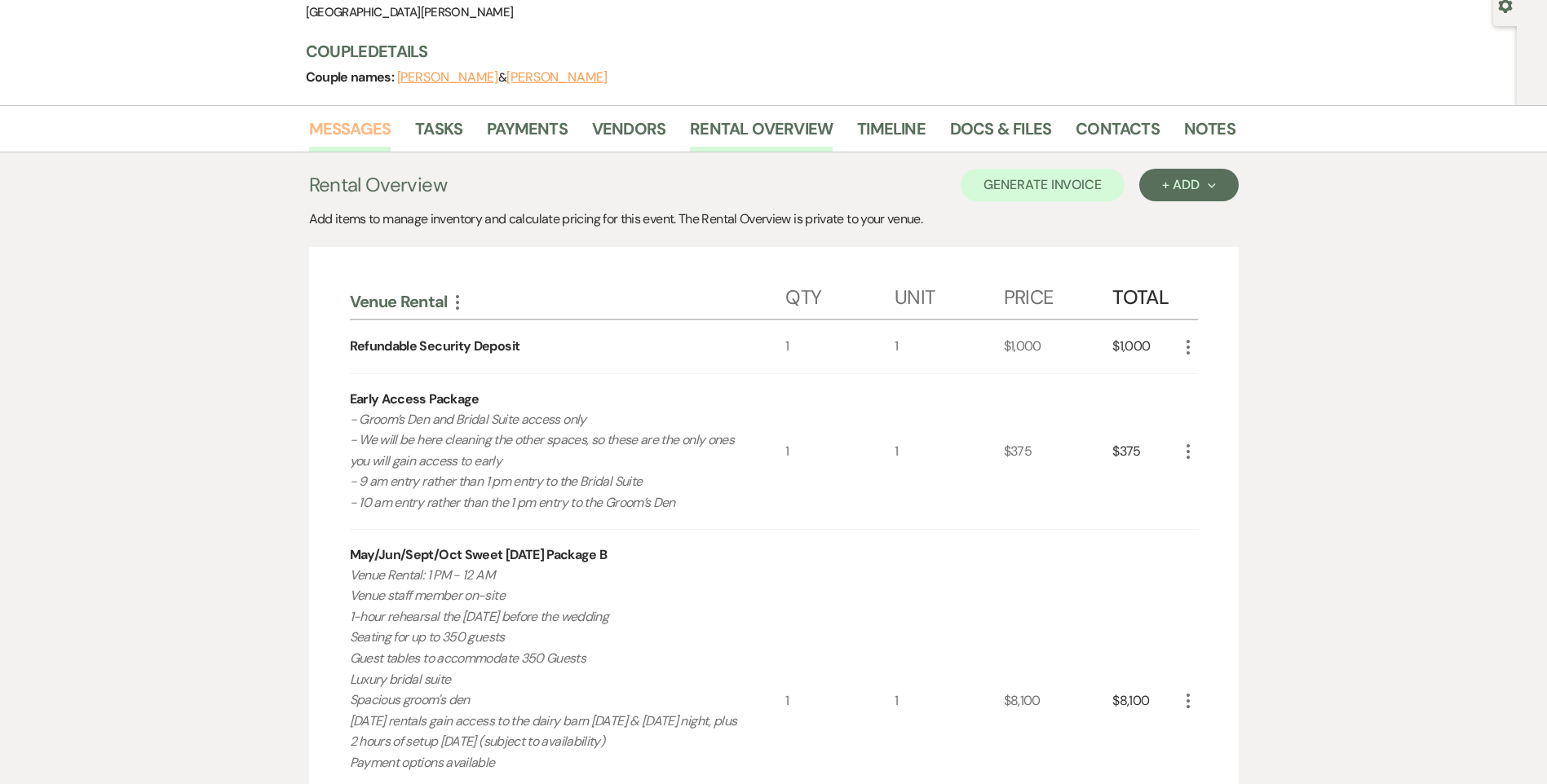
drag, startPoint x: 342, startPoint y: 118, endPoint x: 368, endPoint y: 133, distance: 30.0
click at [343, 118] on link "Messages" at bounding box center [350, 134] width 82 height 36
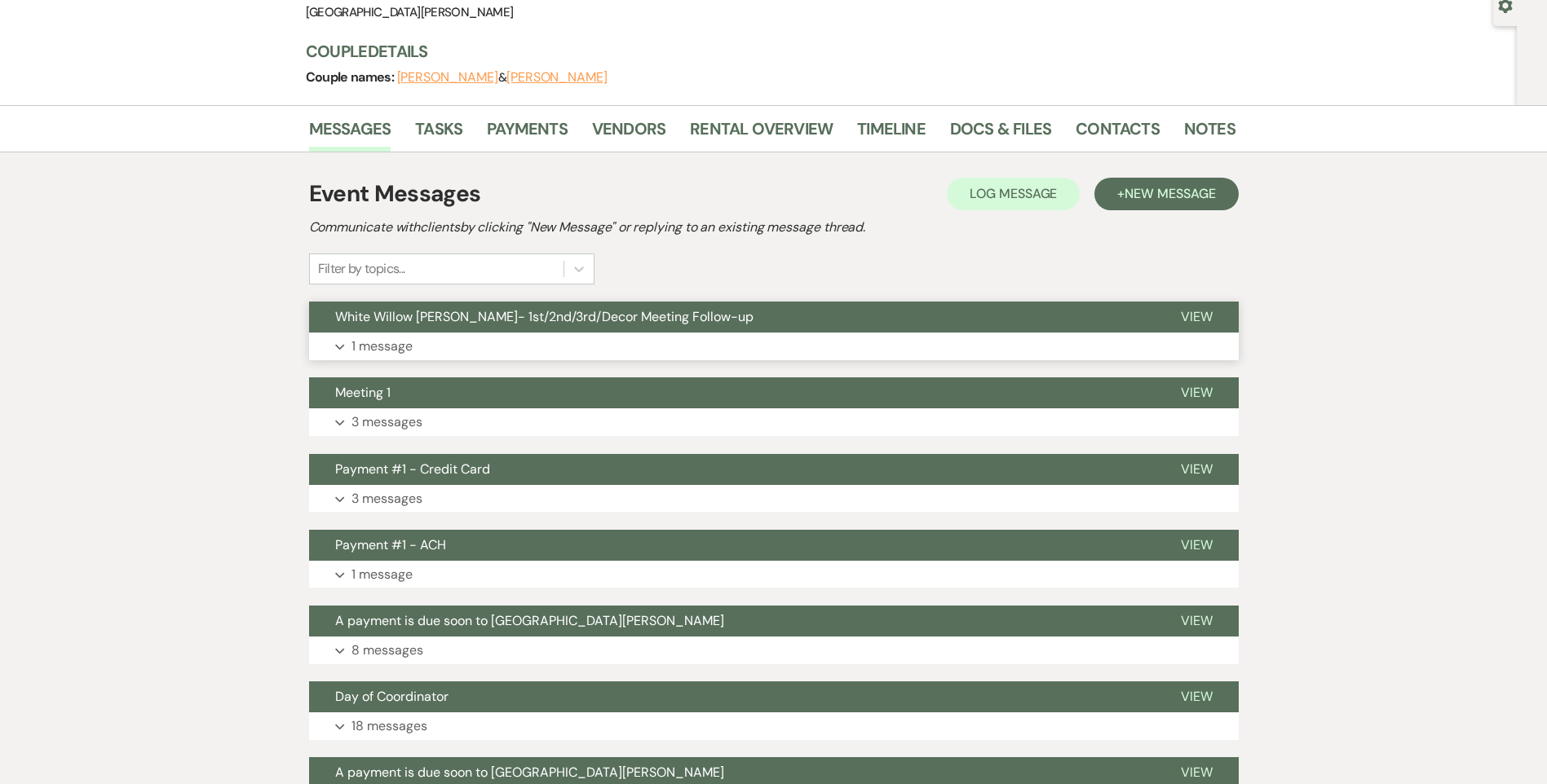
click at [549, 338] on button "Expand 1 message" at bounding box center [773, 346] width 930 height 28
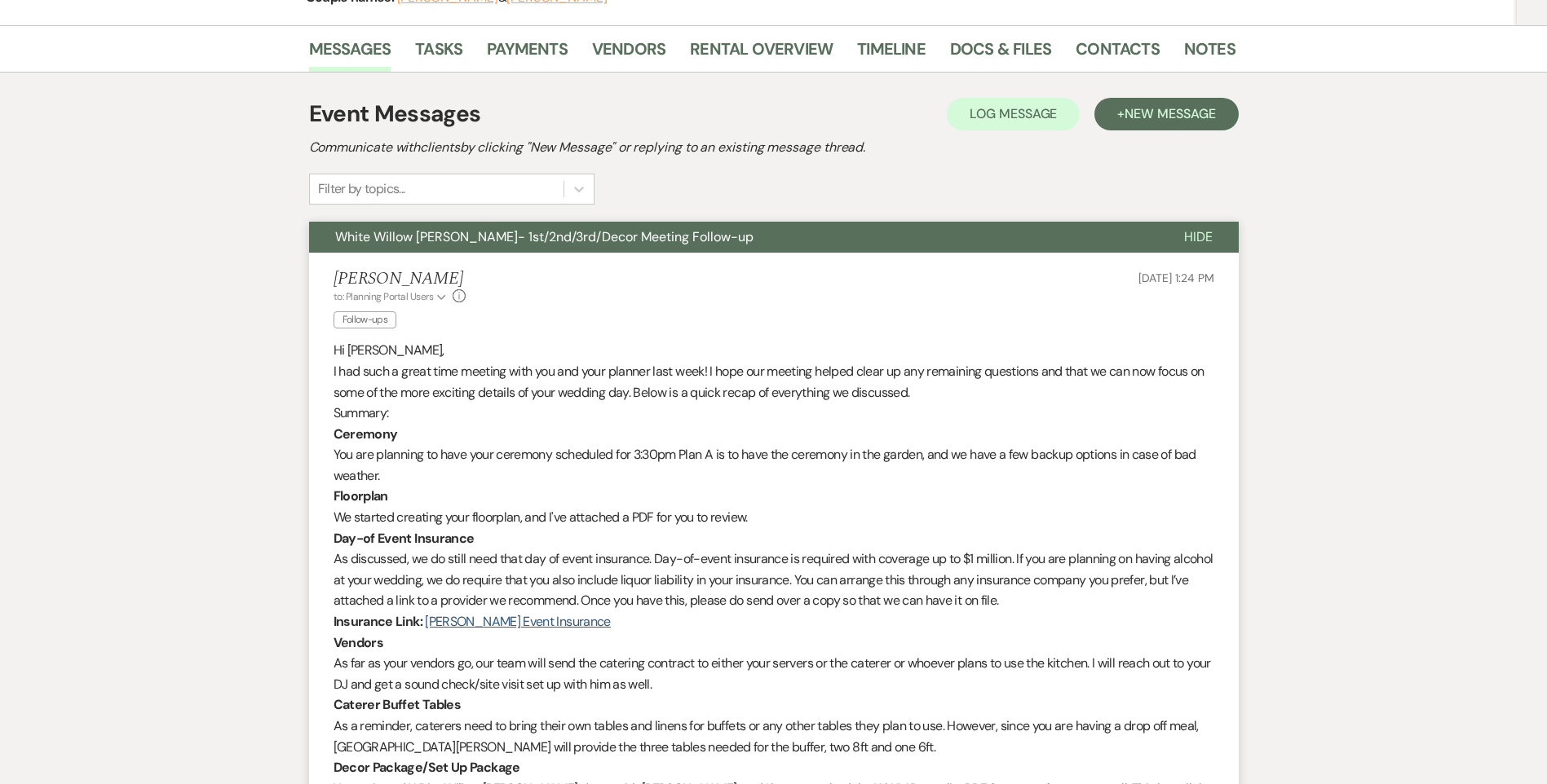
scroll to position [245, 0]
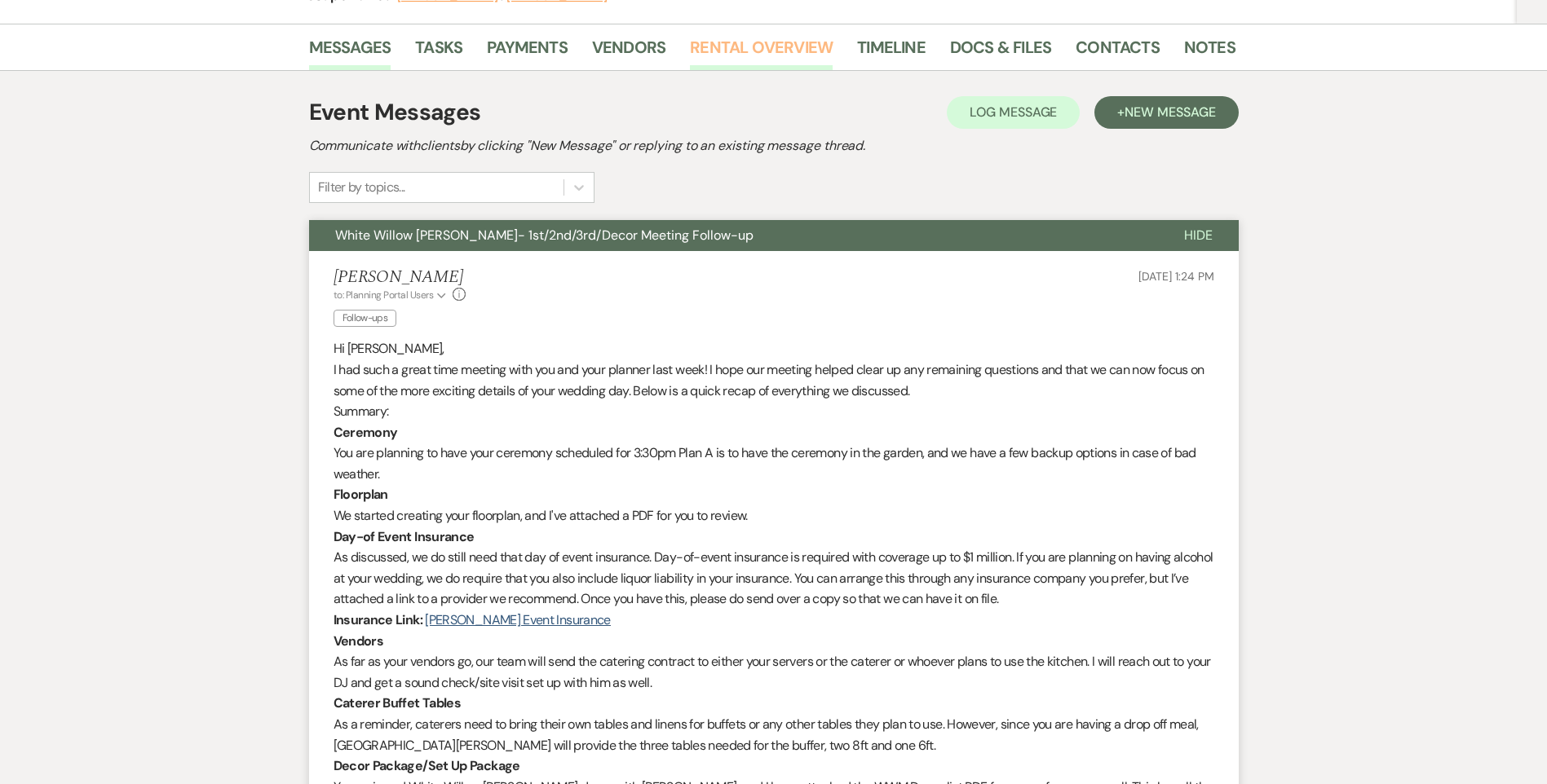
click at [704, 43] on link "Rental Overview" at bounding box center [761, 52] width 143 height 36
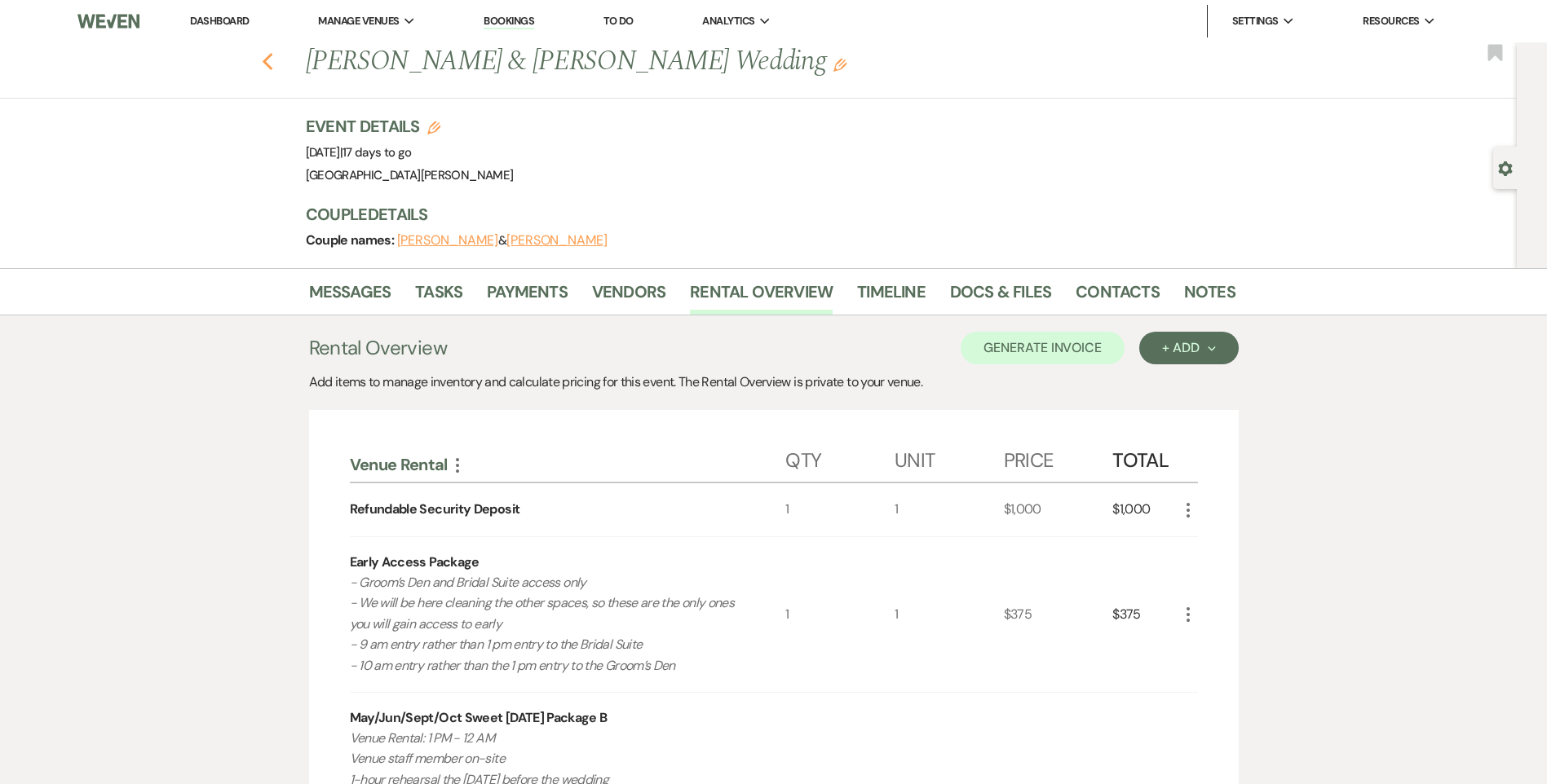
click at [272, 66] on use "button" at bounding box center [267, 61] width 11 height 18
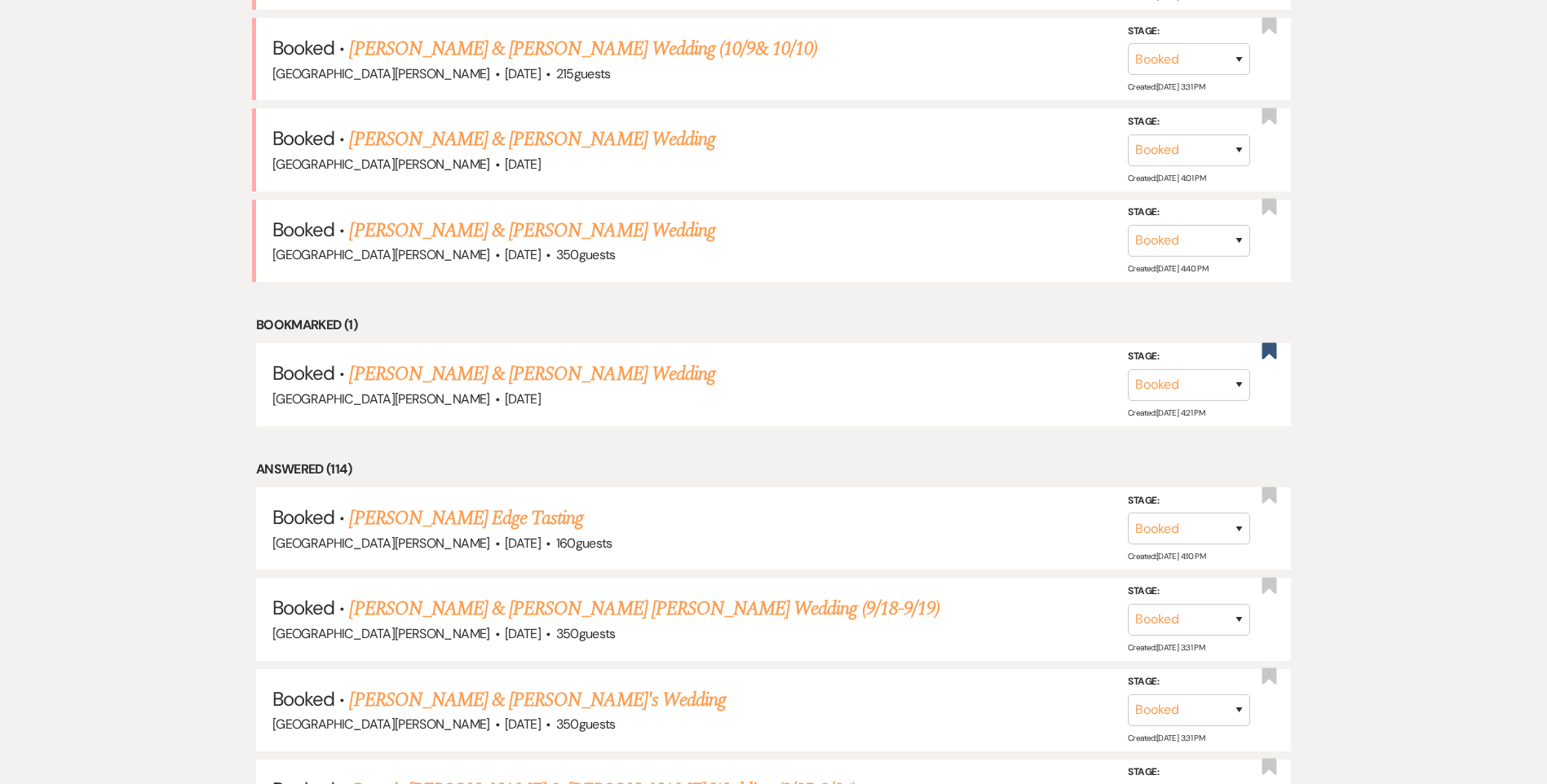
scroll to position [734, 0]
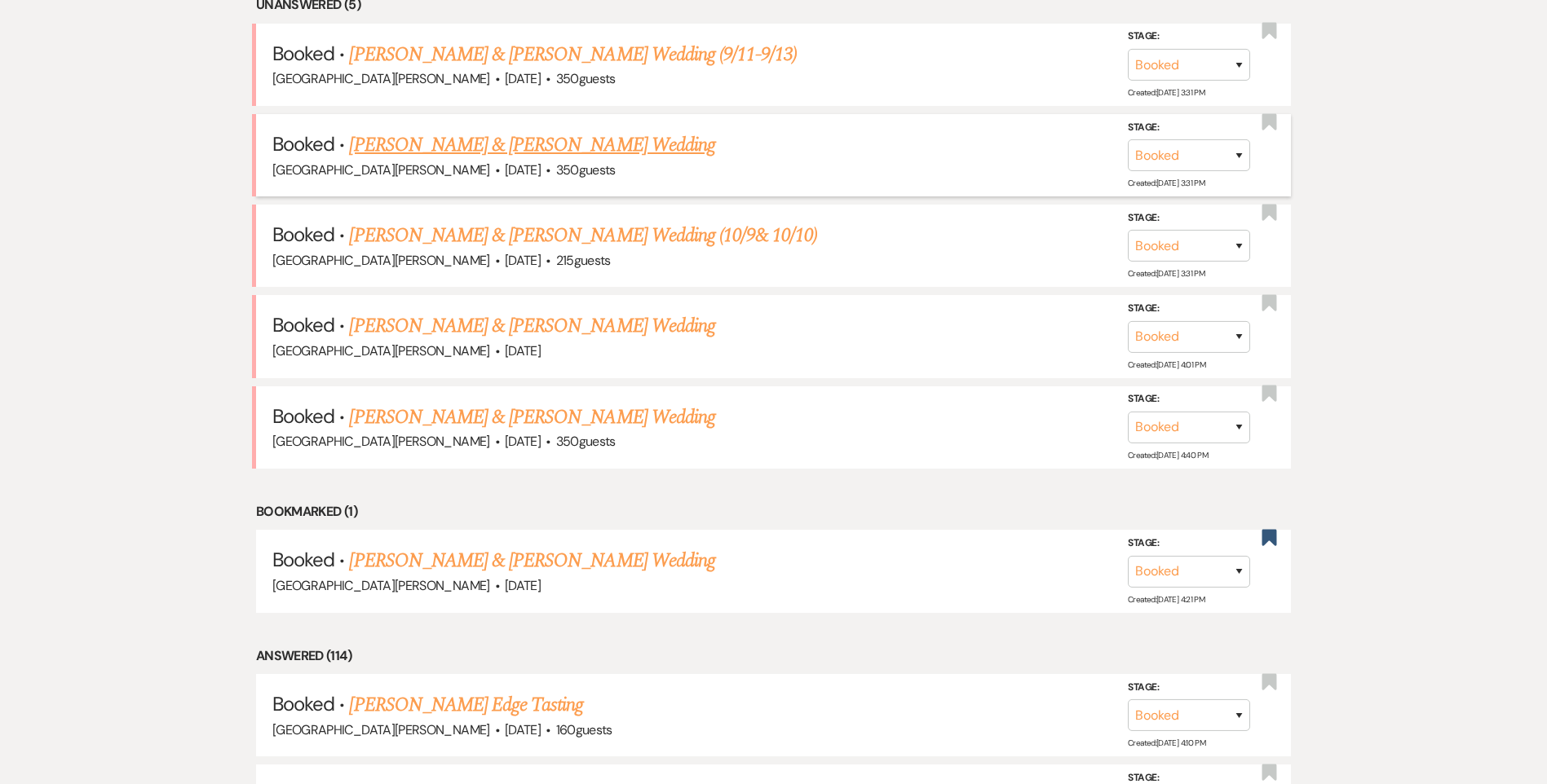
click at [478, 148] on link "[PERSON_NAME] & [PERSON_NAME] Wedding" at bounding box center [532, 145] width 365 height 29
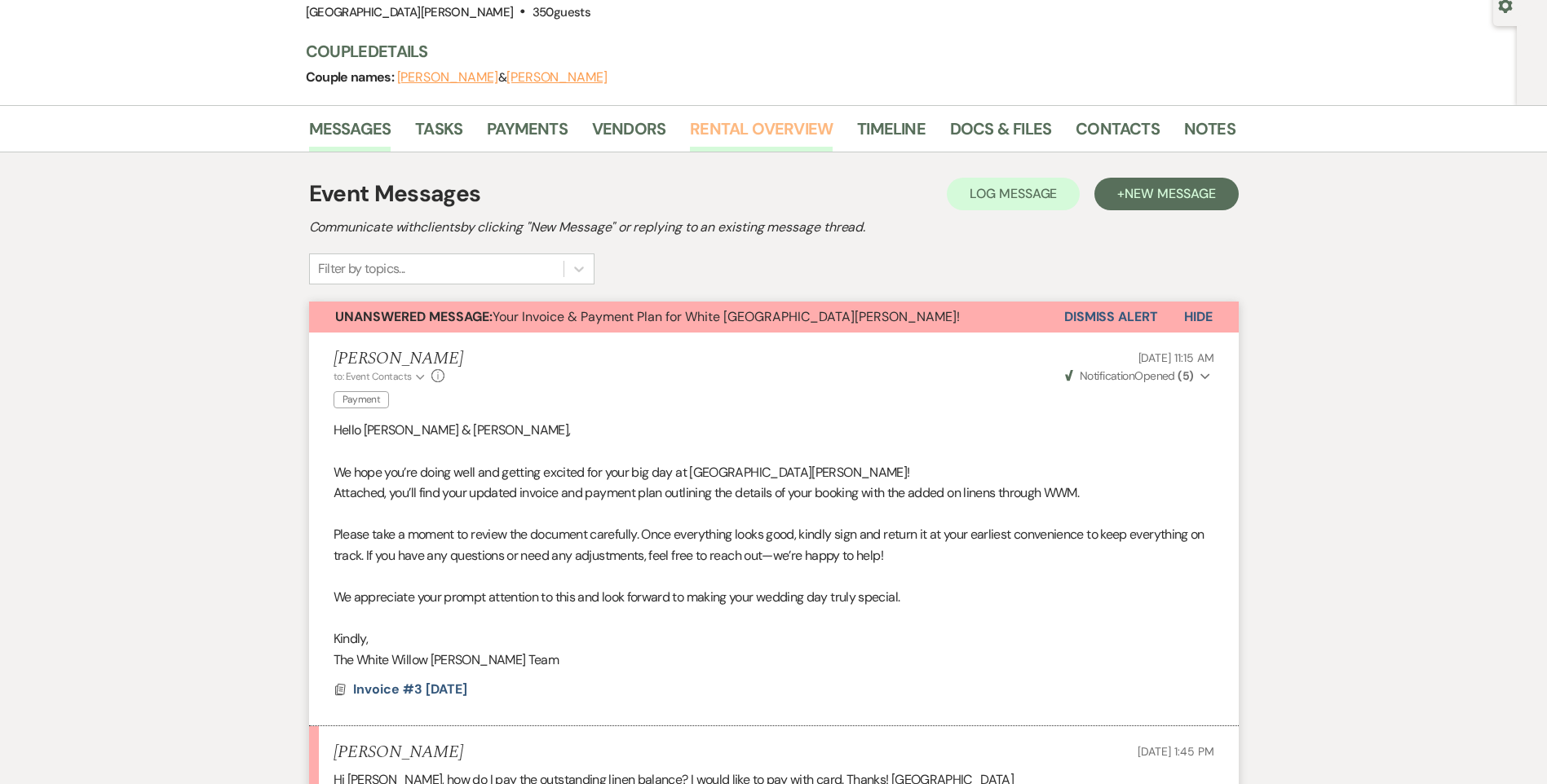
click at [712, 130] on link "Rental Overview" at bounding box center [761, 134] width 143 height 36
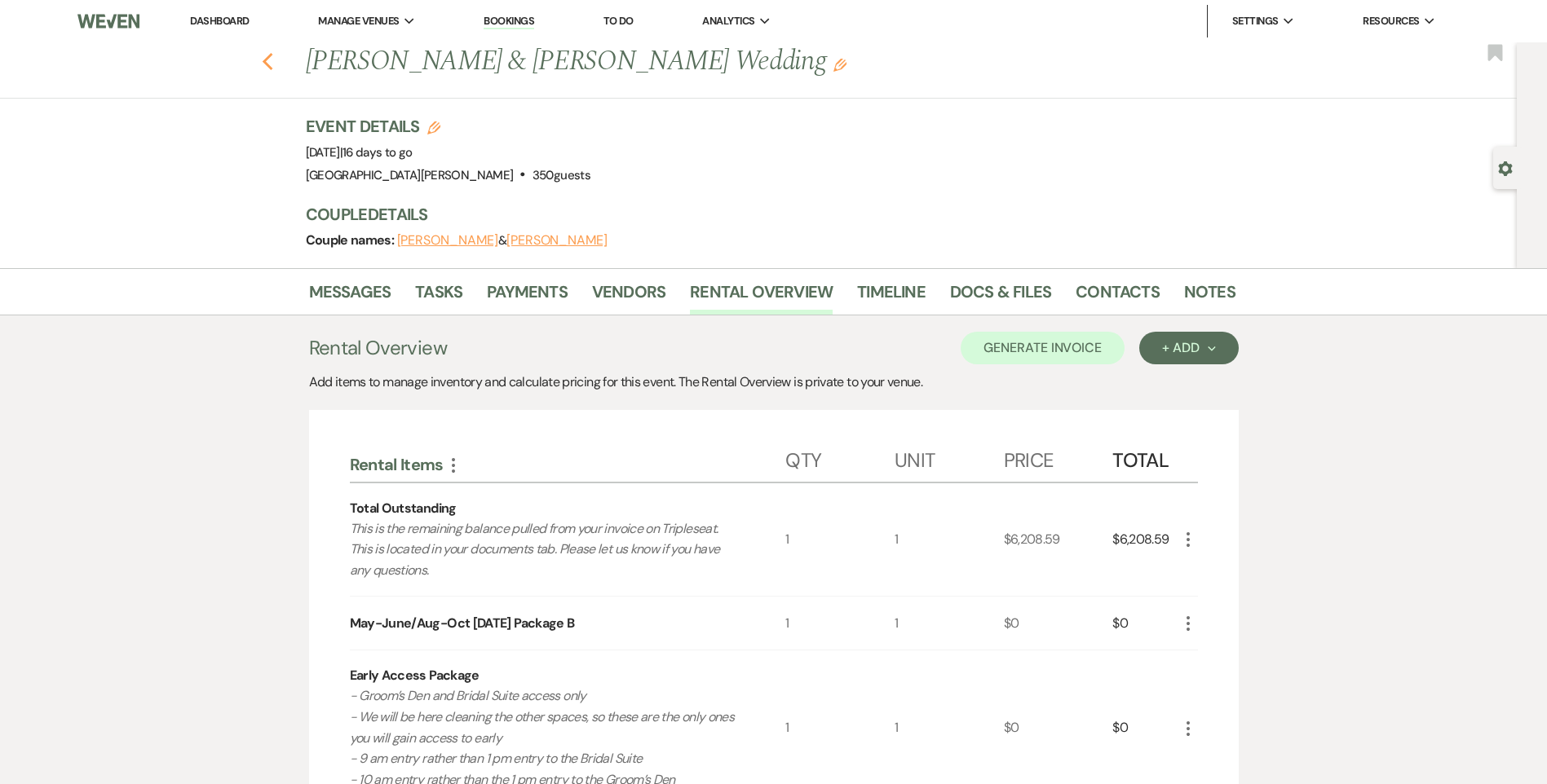
click at [274, 63] on icon "Previous" at bounding box center [268, 61] width 13 height 19
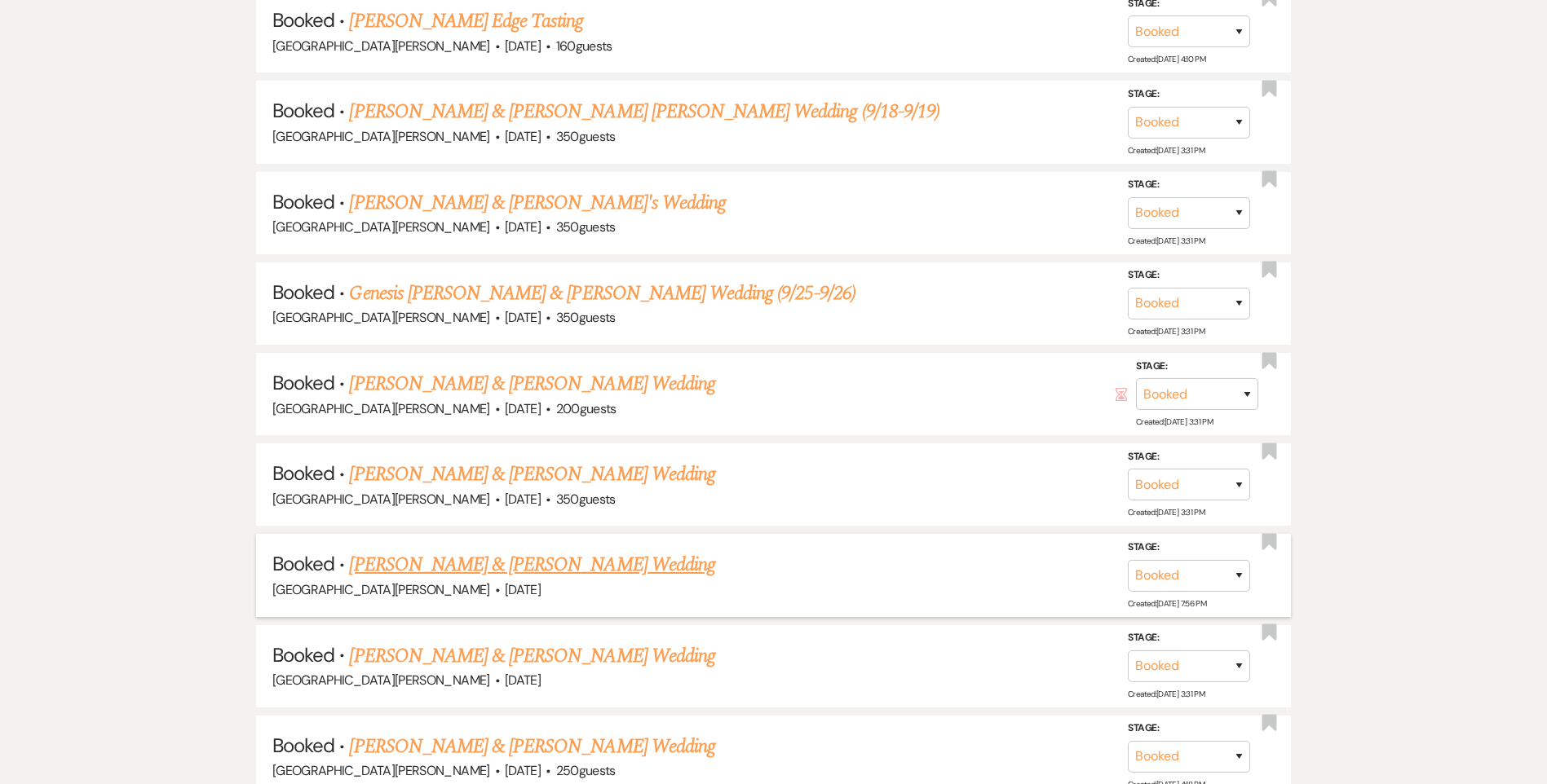
scroll to position [1630, 0]
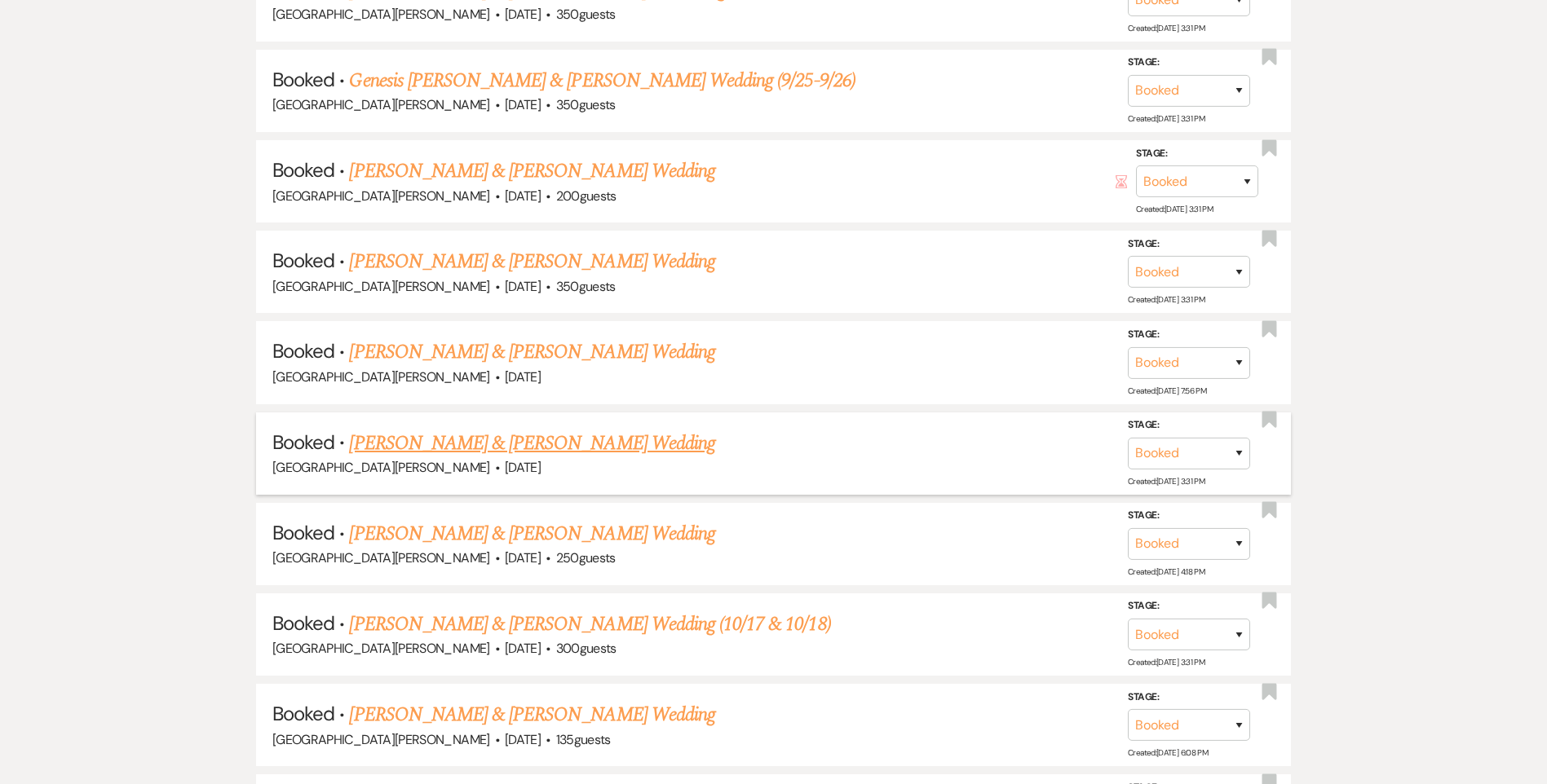
click at [467, 447] on link "[PERSON_NAME] & [PERSON_NAME] Wedding" at bounding box center [532, 443] width 365 height 29
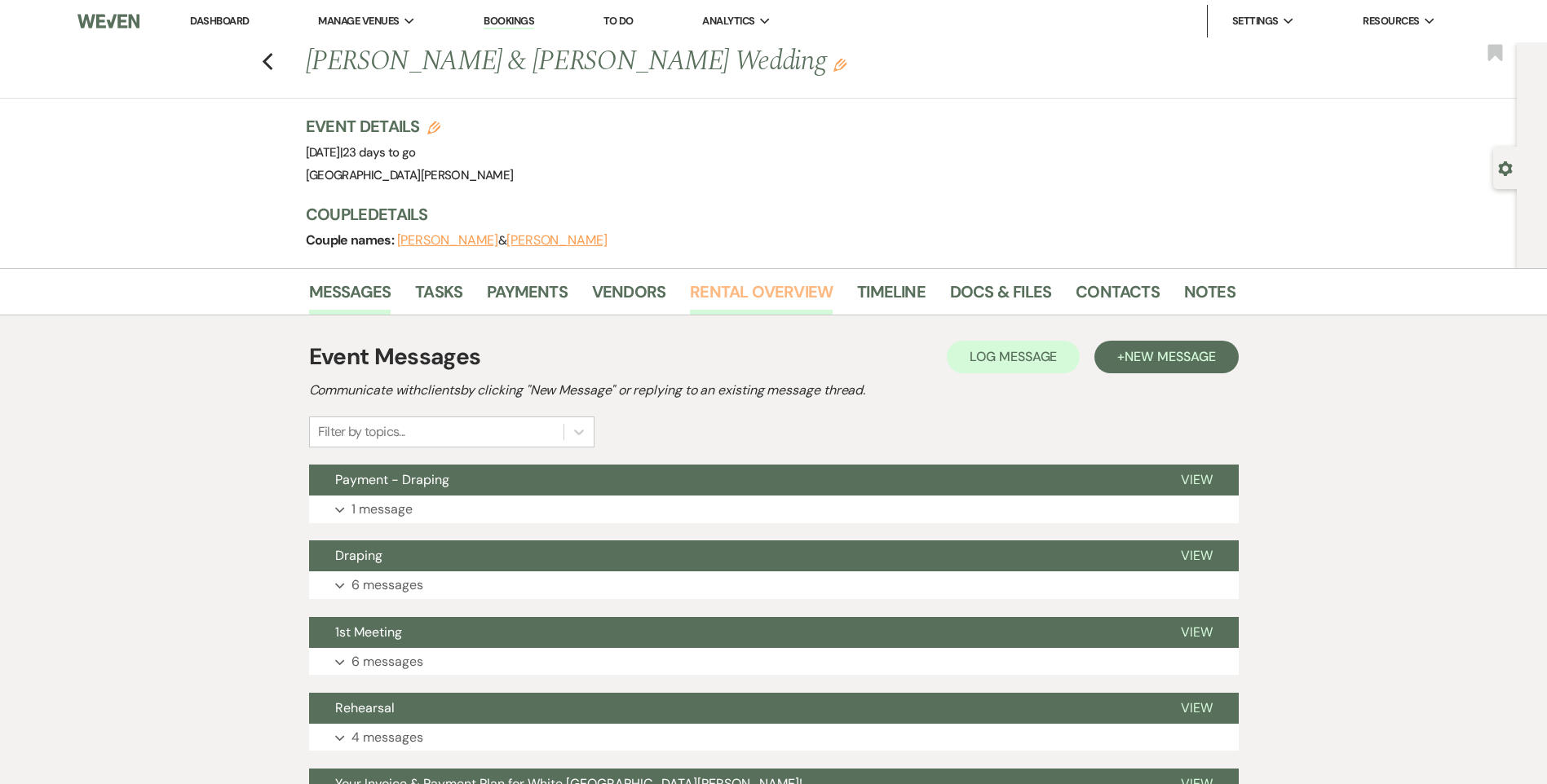
click at [745, 291] on link "Rental Overview" at bounding box center [761, 296] width 143 height 36
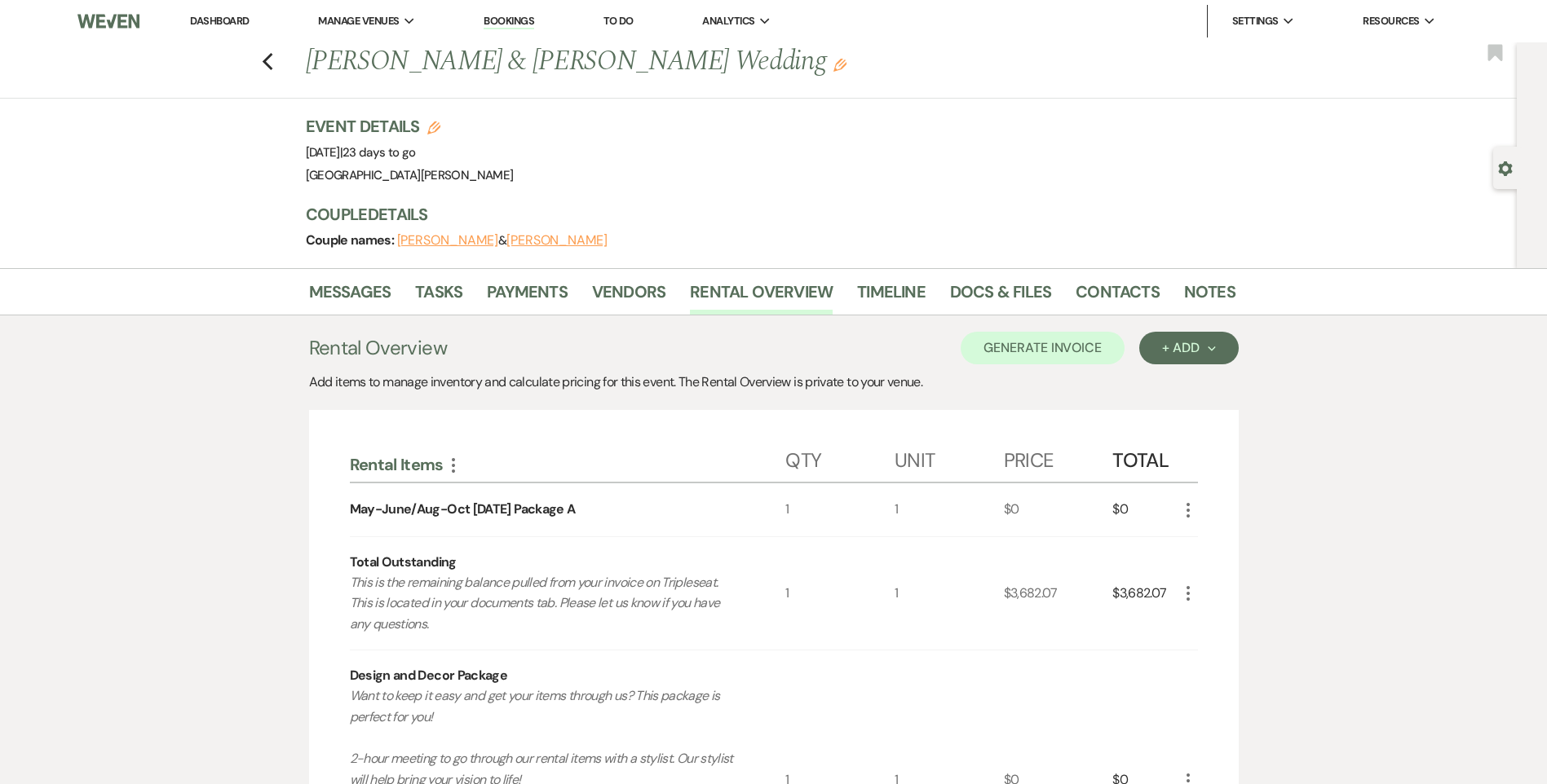
click at [265, 64] on div "Previous [PERSON_NAME] & [PERSON_NAME] Wedding Edit Bookmark" at bounding box center [754, 70] width 1524 height 56
click at [268, 66] on icon "Previous" at bounding box center [268, 61] width 13 height 19
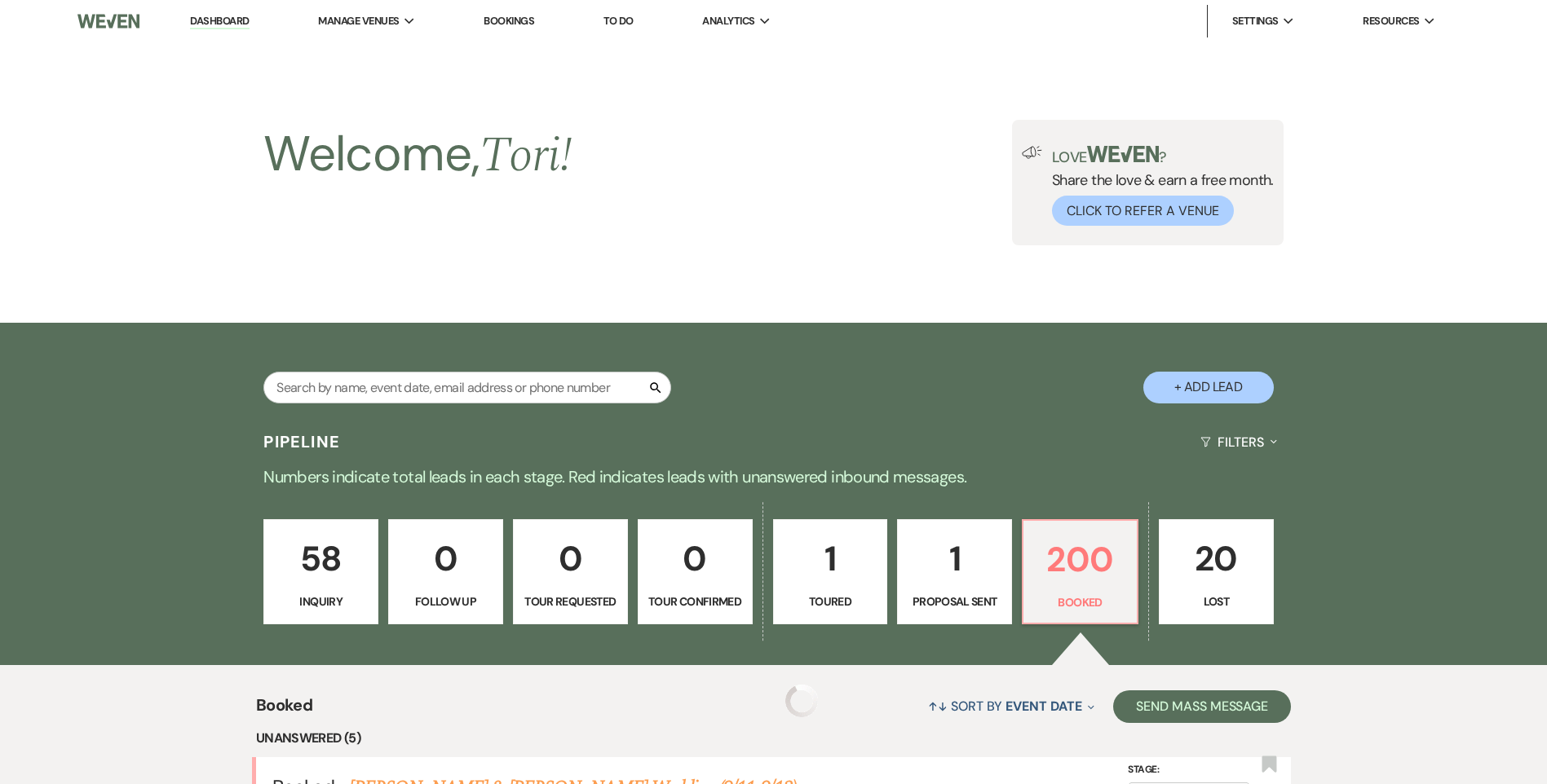
scroll to position [1630, 0]
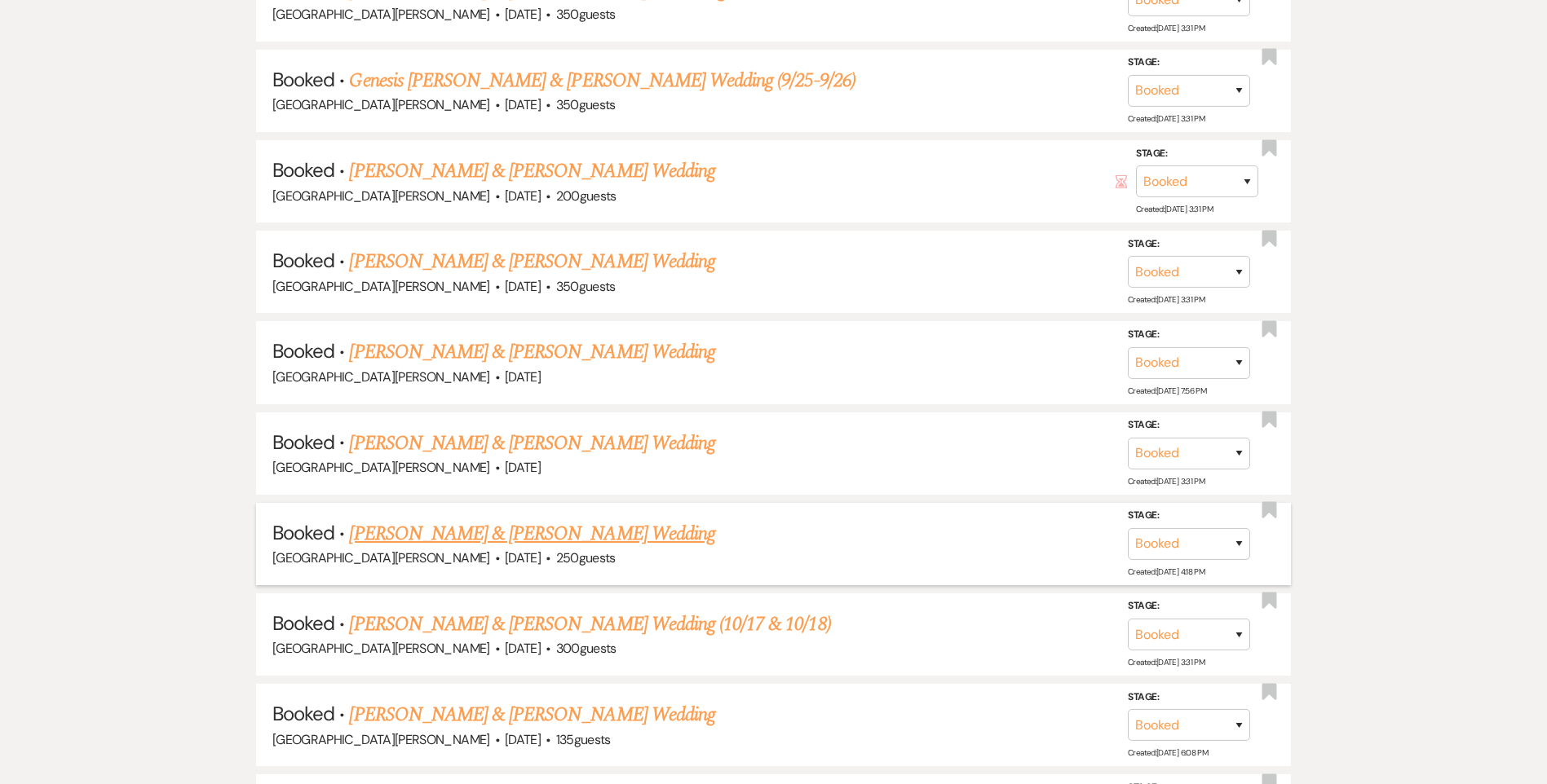
click at [506, 532] on link "[PERSON_NAME] & [PERSON_NAME] Wedding" at bounding box center [532, 533] width 365 height 29
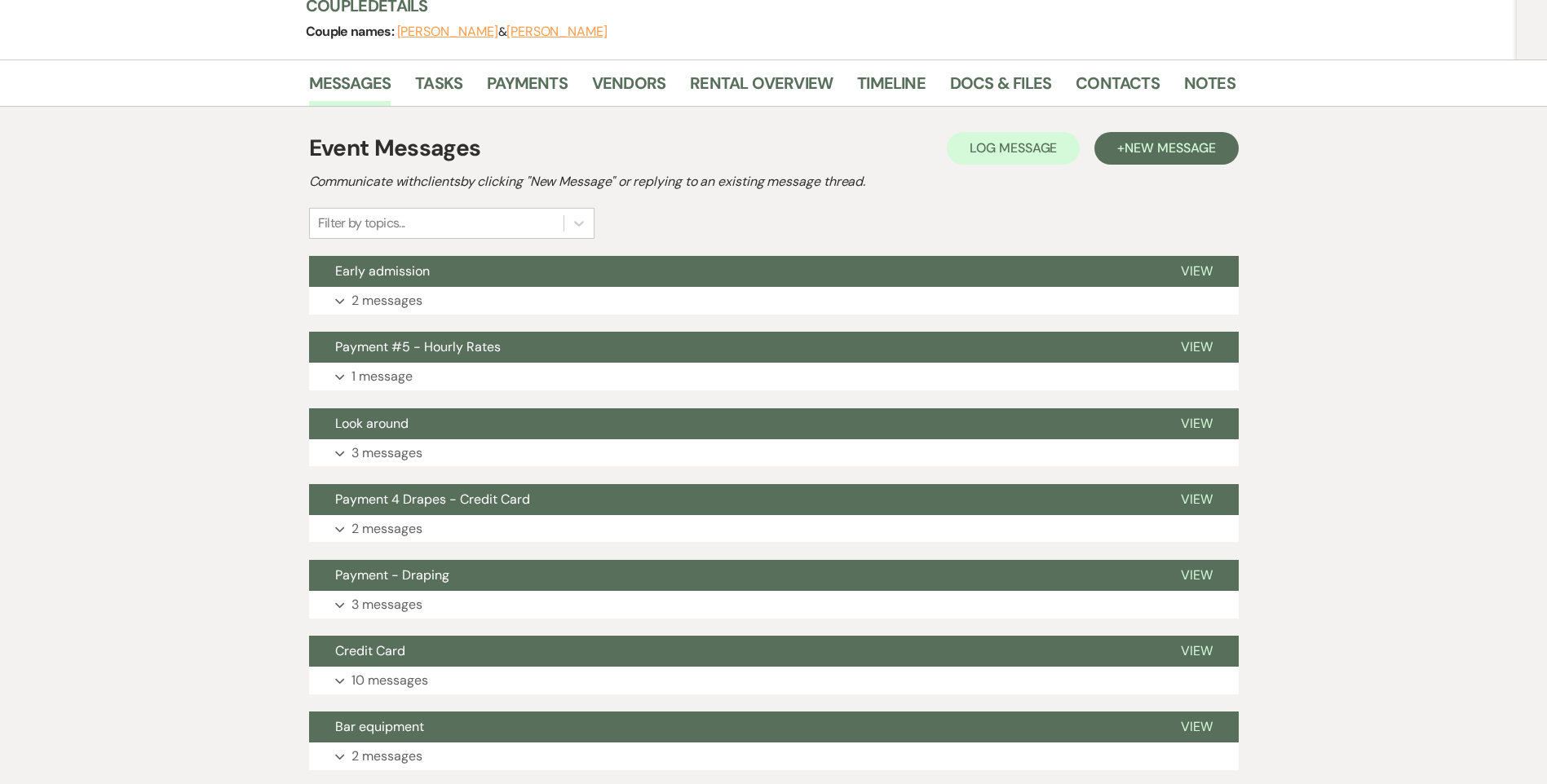
scroll to position [35, 0]
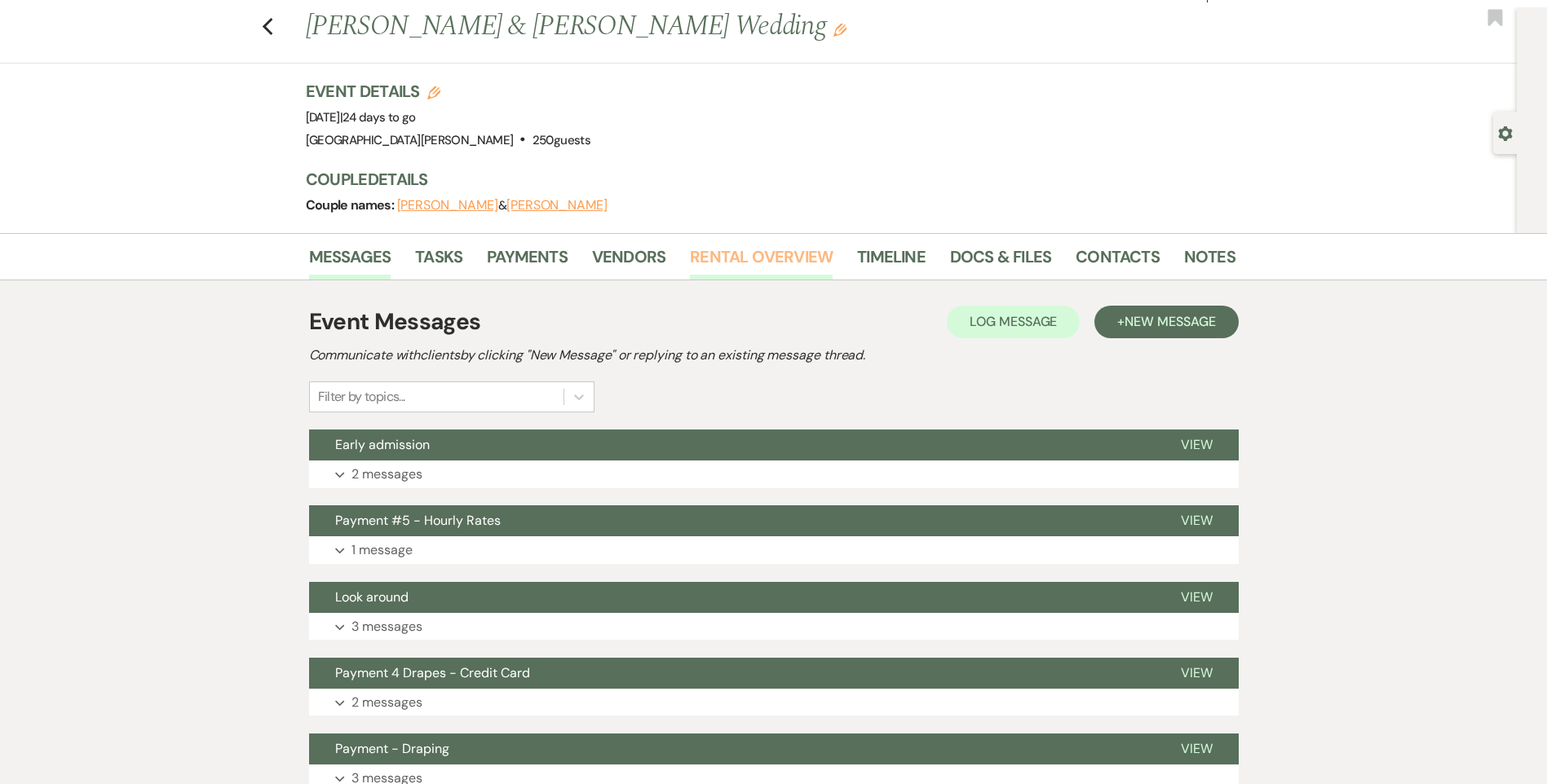
click at [728, 267] on link "Rental Overview" at bounding box center [761, 262] width 143 height 36
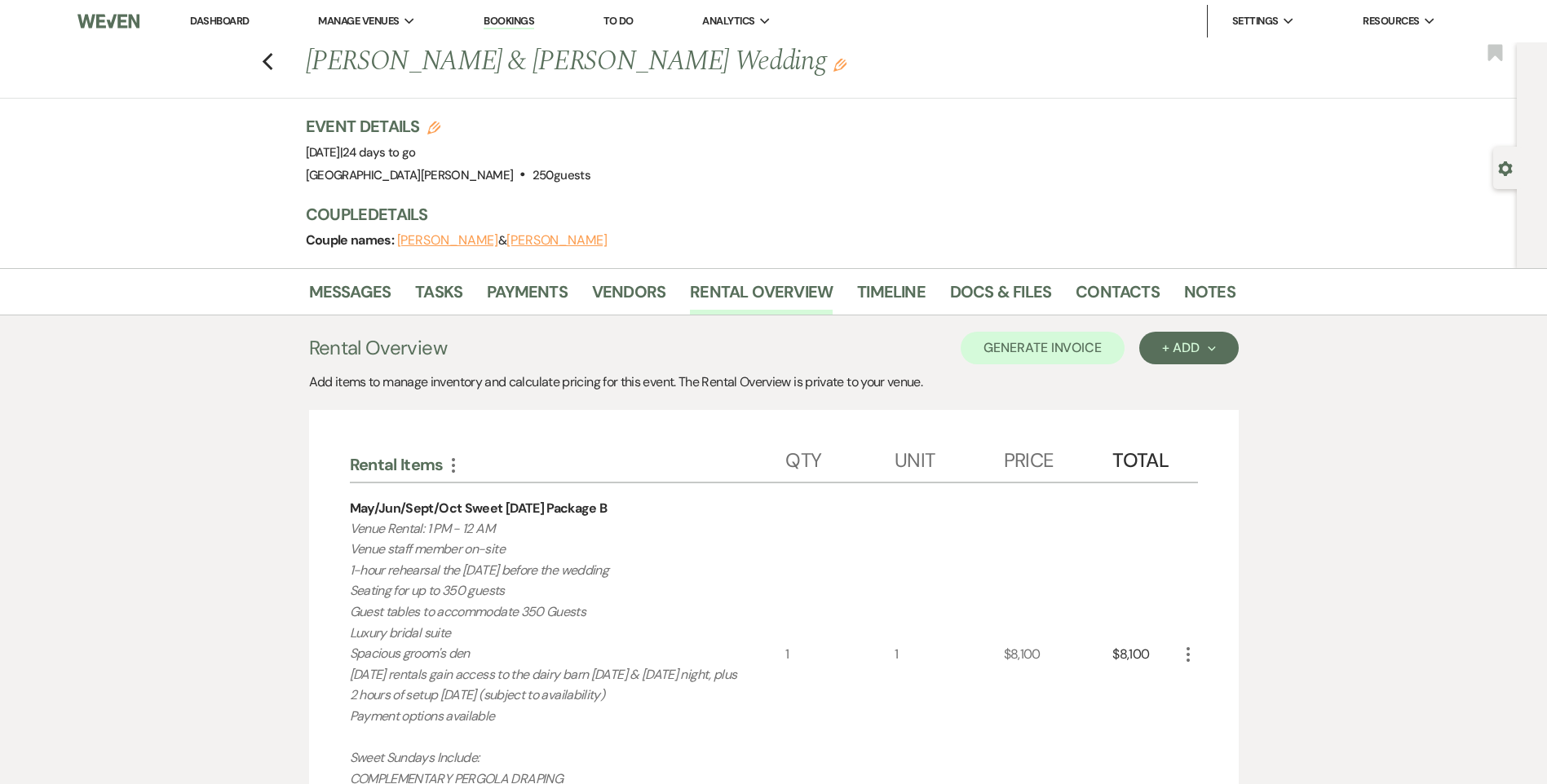
click at [266, 59] on div "Previous [PERSON_NAME] & [PERSON_NAME] Wedding Edit Bookmark" at bounding box center [754, 70] width 1524 height 56
click at [268, 61] on icon "Previous" at bounding box center [268, 61] width 13 height 19
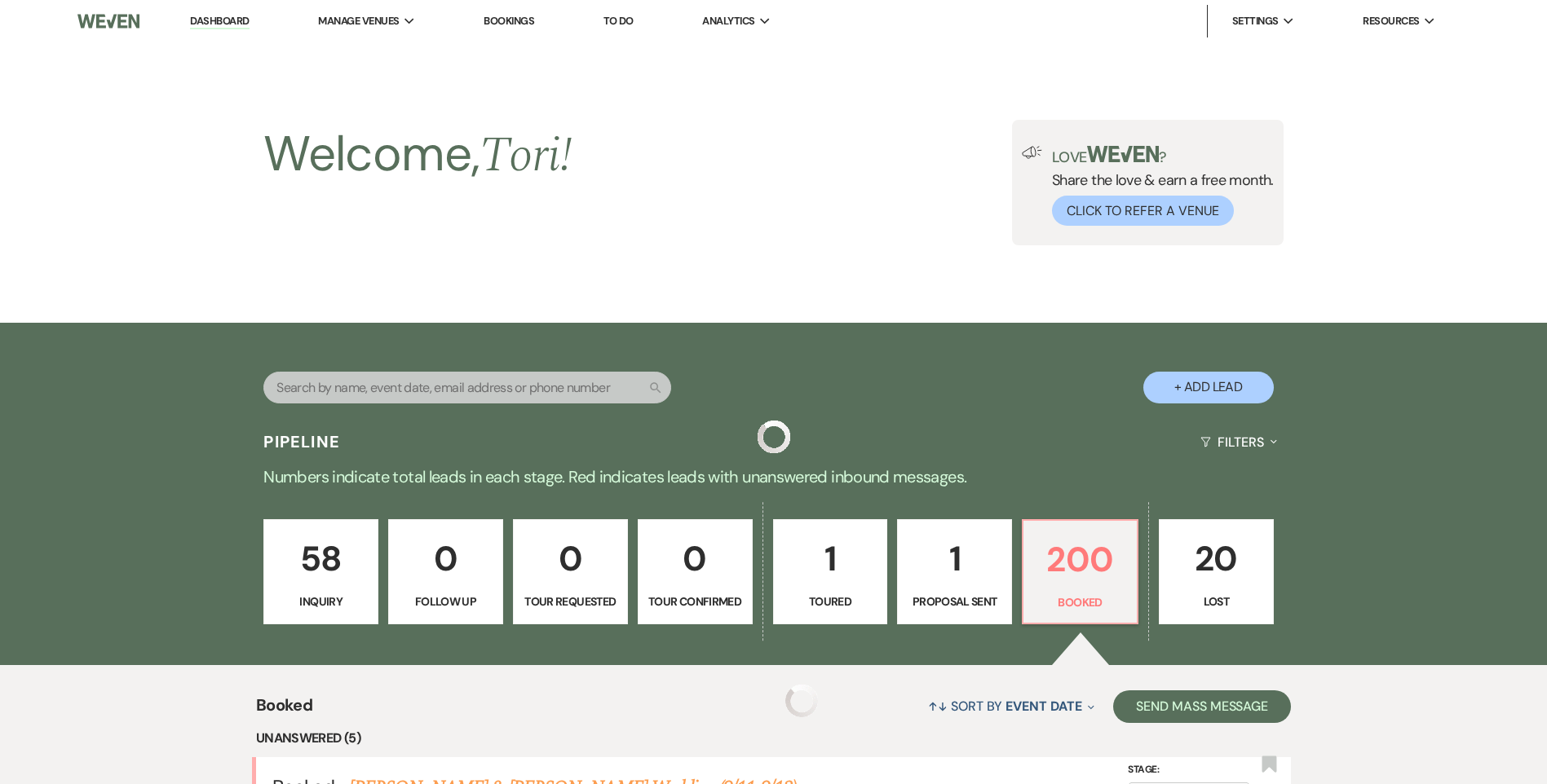
scroll to position [1630, 0]
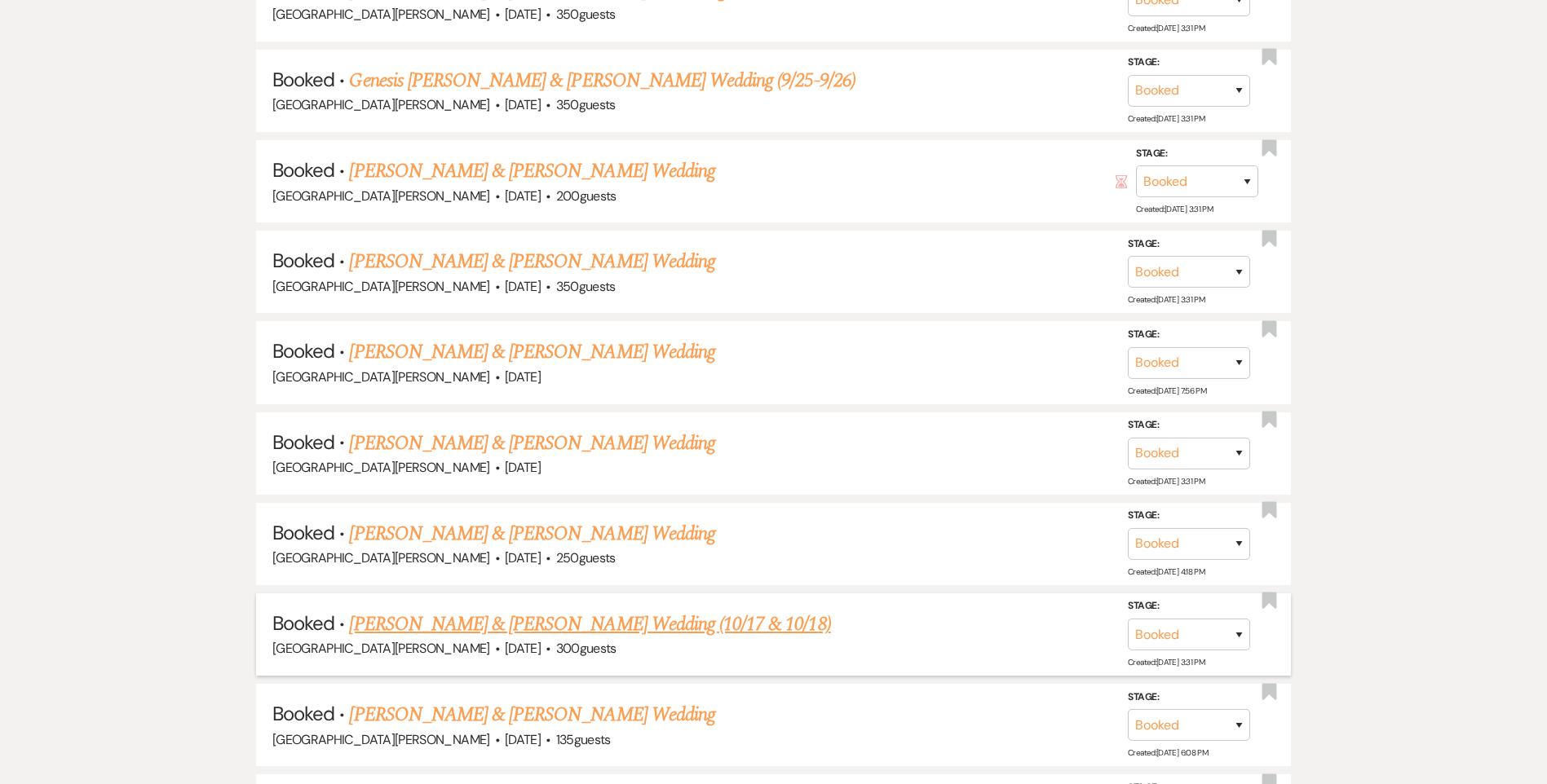
click at [509, 628] on link "[PERSON_NAME] & [PERSON_NAME] Wedding (10/17 & 10/18)" at bounding box center [590, 624] width 481 height 29
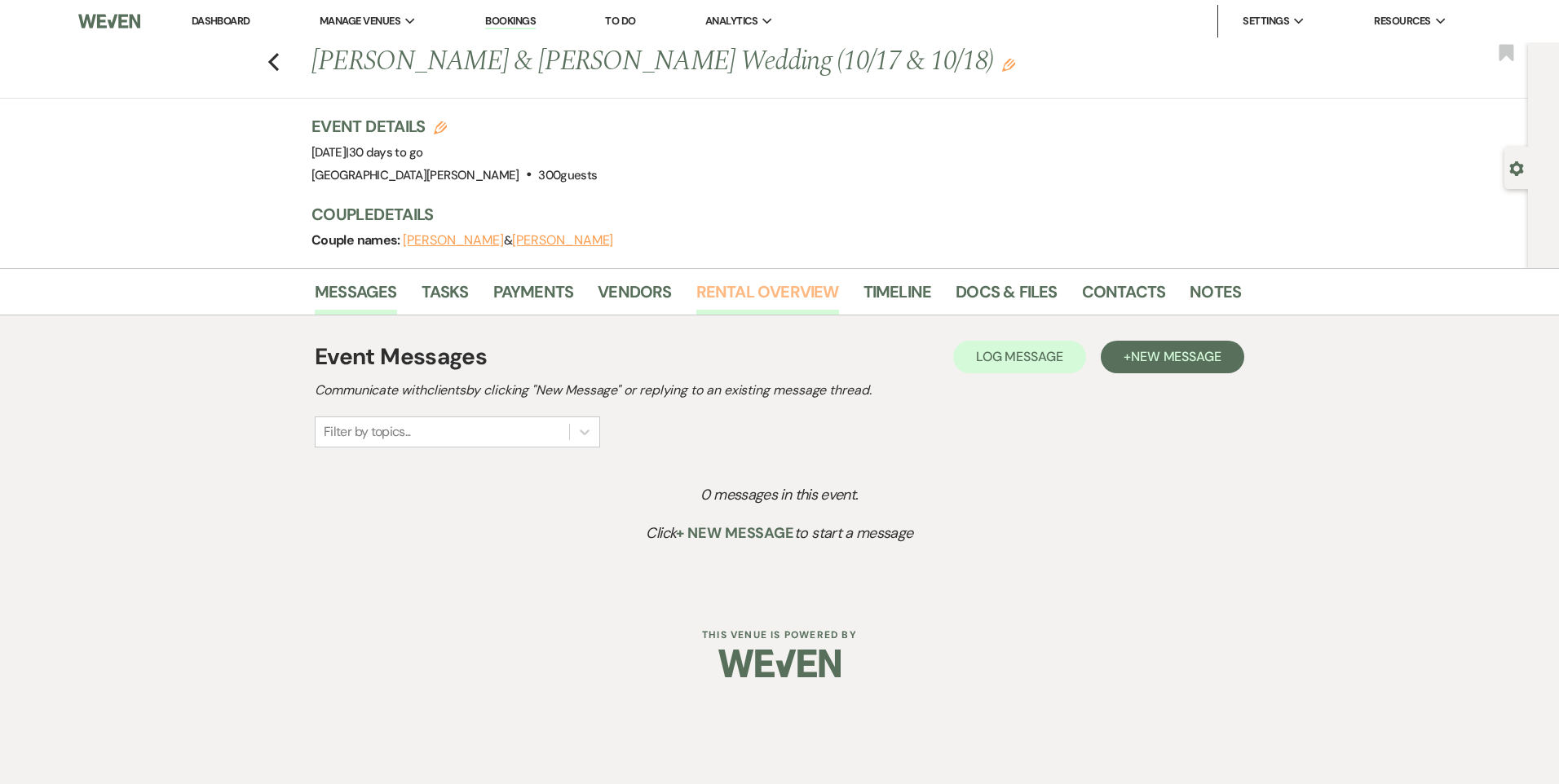
click at [738, 291] on link "Rental Overview" at bounding box center [768, 296] width 143 height 36
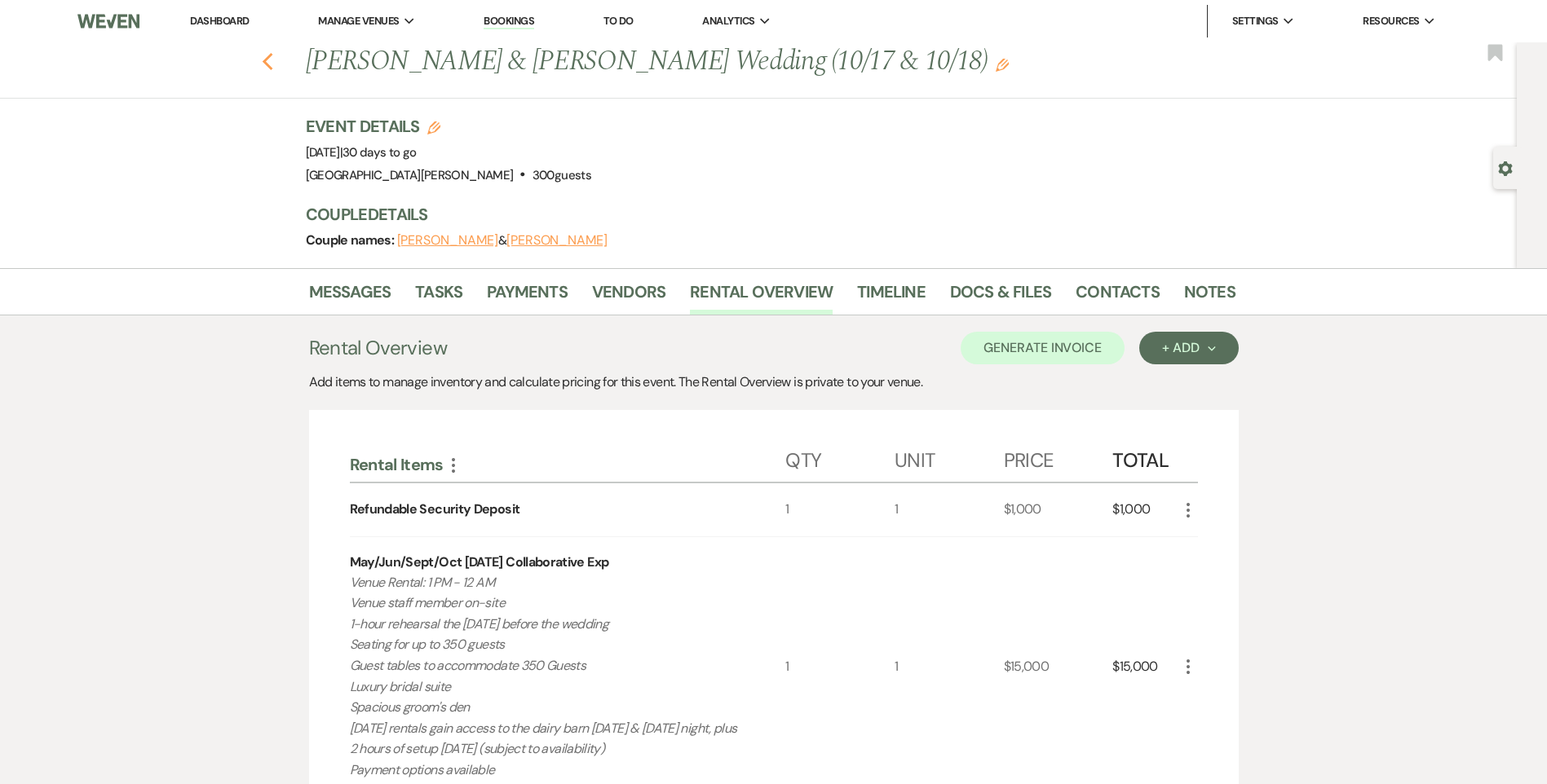
click at [272, 62] on use "button" at bounding box center [267, 61] width 11 height 18
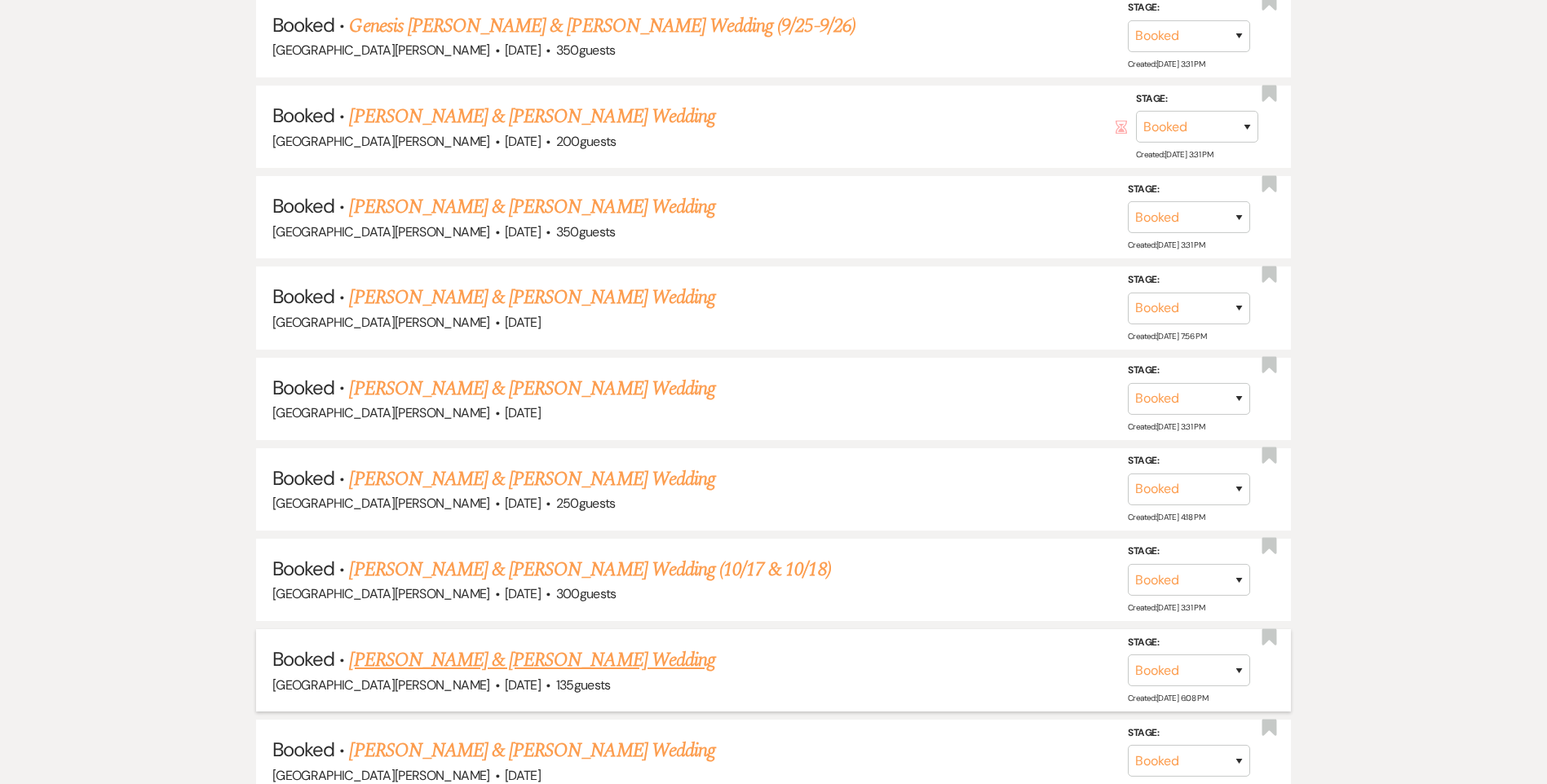
scroll to position [1712, 0]
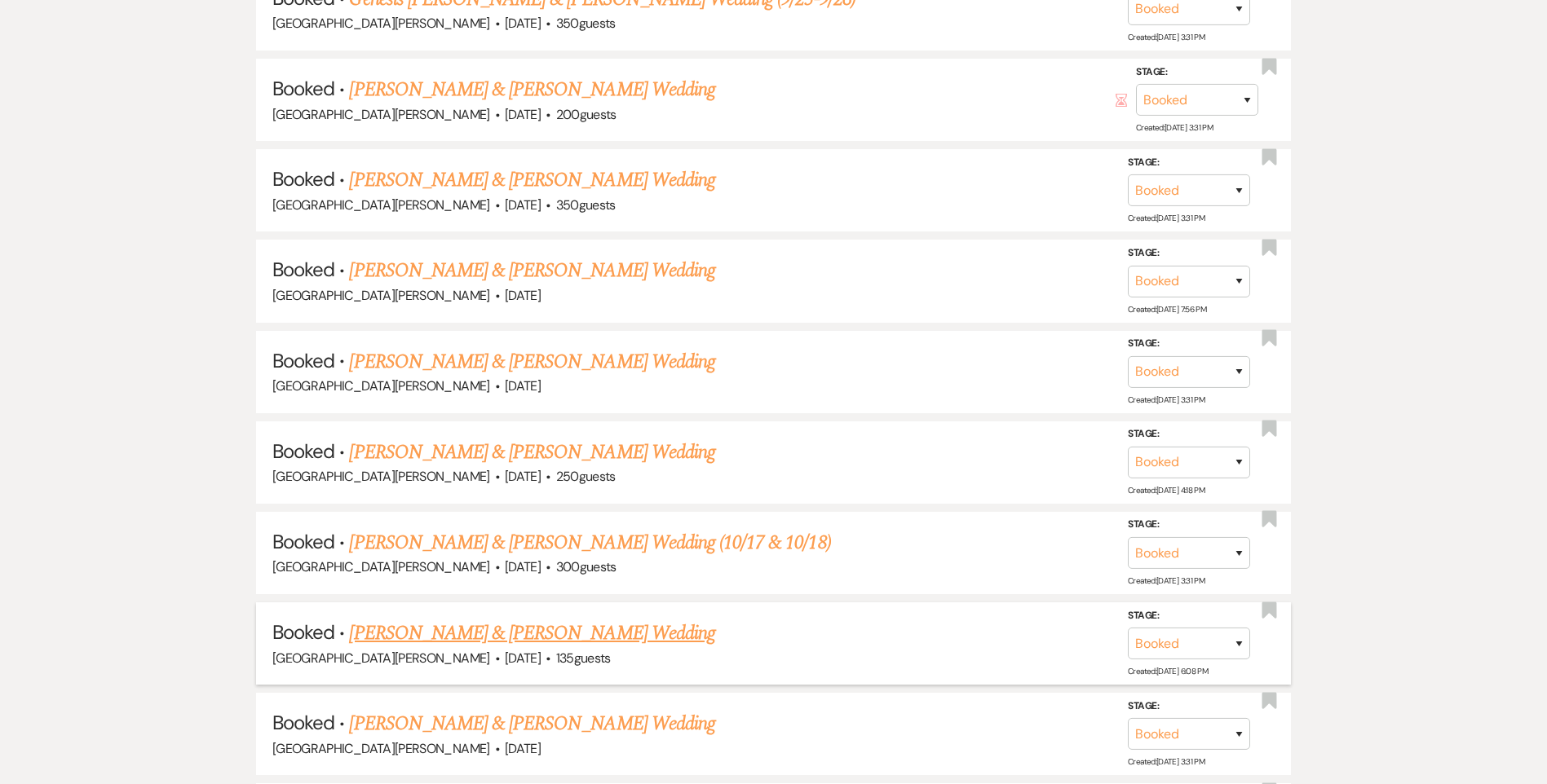
click at [560, 633] on link "[PERSON_NAME] & [PERSON_NAME] Wedding" at bounding box center [532, 633] width 365 height 29
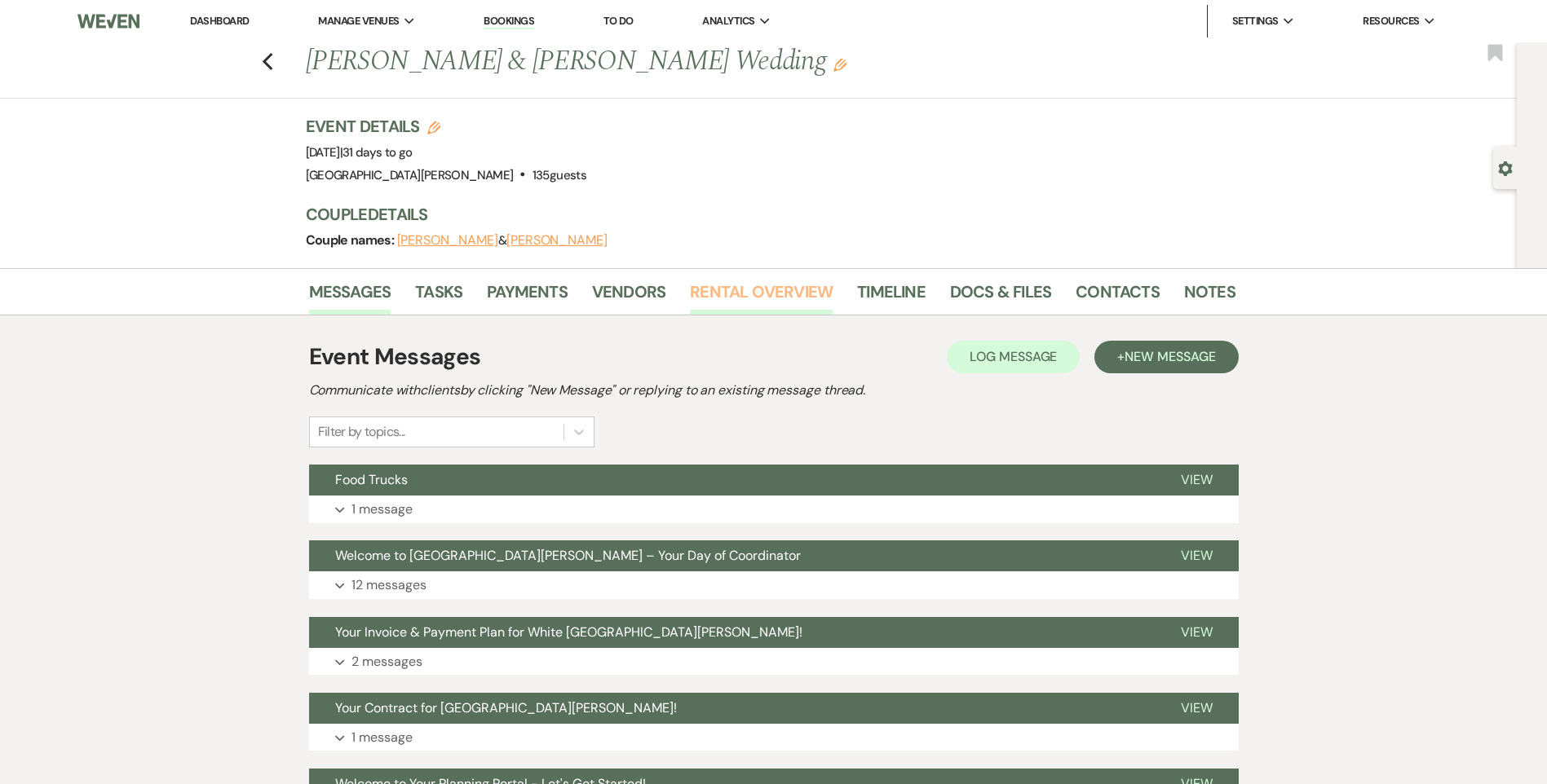
click at [739, 305] on link "Rental Overview" at bounding box center [761, 296] width 143 height 36
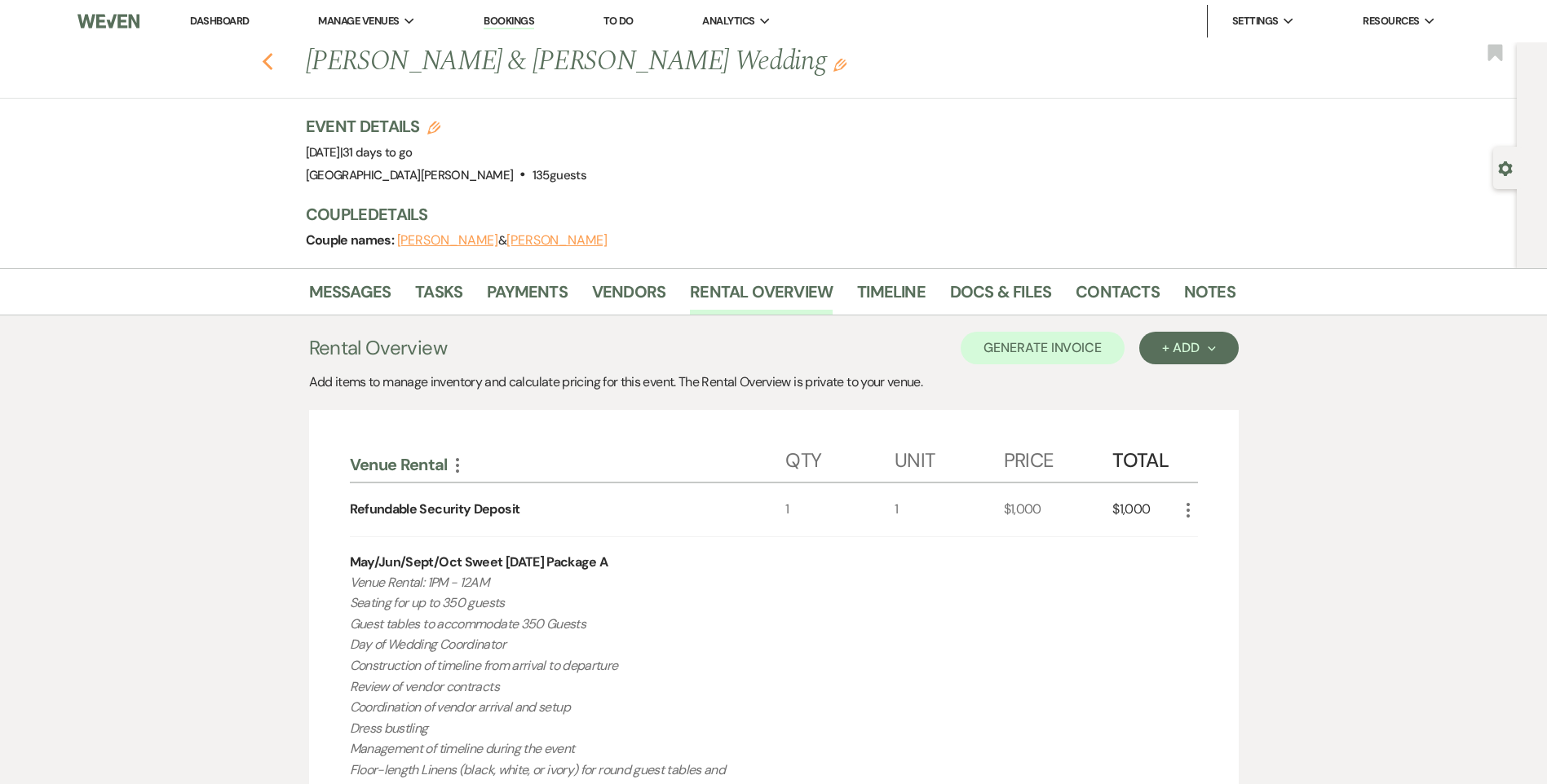
click at [274, 61] on icon "Previous" at bounding box center [268, 61] width 13 height 19
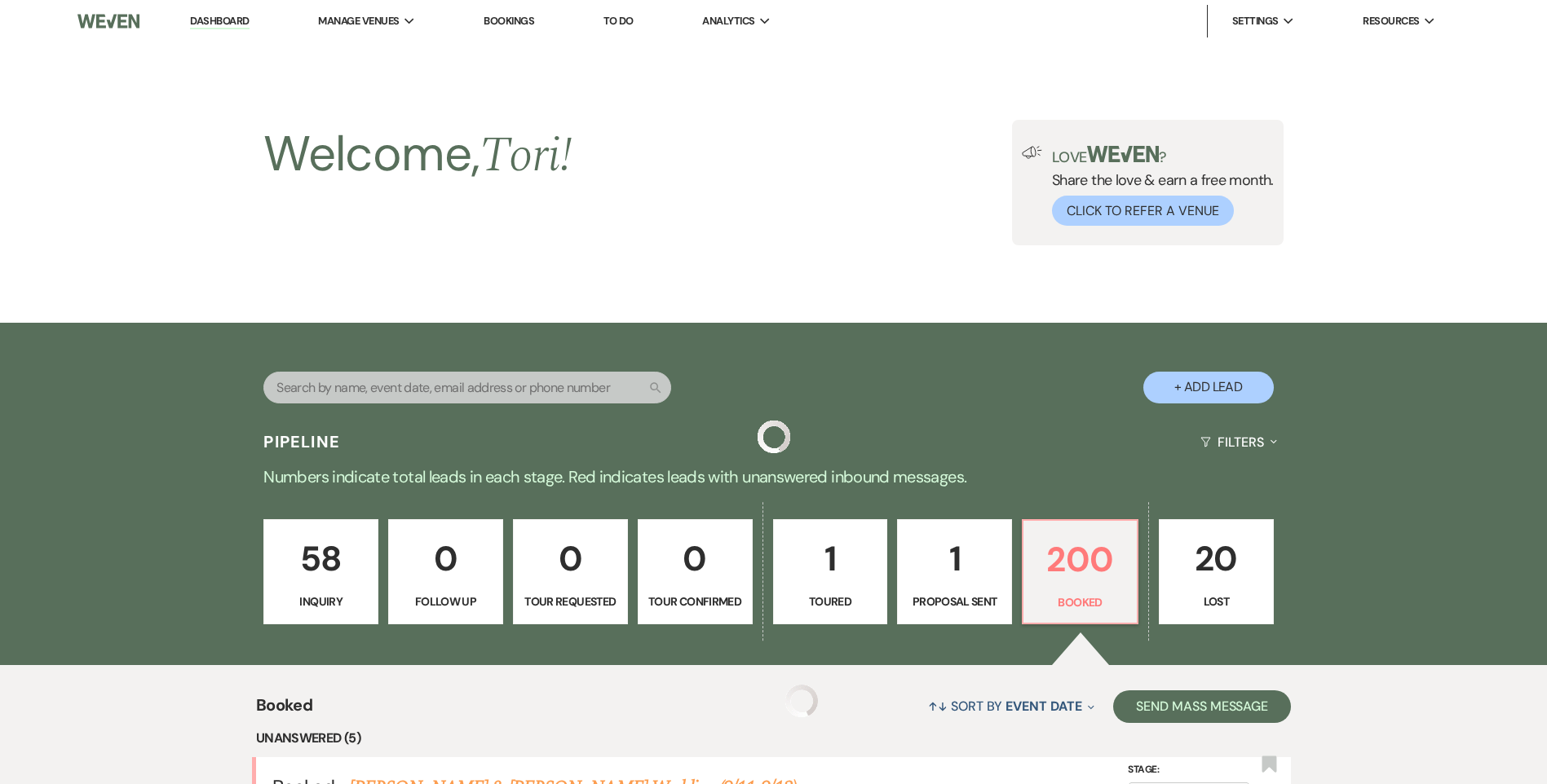
scroll to position [1712, 0]
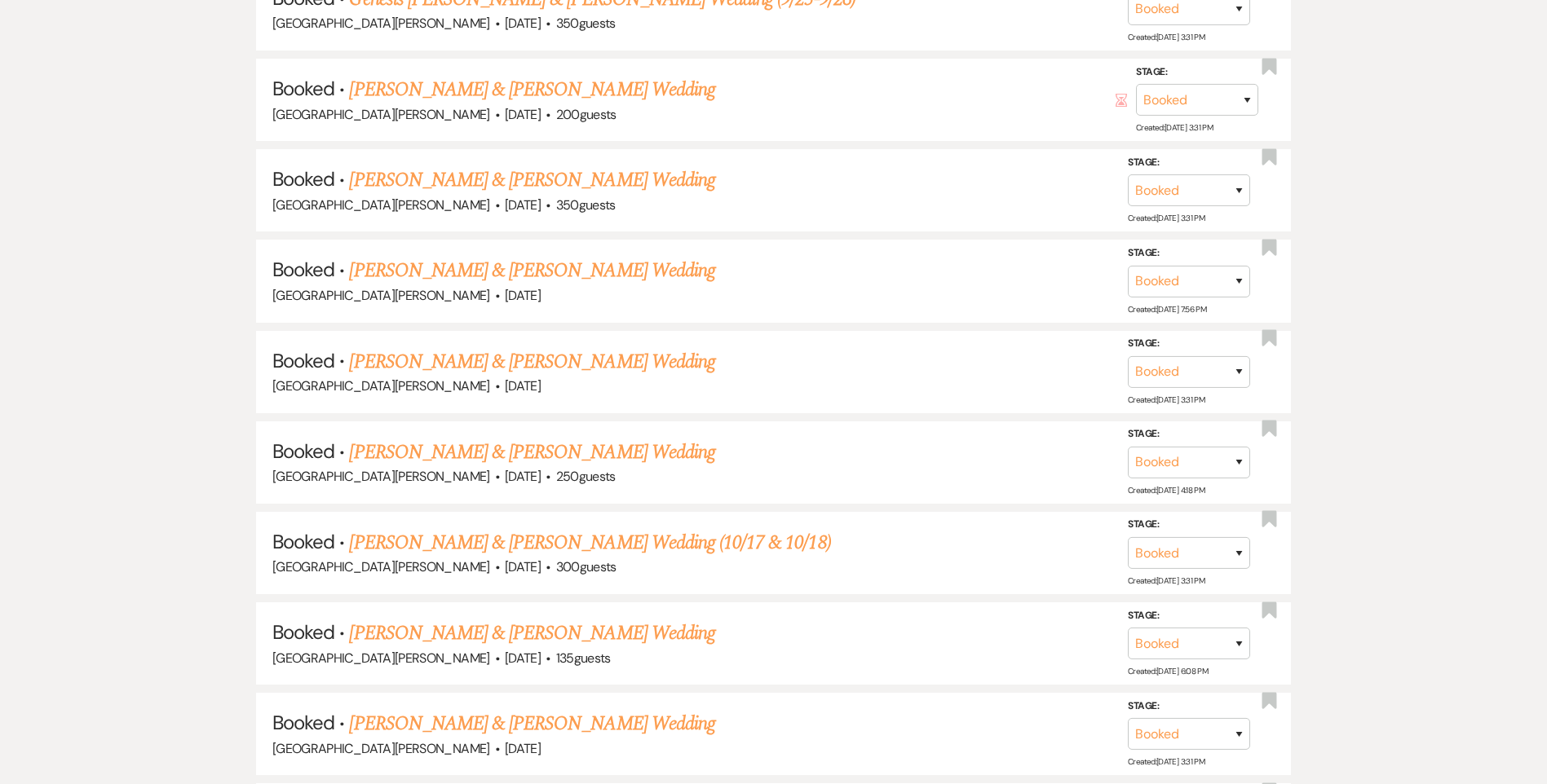
drag, startPoint x: 496, startPoint y: 726, endPoint x: 501, endPoint y: 672, distance: 54.2
click at [496, 726] on link "[PERSON_NAME] & [PERSON_NAME] Wedding" at bounding box center [532, 723] width 365 height 29
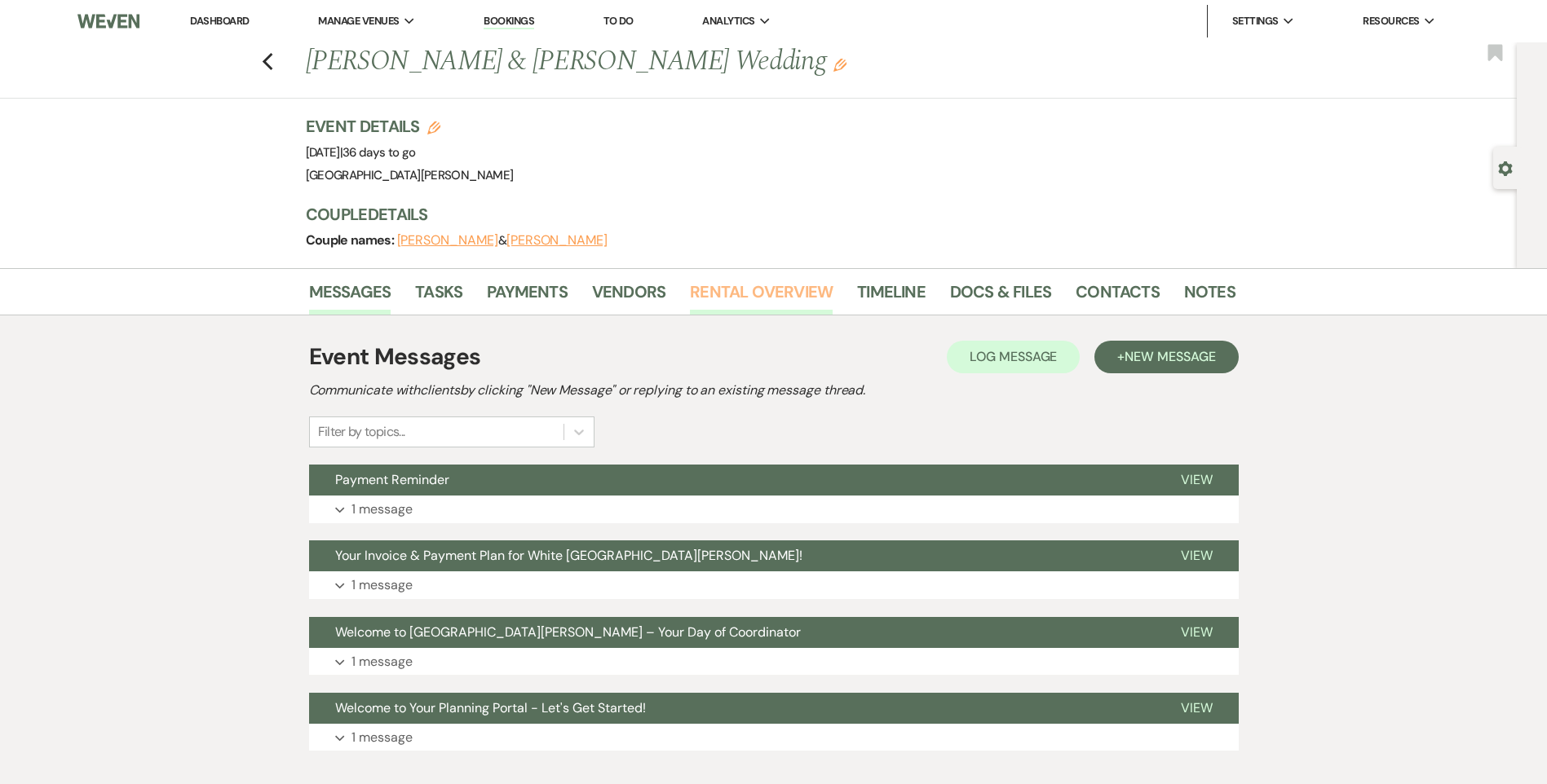
click at [718, 287] on link "Rental Overview" at bounding box center [761, 296] width 143 height 36
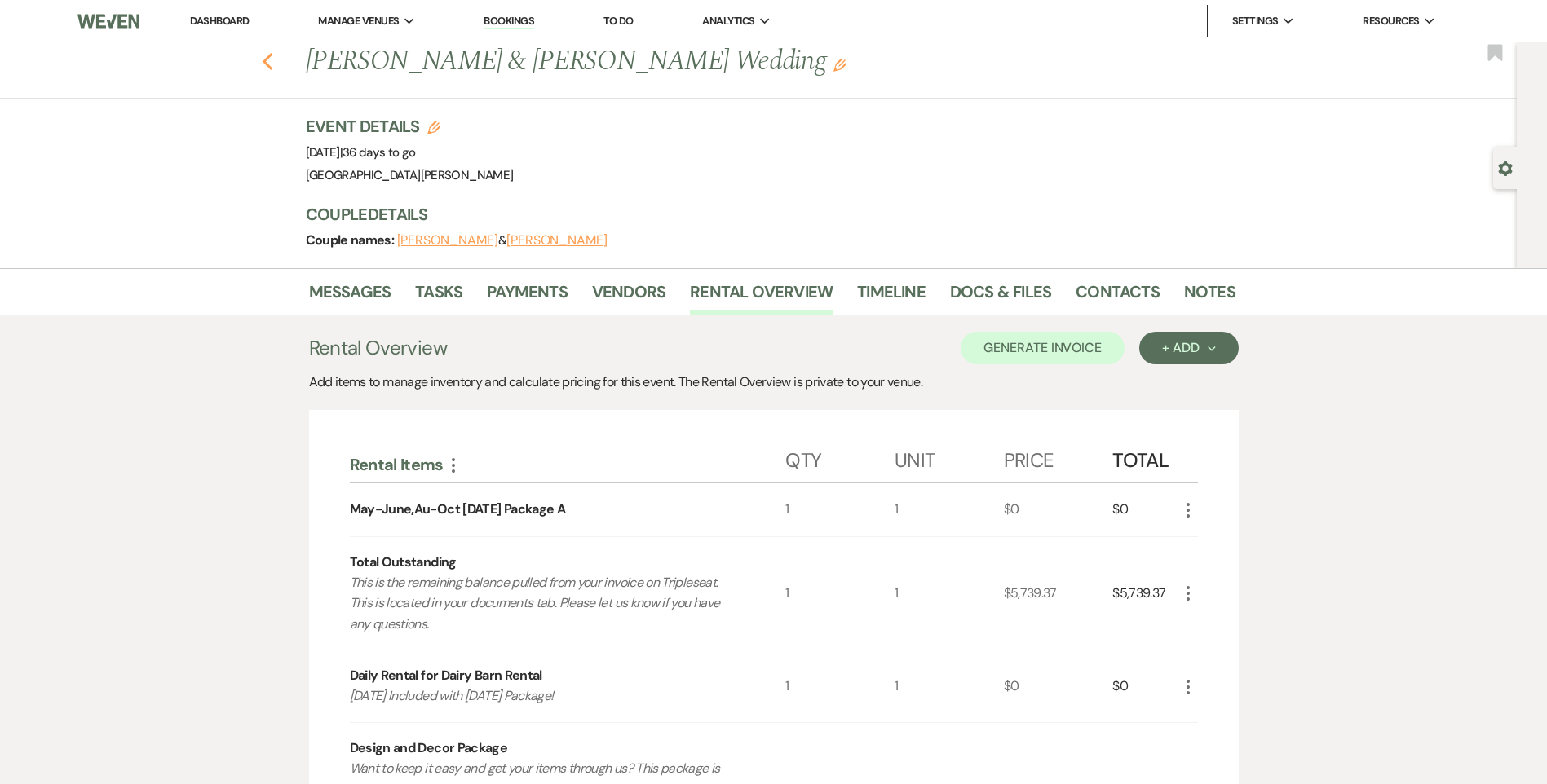
click at [272, 66] on icon "Previous" at bounding box center [268, 61] width 13 height 19
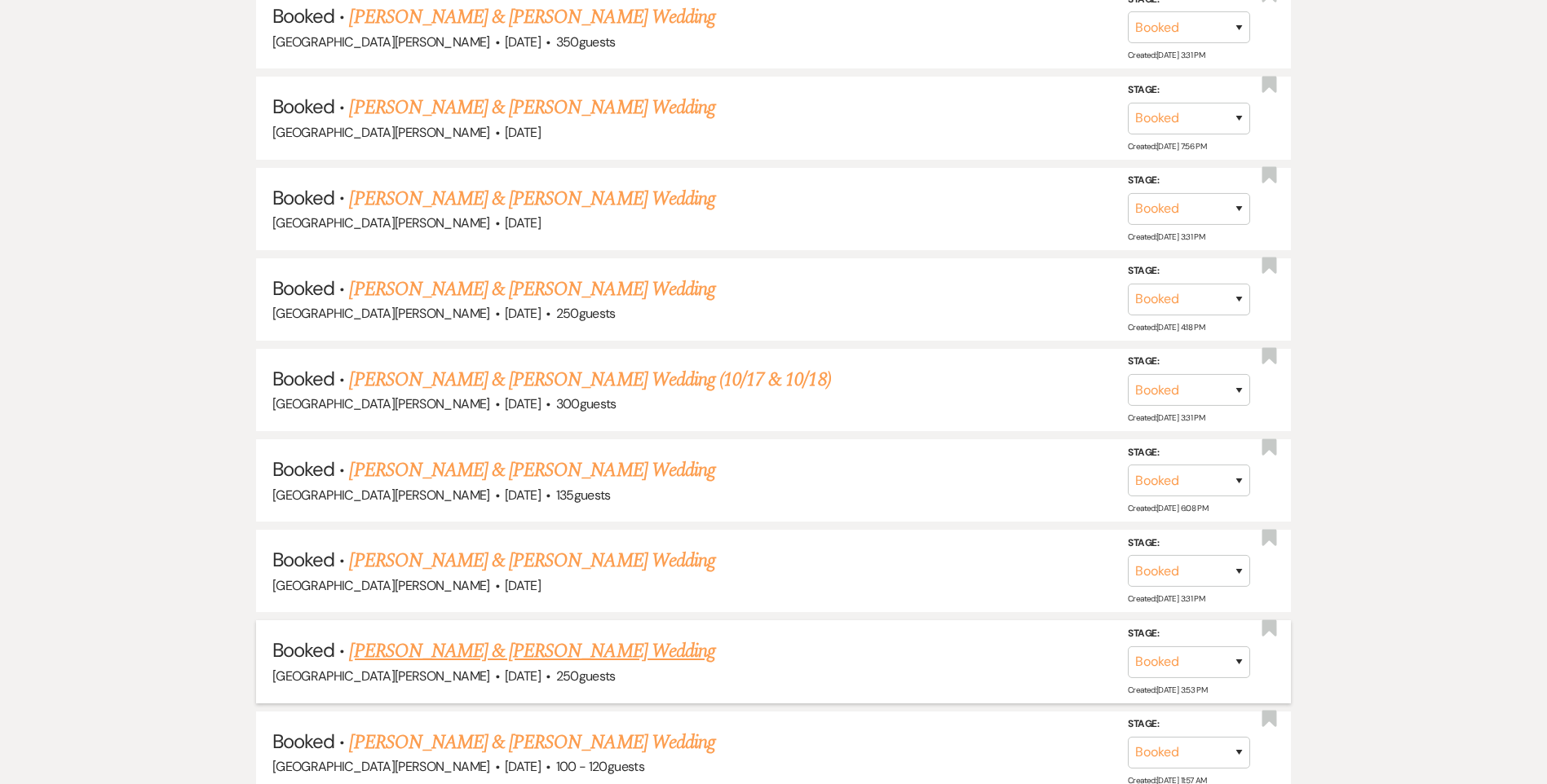
scroll to position [2038, 0]
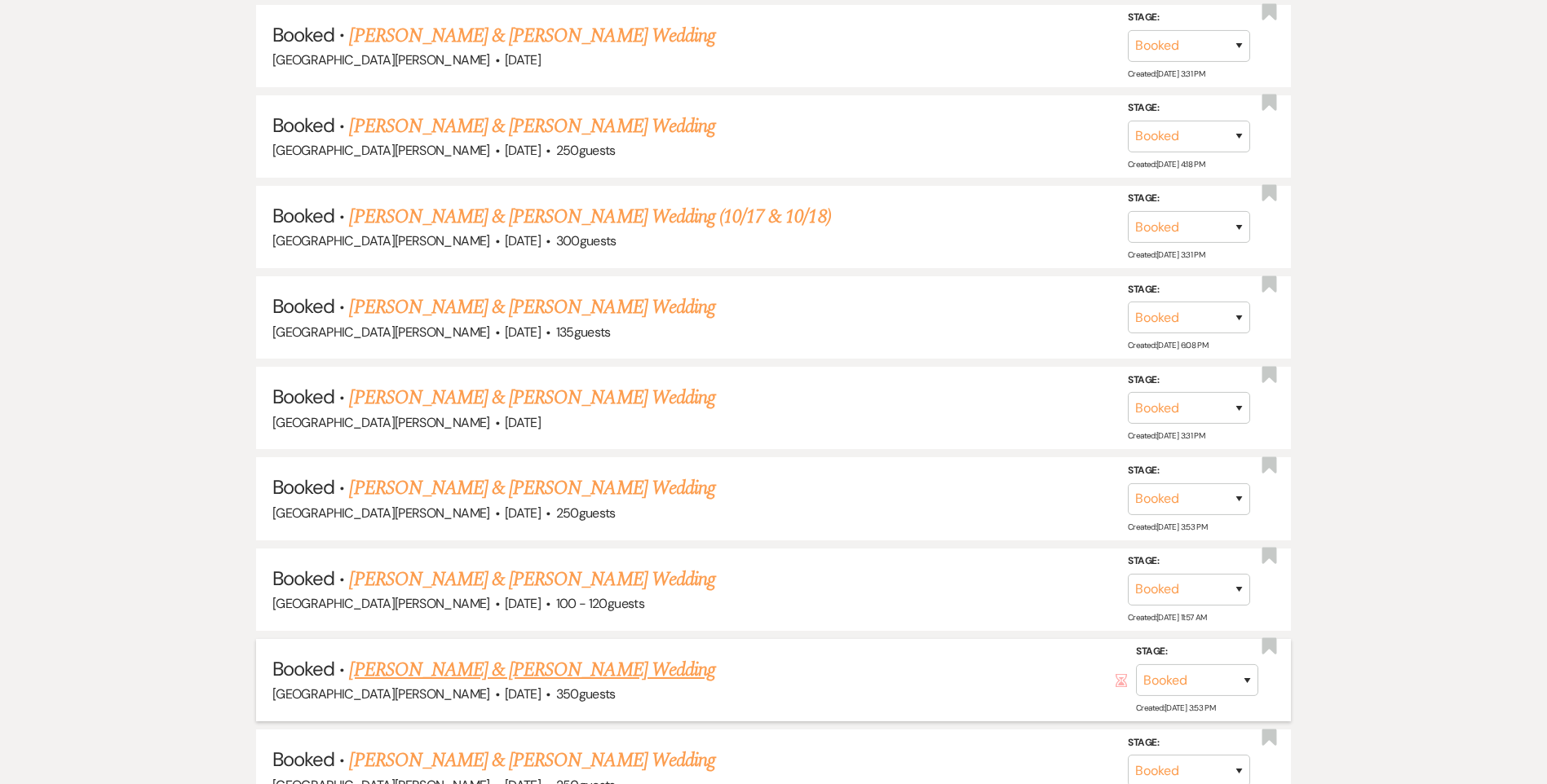
click at [483, 680] on link "[PERSON_NAME] & [PERSON_NAME] Wedding" at bounding box center [532, 670] width 365 height 29
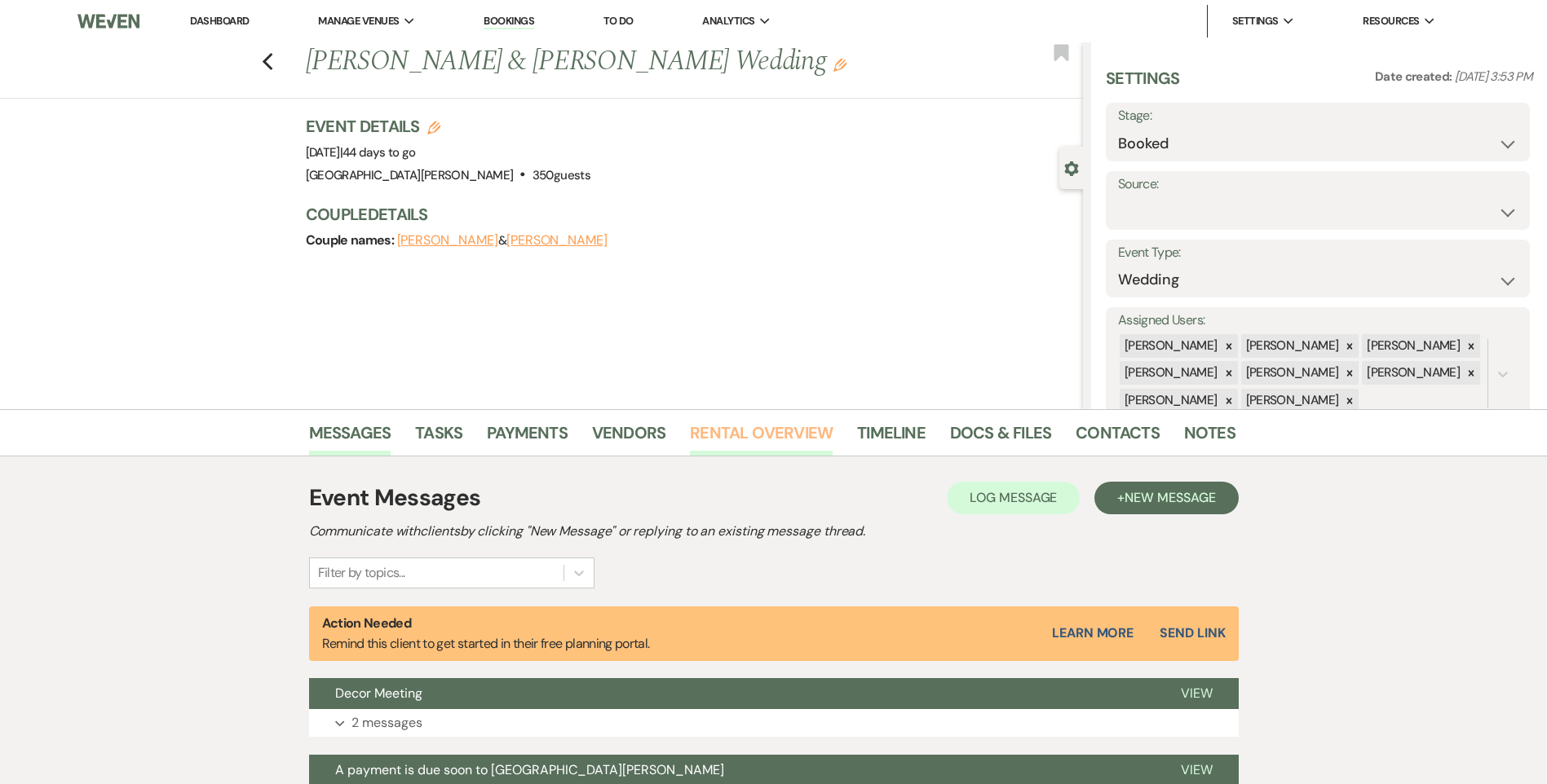
click at [763, 430] on link "Rental Overview" at bounding box center [761, 437] width 143 height 36
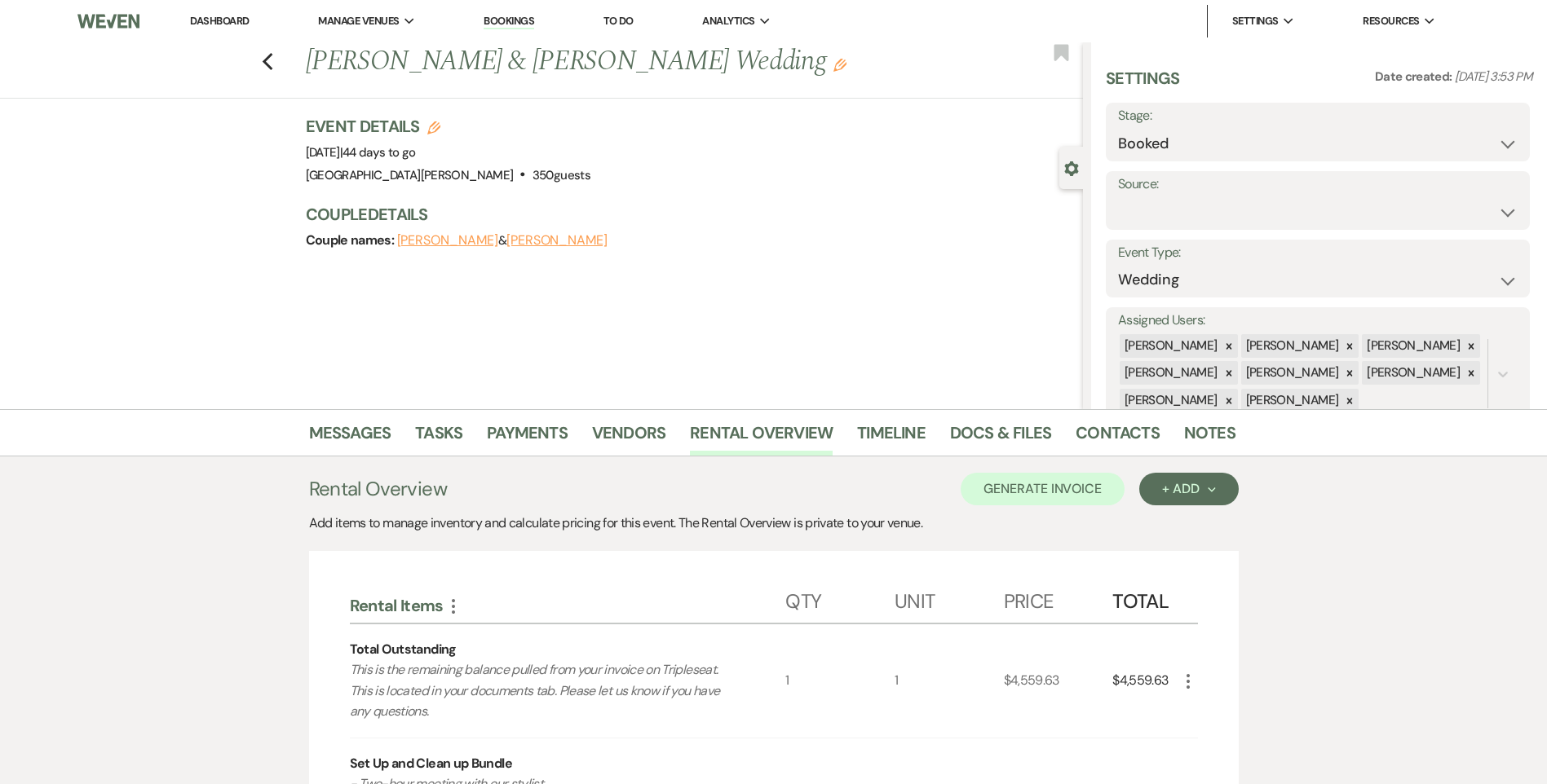
click at [241, 19] on link "Dashboard" at bounding box center [220, 20] width 59 height 13
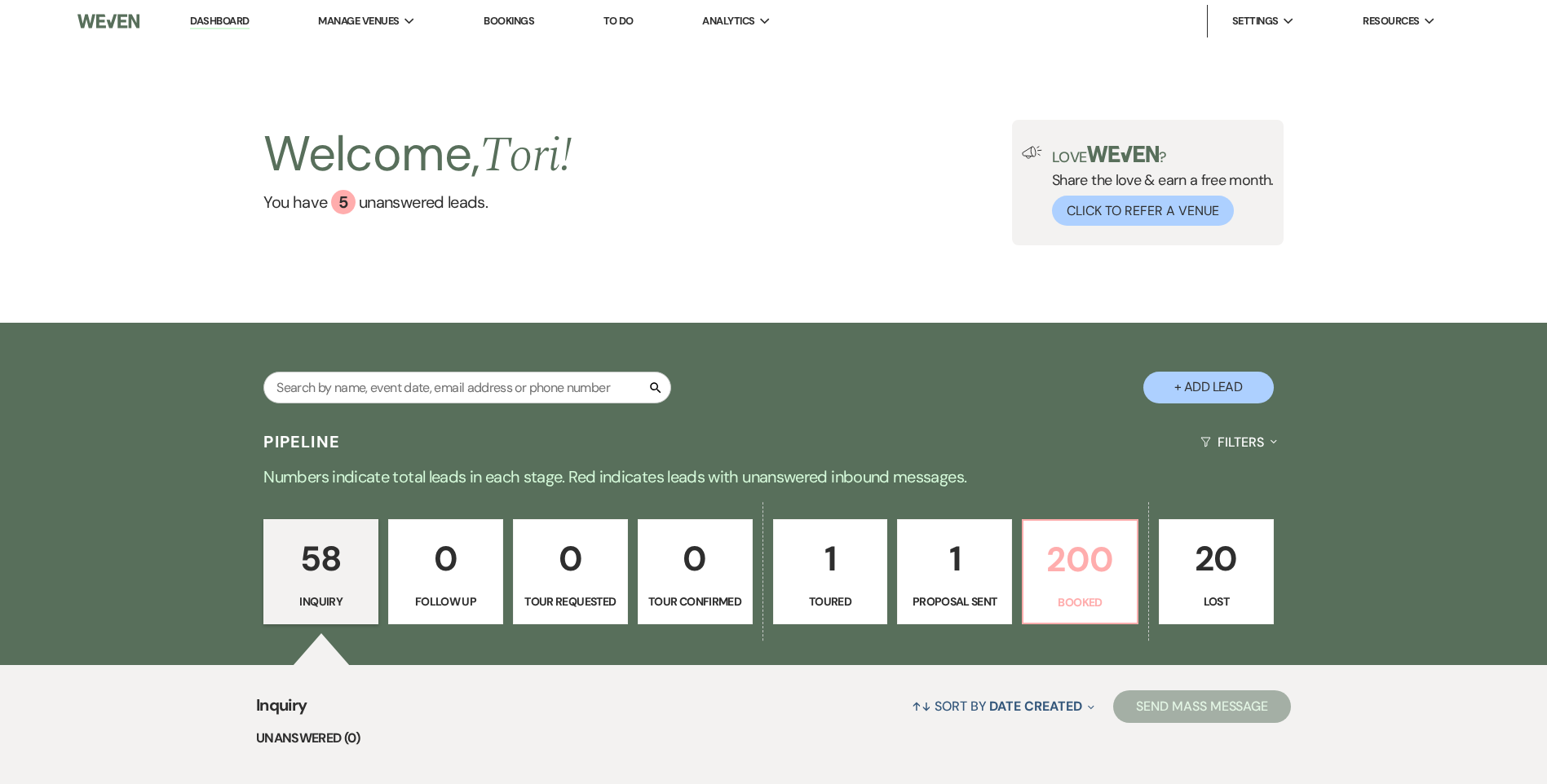
click at [1076, 581] on p "200" at bounding box center [1079, 559] width 93 height 55
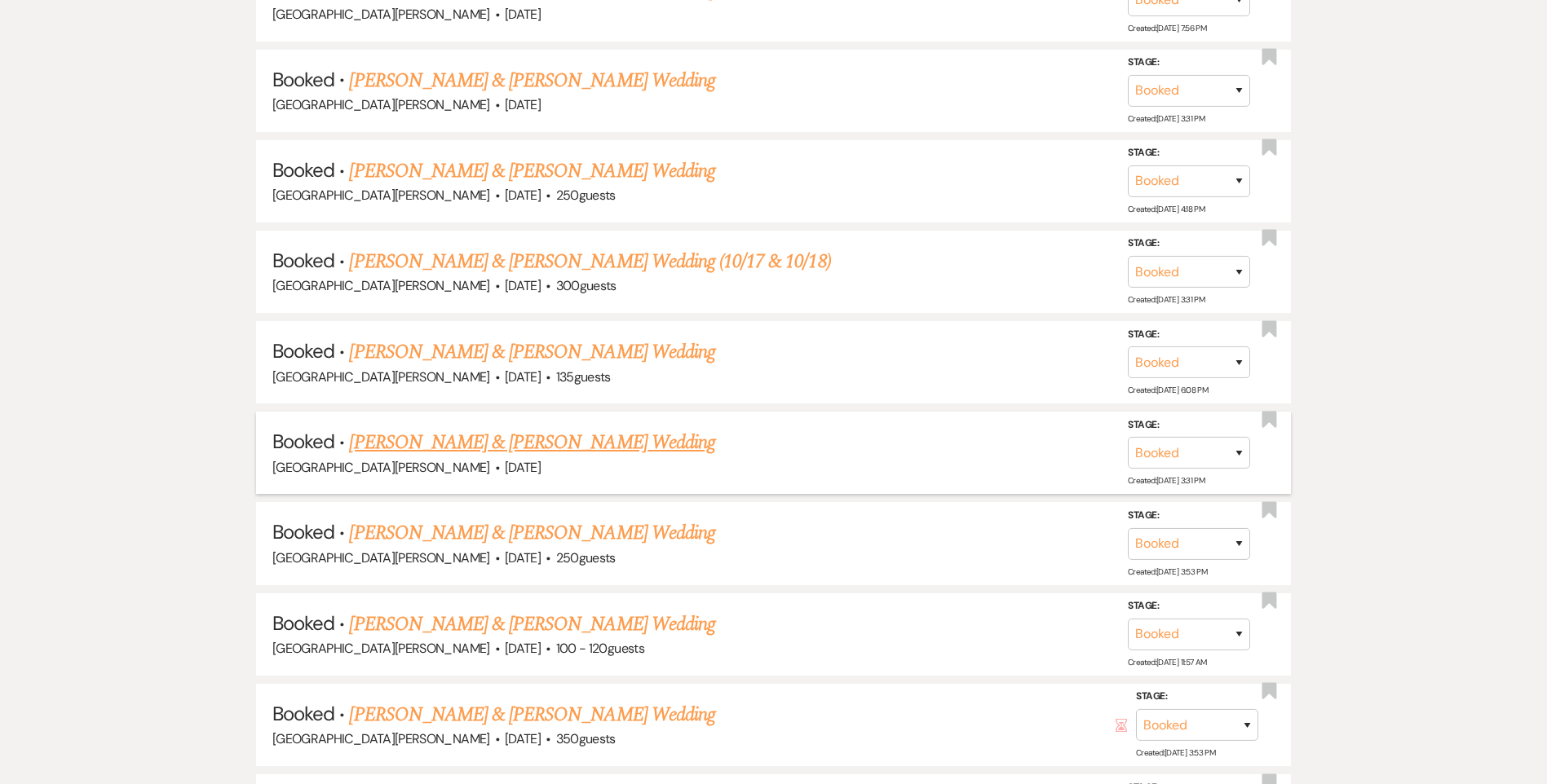
scroll to position [1875, 0]
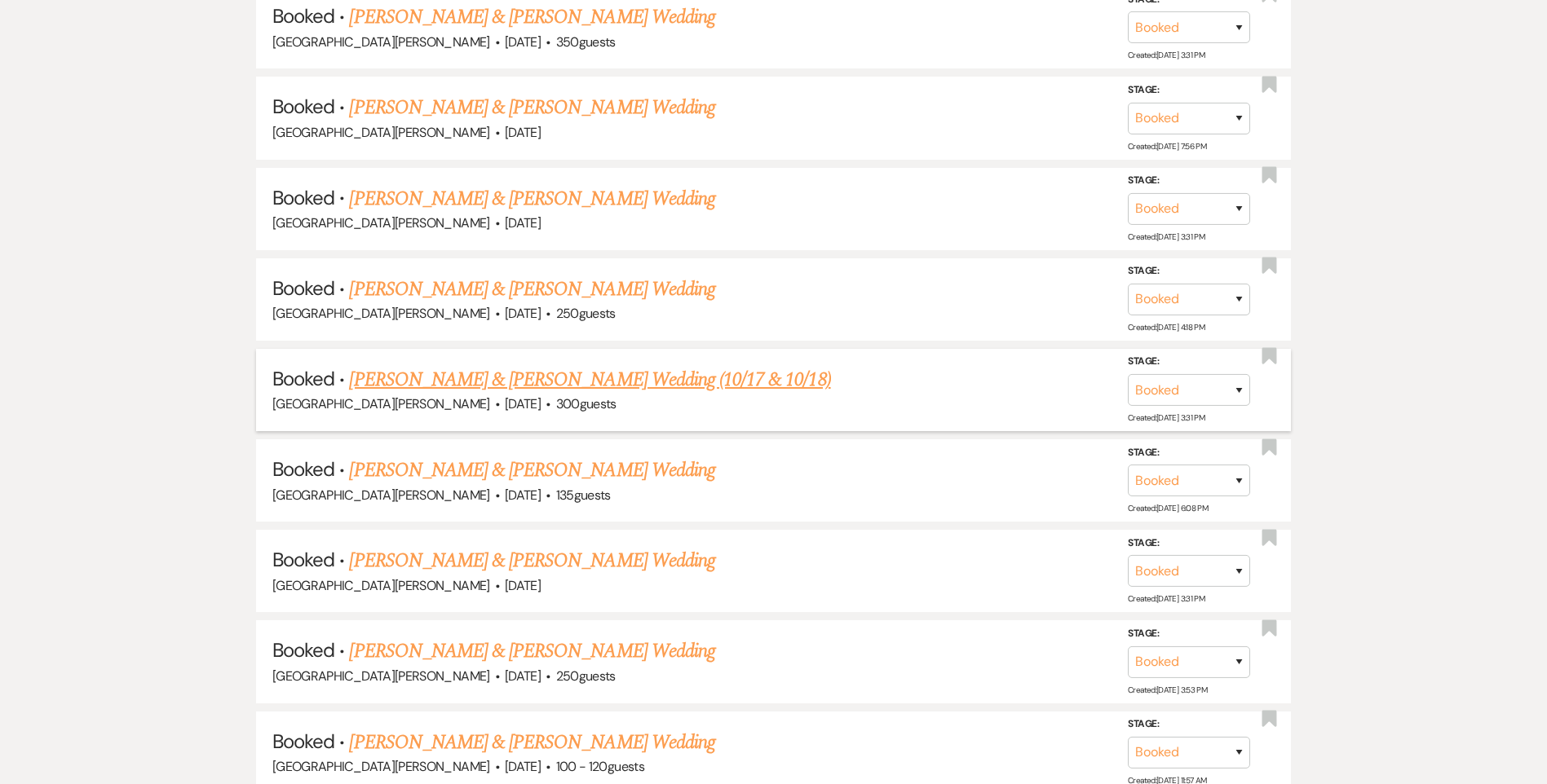
click at [517, 380] on link "[PERSON_NAME] & [PERSON_NAME] Wedding (10/17 & 10/18)" at bounding box center [590, 379] width 481 height 29
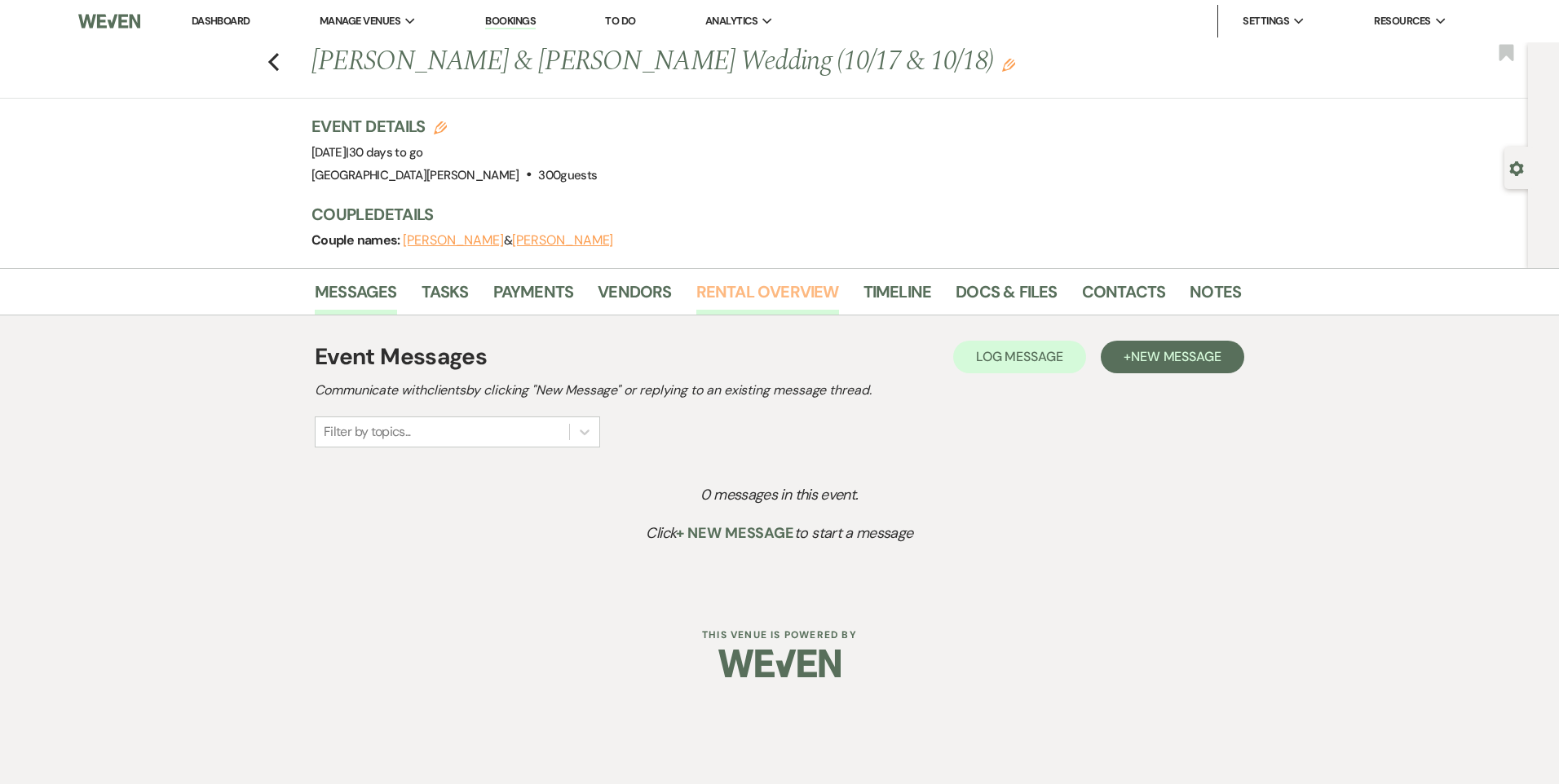
click at [712, 292] on link "Rental Overview" at bounding box center [768, 296] width 143 height 36
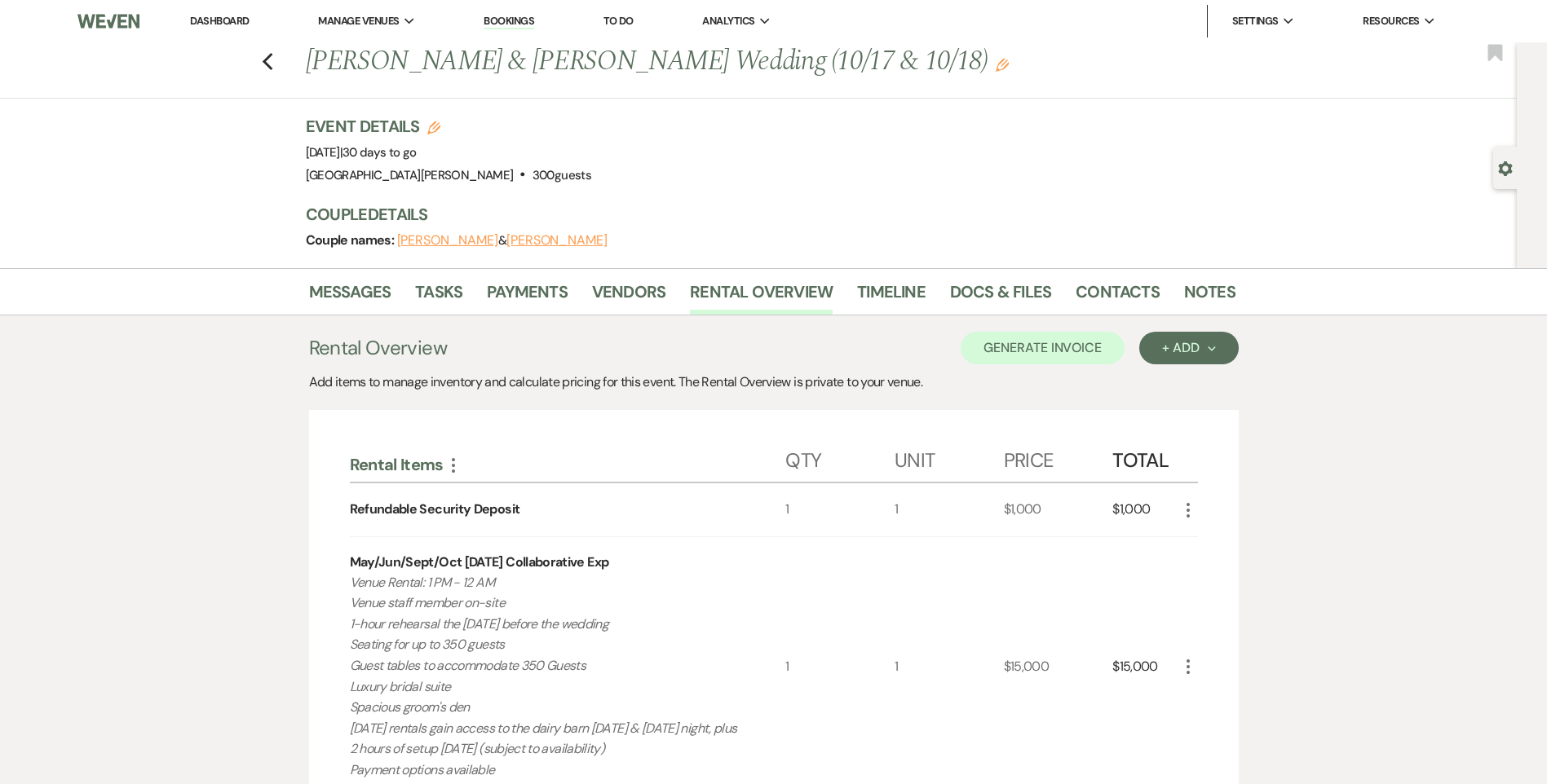
click at [216, 24] on link "Dashboard" at bounding box center [220, 20] width 59 height 13
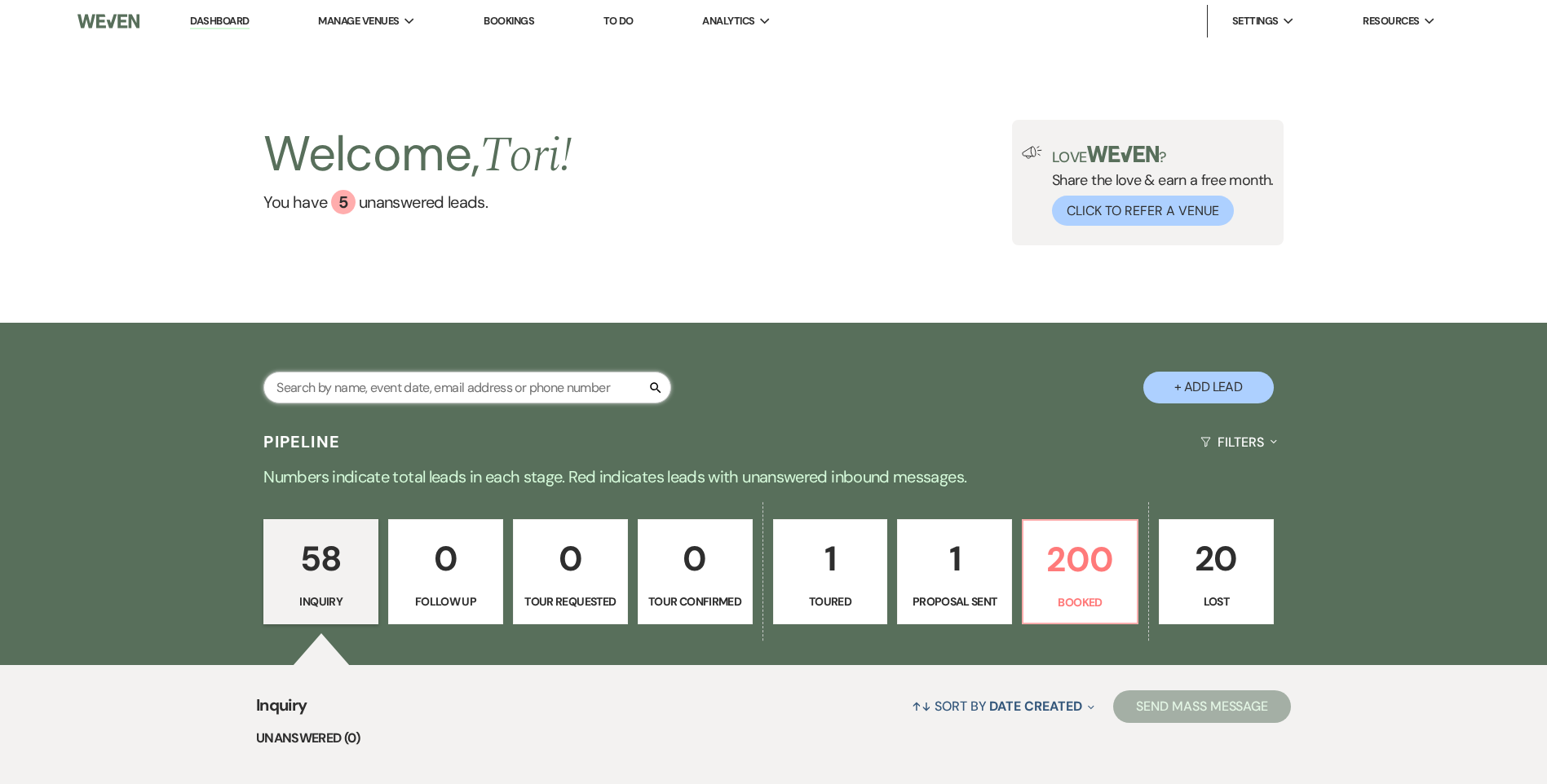
click at [428, 392] on input "text" at bounding box center [467, 388] width 408 height 32
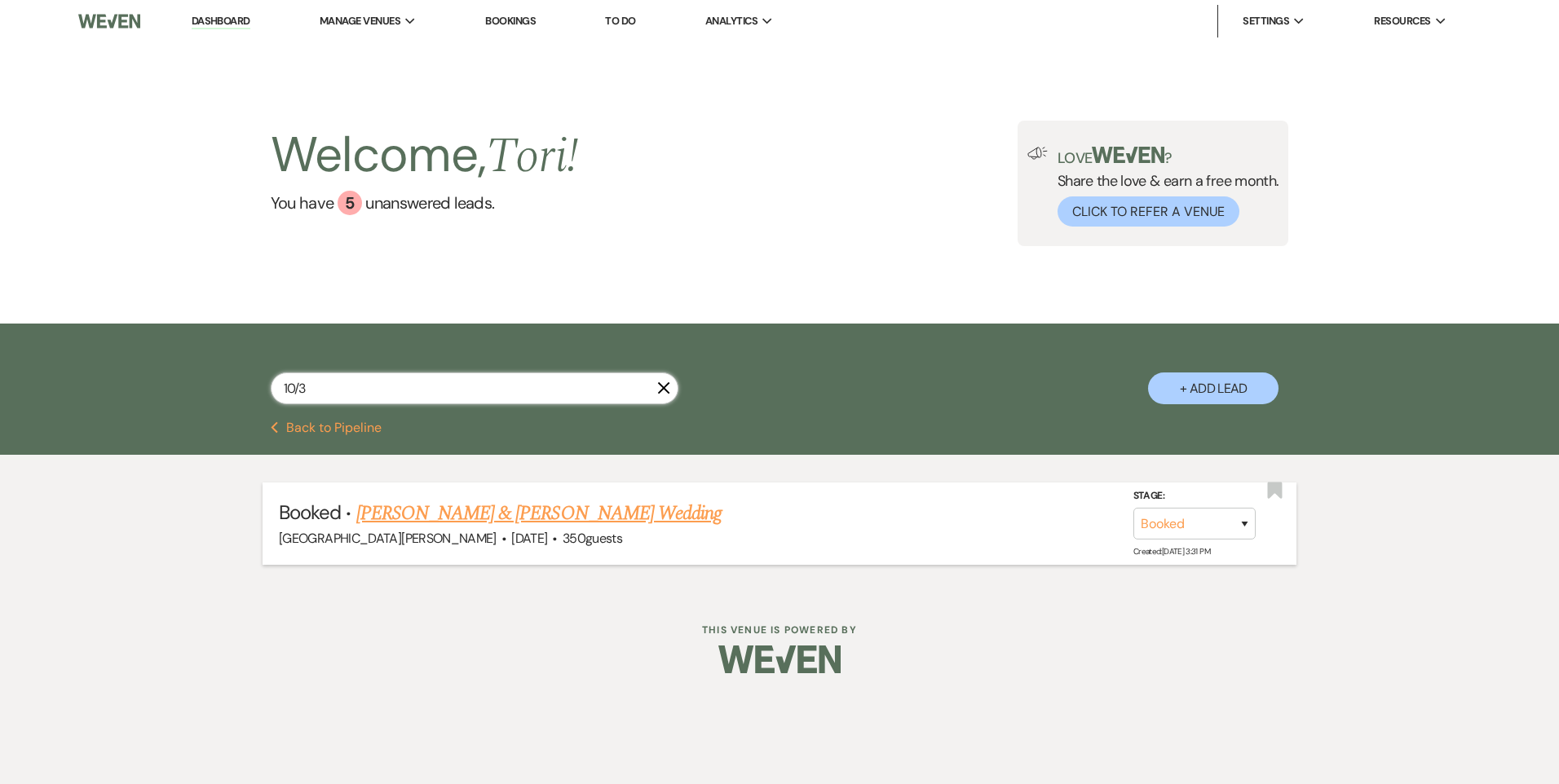
type input "10/3"
click at [466, 510] on link "[PERSON_NAME] & [PERSON_NAME] Wedding" at bounding box center [539, 513] width 365 height 29
